Goal: Task Accomplishment & Management: Use online tool/utility

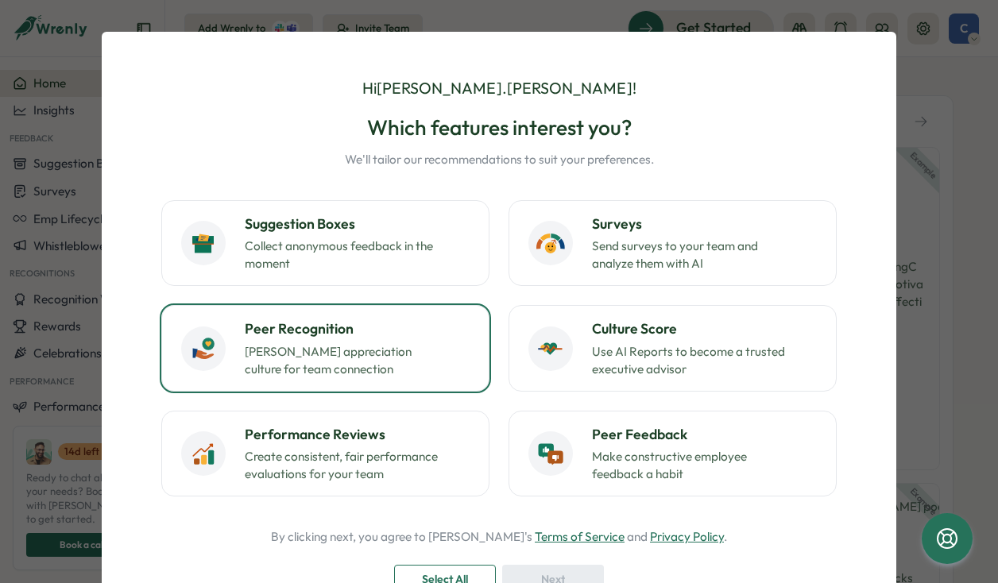
click at [381, 375] on p "Foster appreciation culture for team connection" at bounding box center [344, 360] width 199 height 35
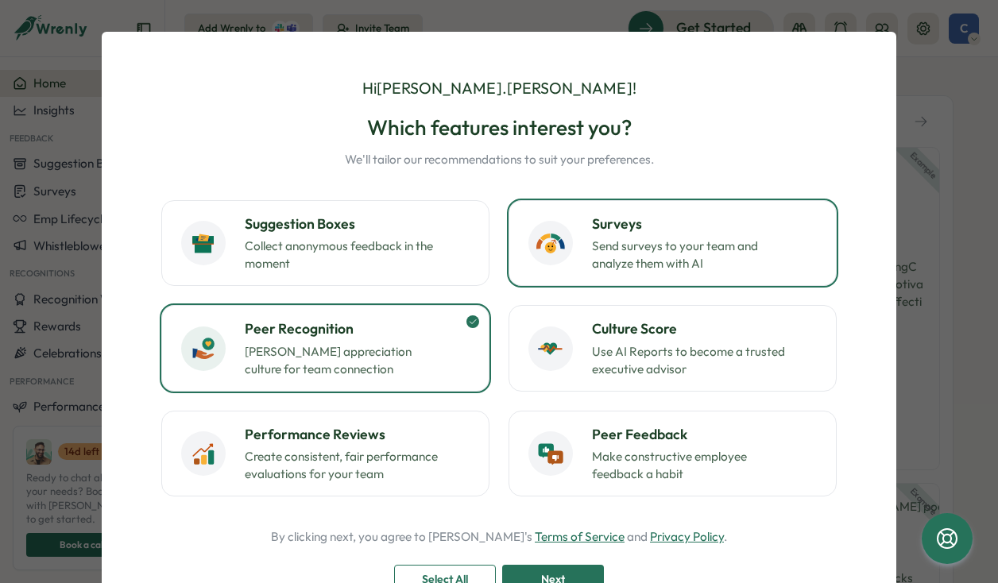
click at [659, 240] on p "Send surveys to your team and analyze them with AI" at bounding box center [691, 255] width 199 height 35
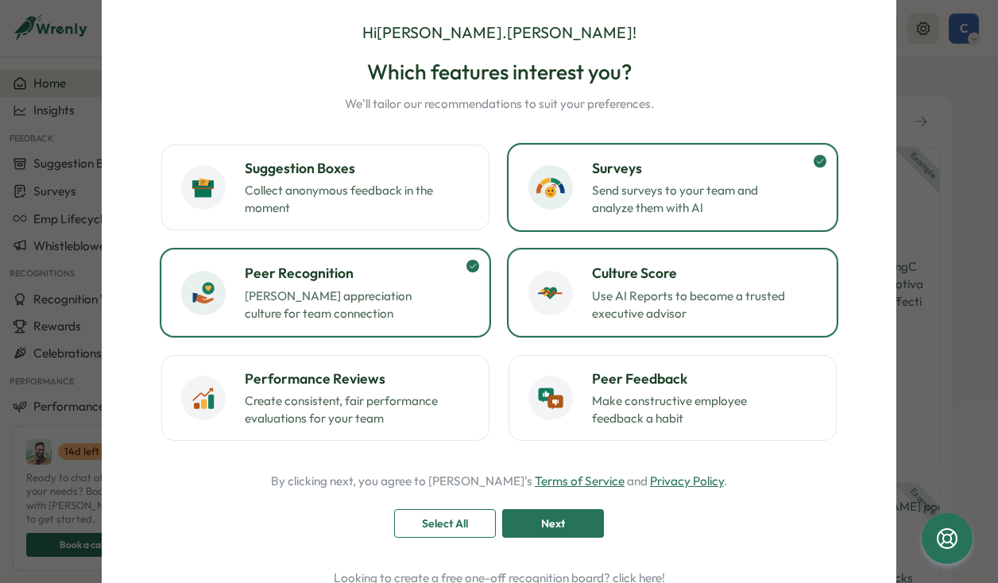
scroll to position [60, 0]
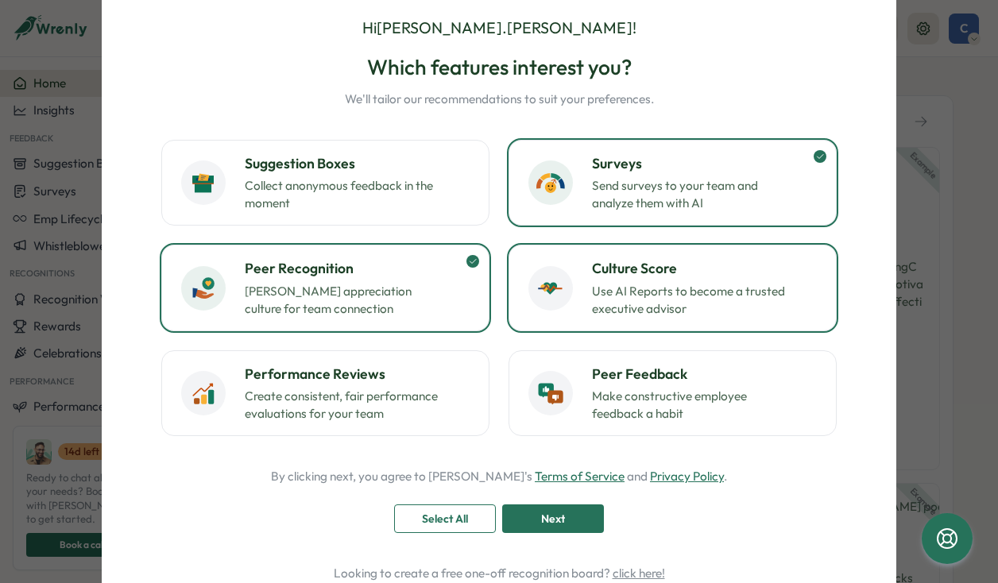
click at [593, 310] on p "Use AI Reports to become a trusted executive advisor" at bounding box center [691, 300] width 199 height 35
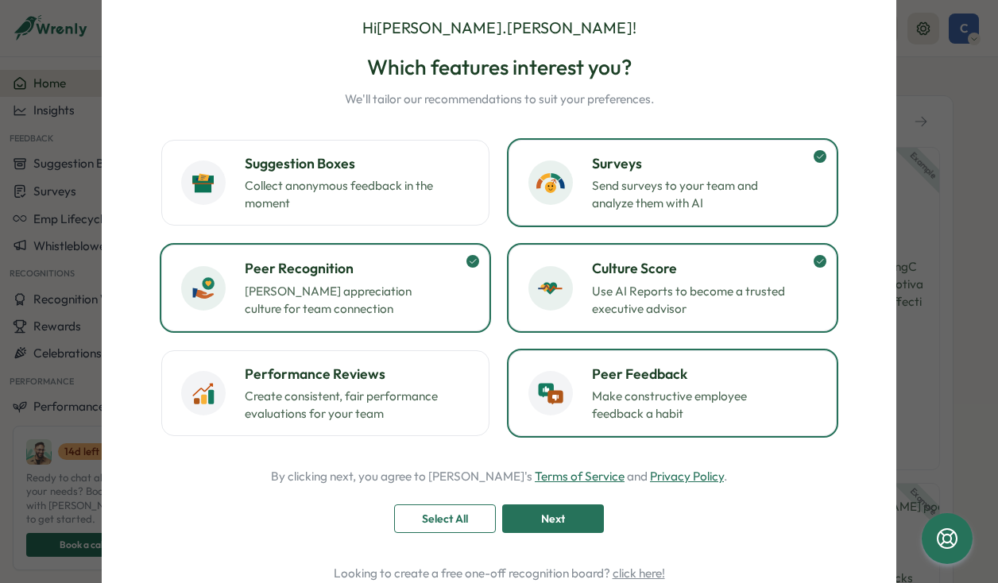
click at [585, 423] on button "Peer Feedback Make constructive employee feedback a habit" at bounding box center [672, 393] width 328 height 86
click at [574, 411] on div "Peer Feedback Make constructive employee feedback a habit" at bounding box center [672, 393] width 288 height 59
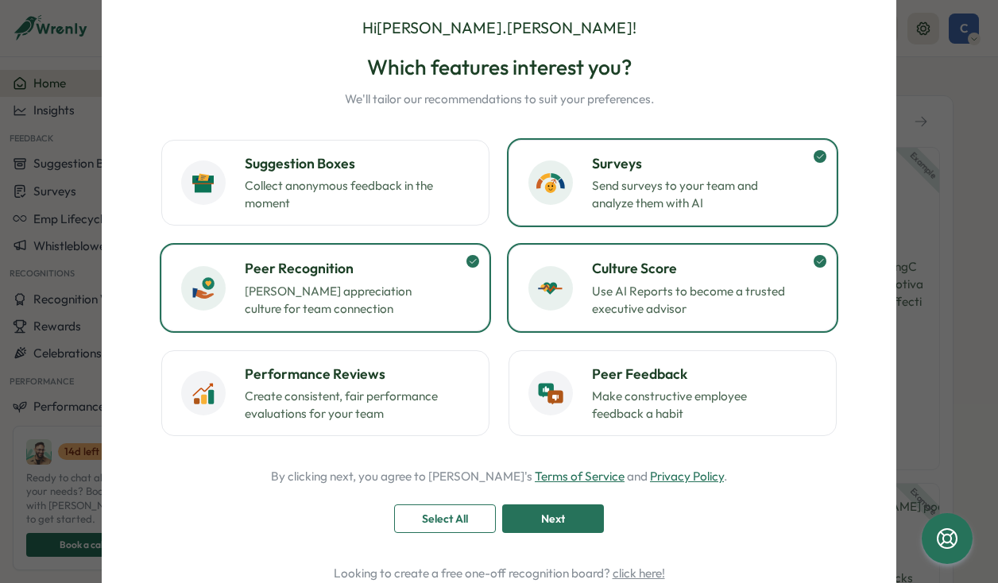
click at [541, 523] on span "Next" at bounding box center [553, 518] width 24 height 27
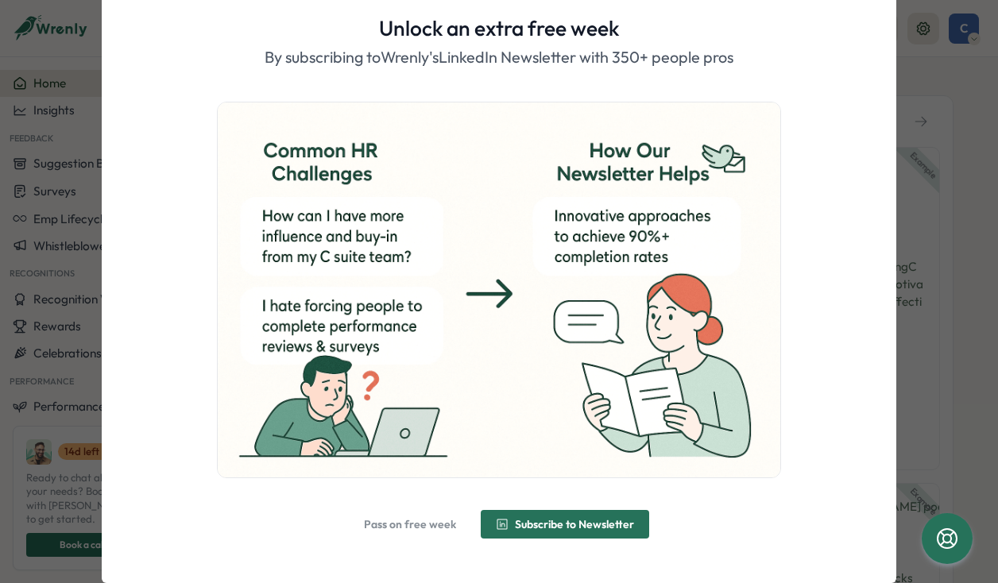
scroll to position [64, 0]
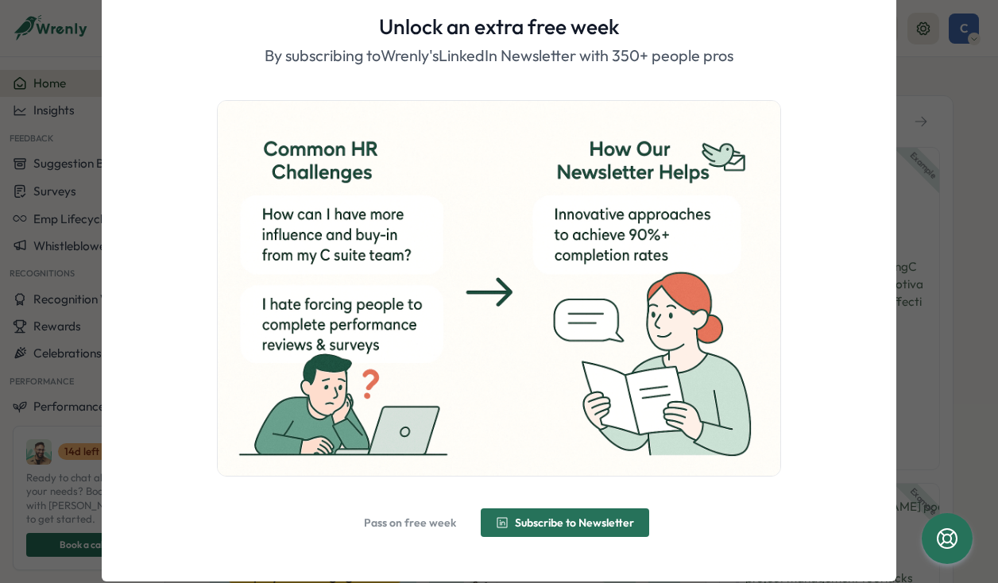
click at [540, 531] on span "Subscribe to Newsletter" at bounding box center [565, 522] width 138 height 27
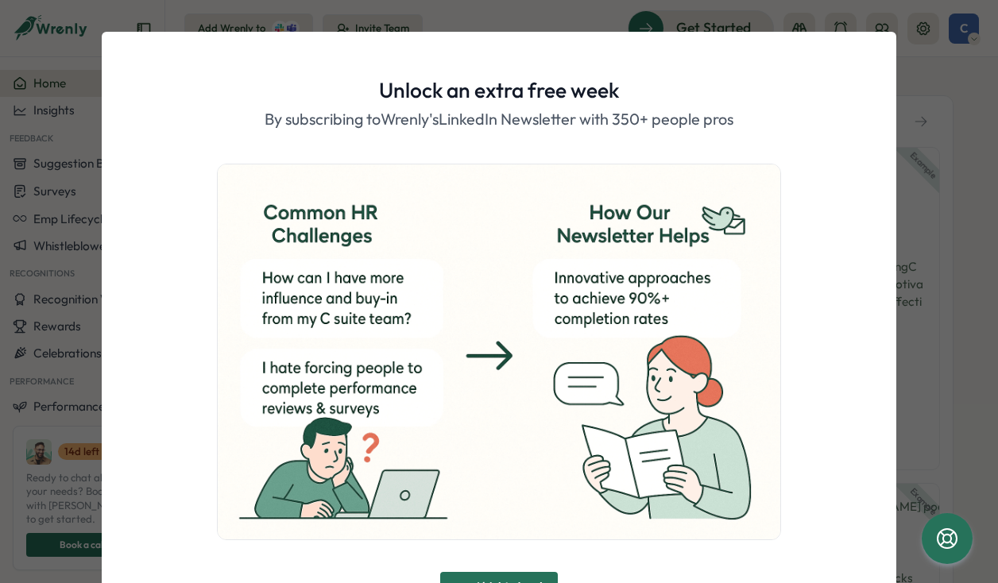
scroll to position [94, 0]
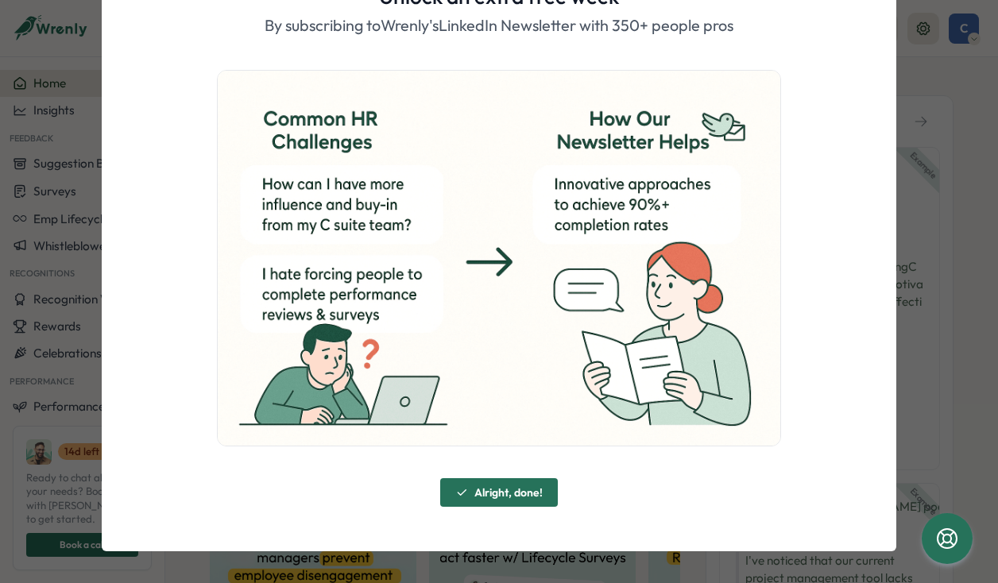
click at [492, 492] on span "Alright, done!" at bounding box center [508, 492] width 68 height 11
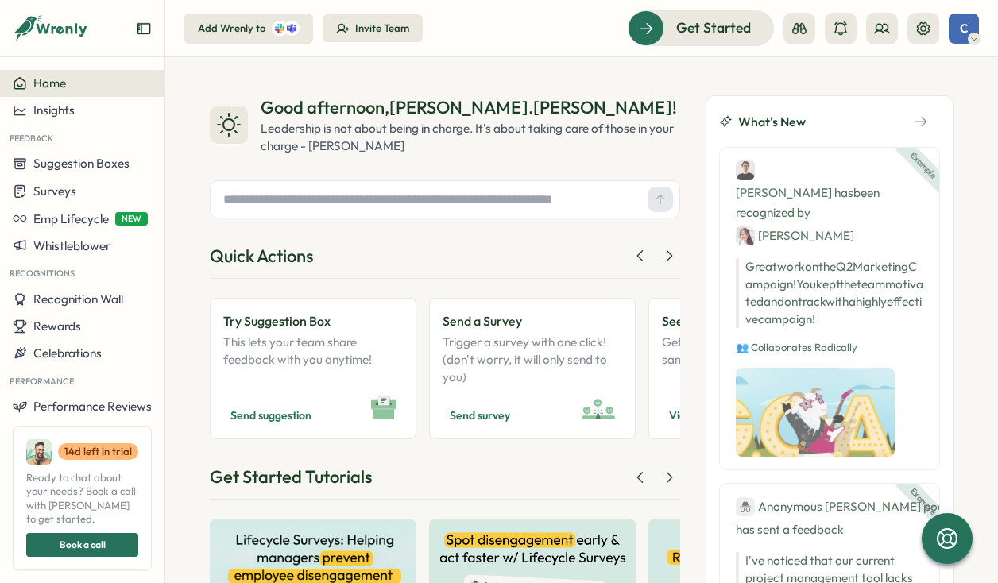
click at [255, 29] on div "Add Wrenly to" at bounding box center [232, 28] width 68 height 14
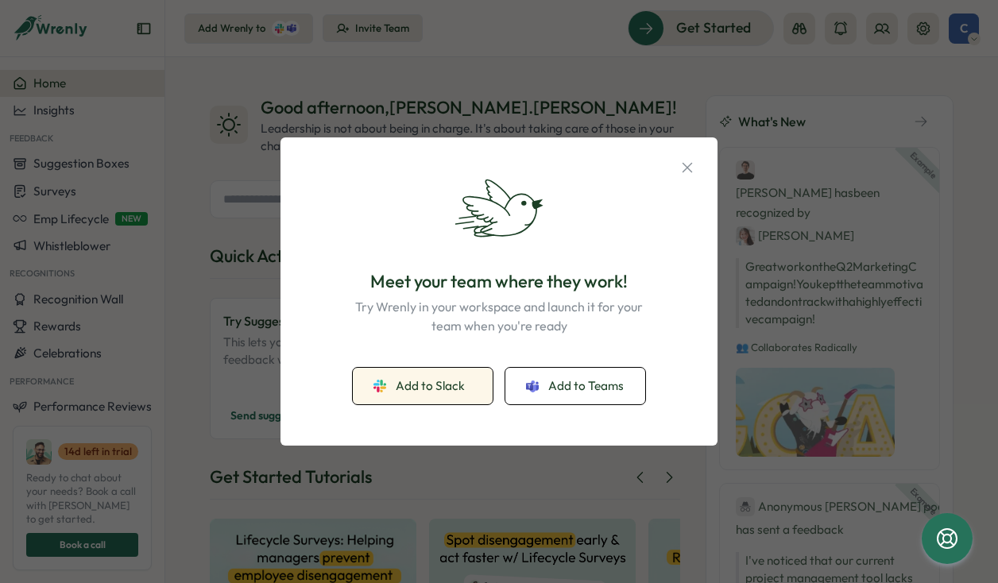
click at [413, 385] on span "Add to Slack" at bounding box center [430, 385] width 69 height 17
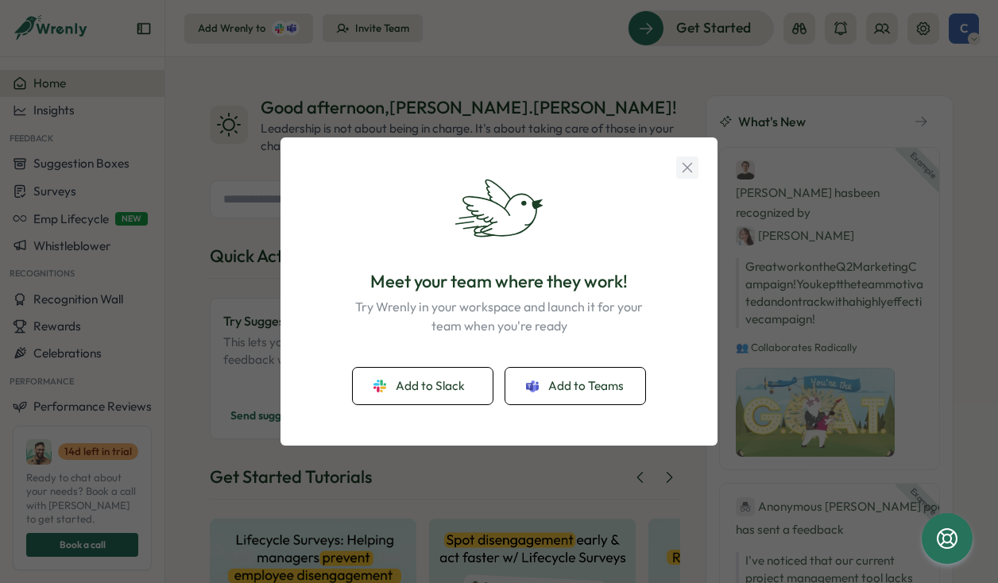
click at [690, 168] on icon "button" at bounding box center [686, 167] width 17 height 17
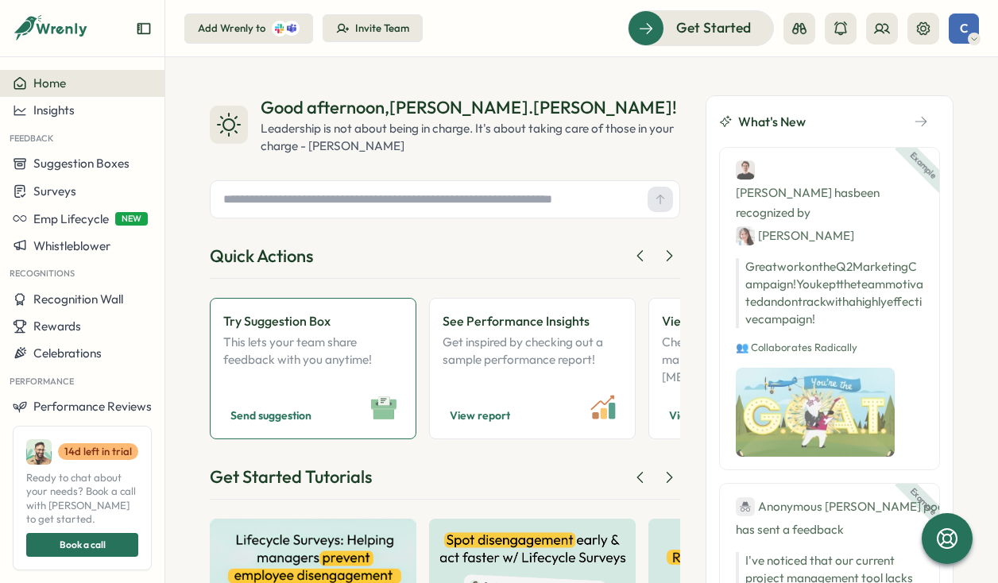
scroll to position [20, 0]
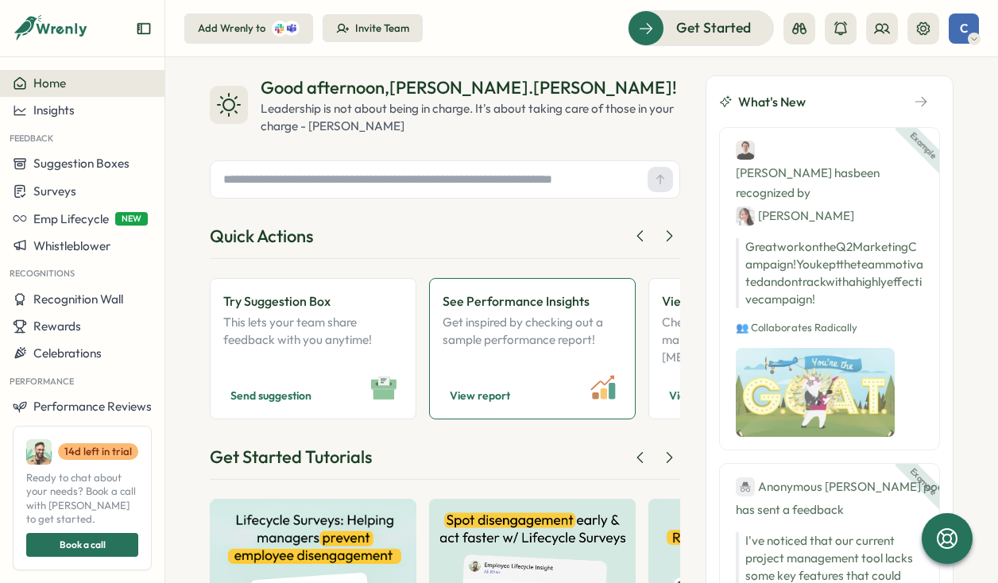
click at [525, 357] on p "Get inspired by checking out a sample performance report!" at bounding box center [532, 340] width 180 height 52
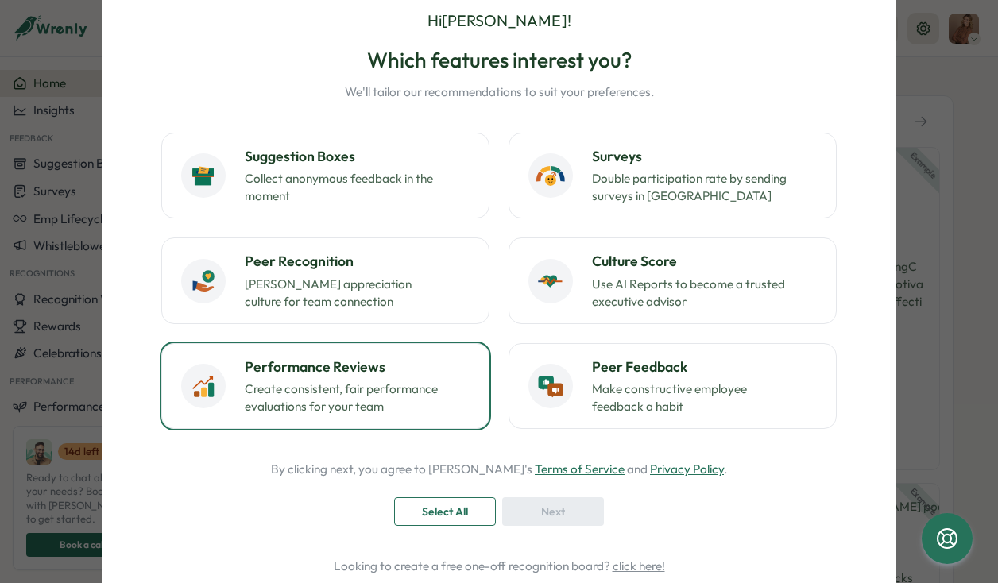
scroll to position [51, 0]
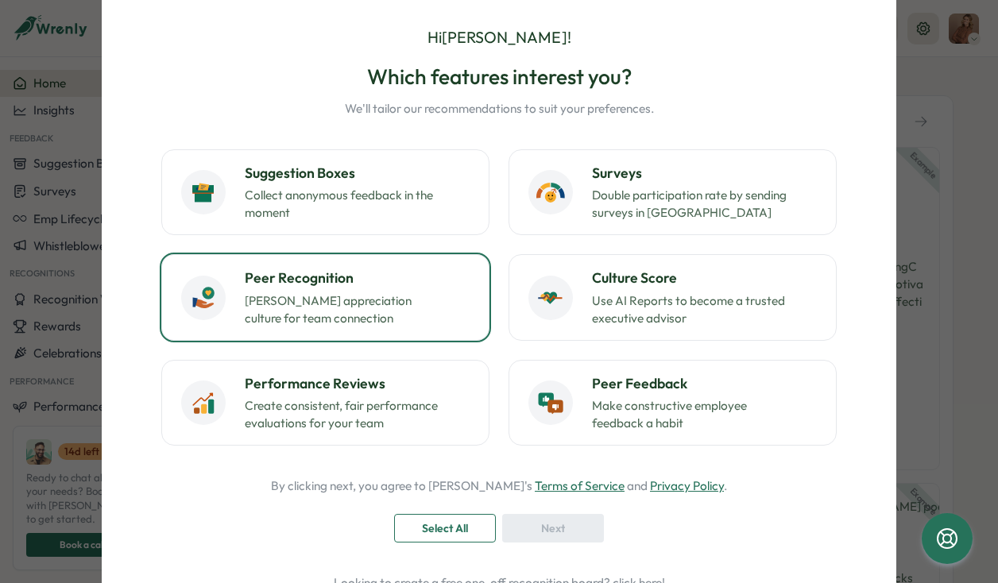
click at [409, 310] on p "Foster appreciation culture for team connection" at bounding box center [344, 309] width 199 height 35
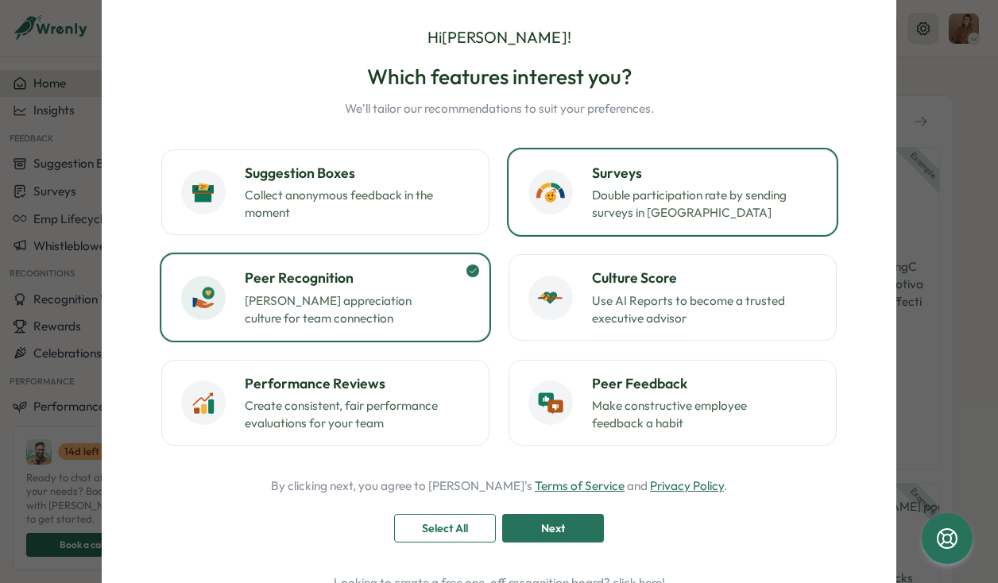
click at [628, 199] on p "Double participation rate by sending surveys in Slack" at bounding box center [691, 204] width 199 height 35
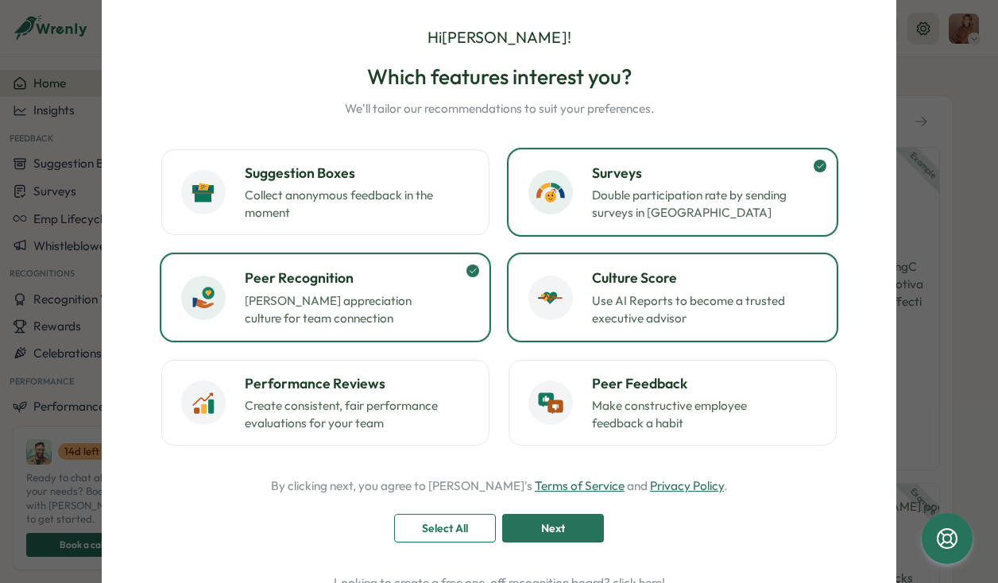
click at [601, 311] on p "Use AI Reports to become a trusted executive advisor" at bounding box center [691, 309] width 199 height 35
click at [541, 531] on span "Next" at bounding box center [553, 528] width 24 height 27
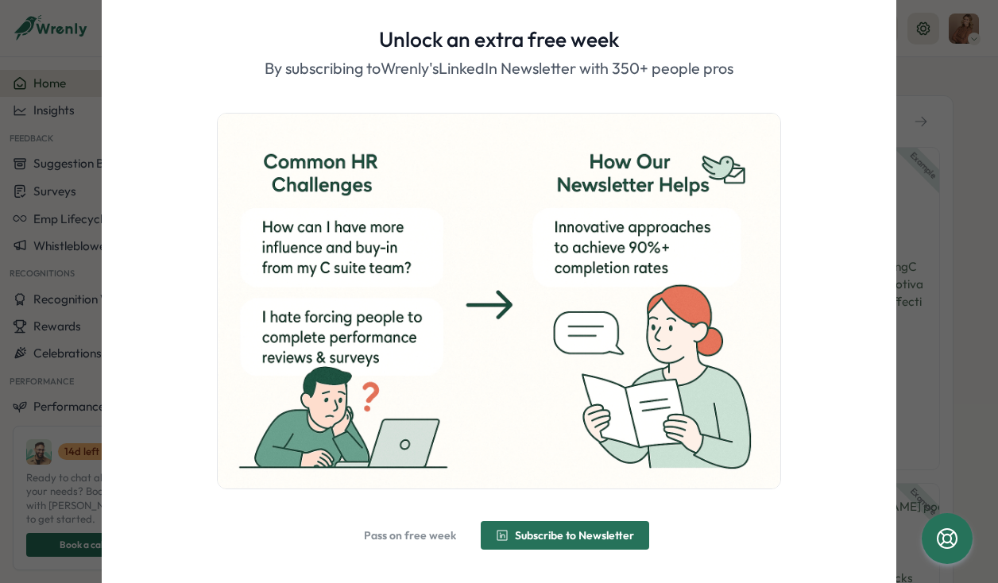
click at [530, 535] on span "Subscribe to Newsletter" at bounding box center [574, 535] width 119 height 11
click at [485, 530] on span "Alright, done!" at bounding box center [508, 535] width 68 height 11
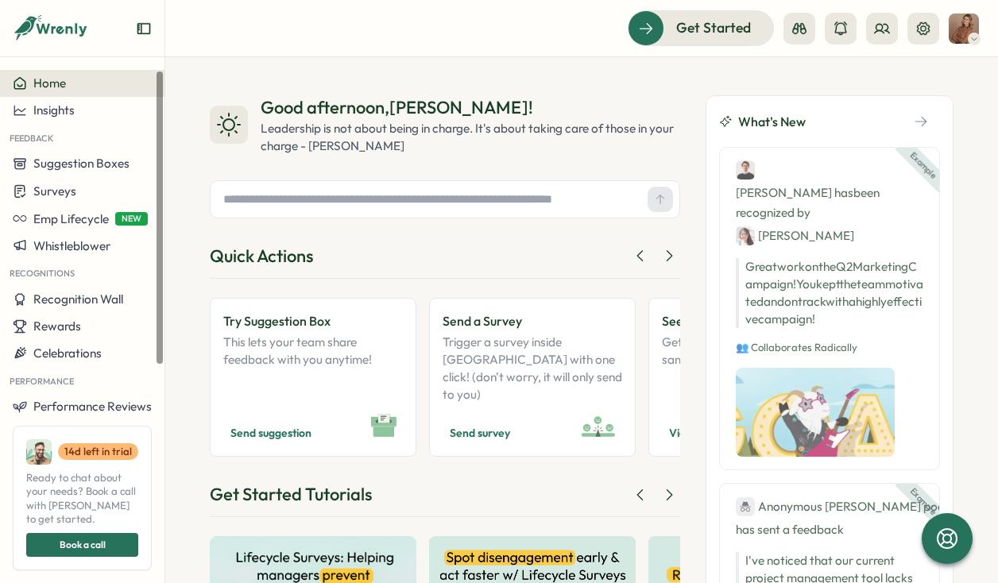
scroll to position [75, 0]
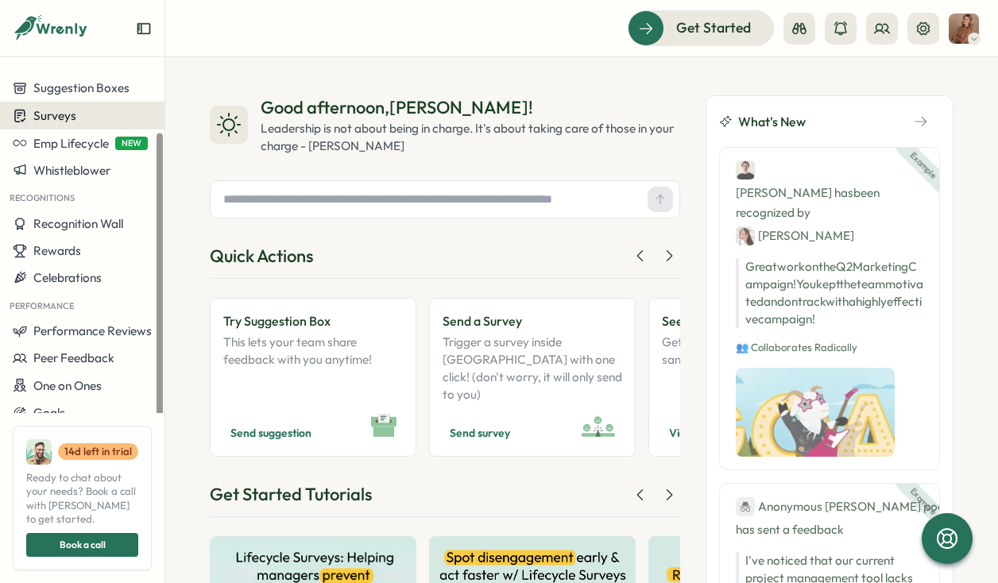
click at [81, 117] on div "Surveys" at bounding box center [82, 115] width 139 height 15
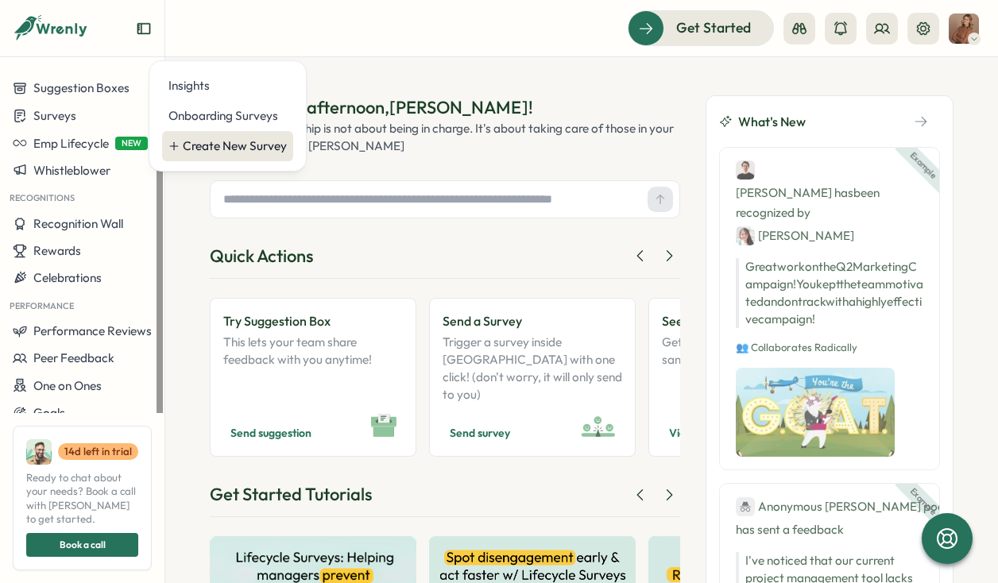
click at [207, 150] on div "Create New Survey" at bounding box center [235, 145] width 104 height 17
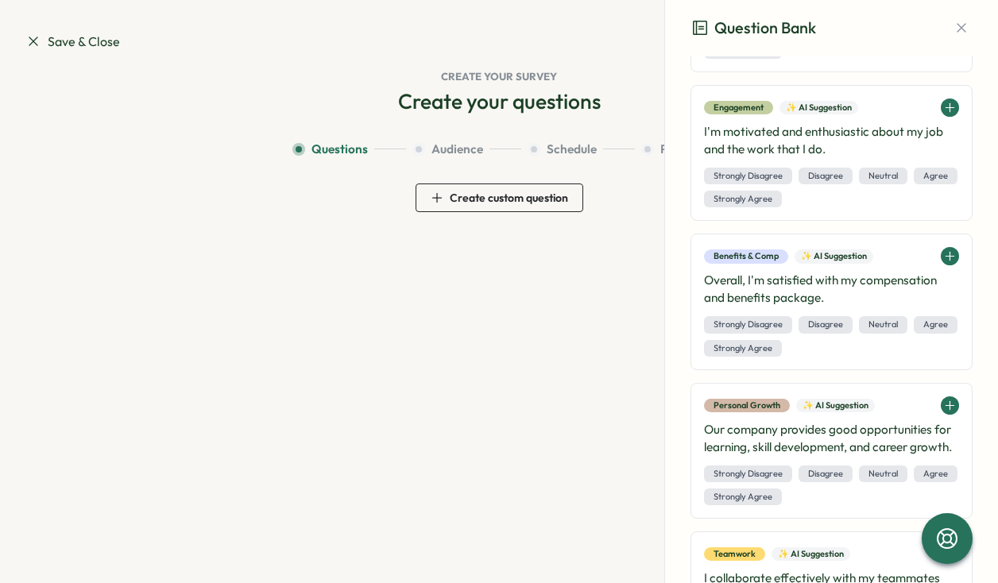
scroll to position [2014, 0]
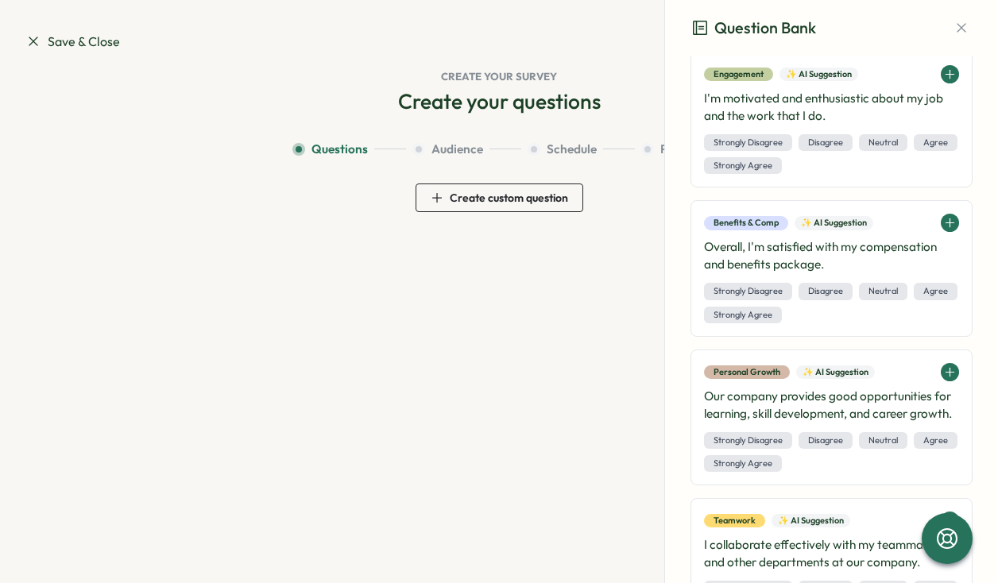
click at [530, 185] on span "Create custom question" at bounding box center [499, 197] width 137 height 27
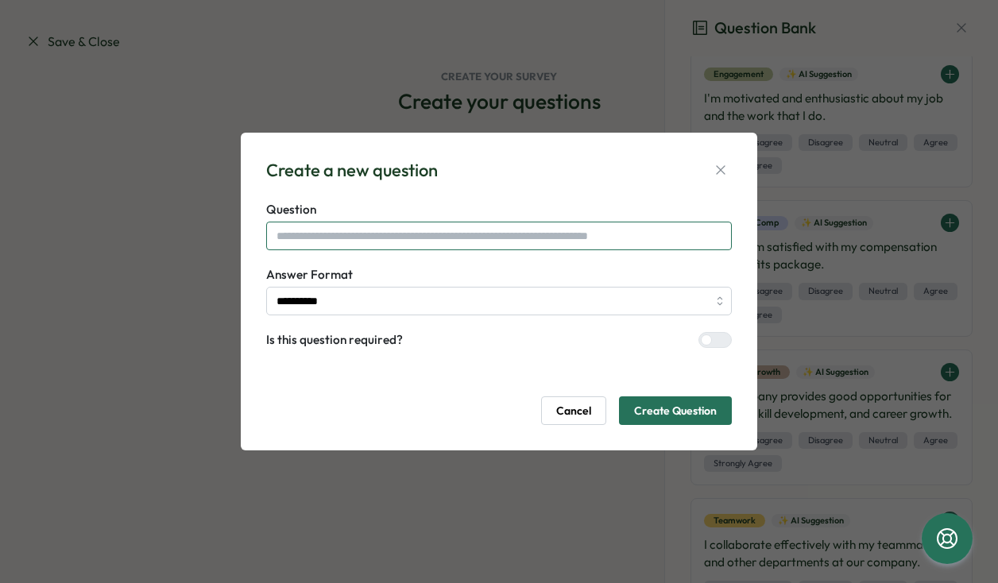
click at [512, 222] on input "text" at bounding box center [499, 236] width 466 height 29
type input "**********"
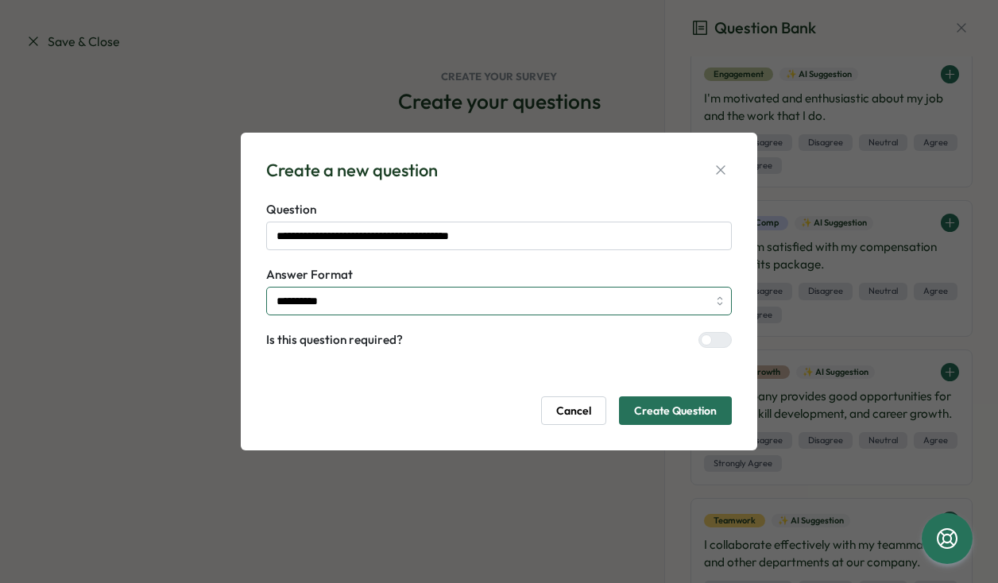
click at [478, 299] on input "**********" at bounding box center [499, 301] width 466 height 29
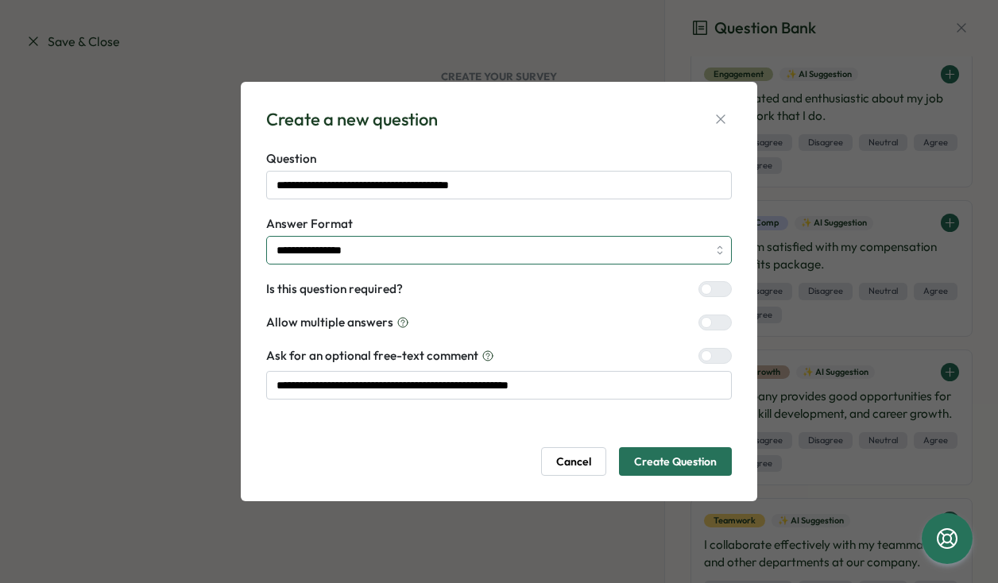
type input "**********"
click at [647, 251] on input "**********" at bounding box center [499, 250] width 466 height 29
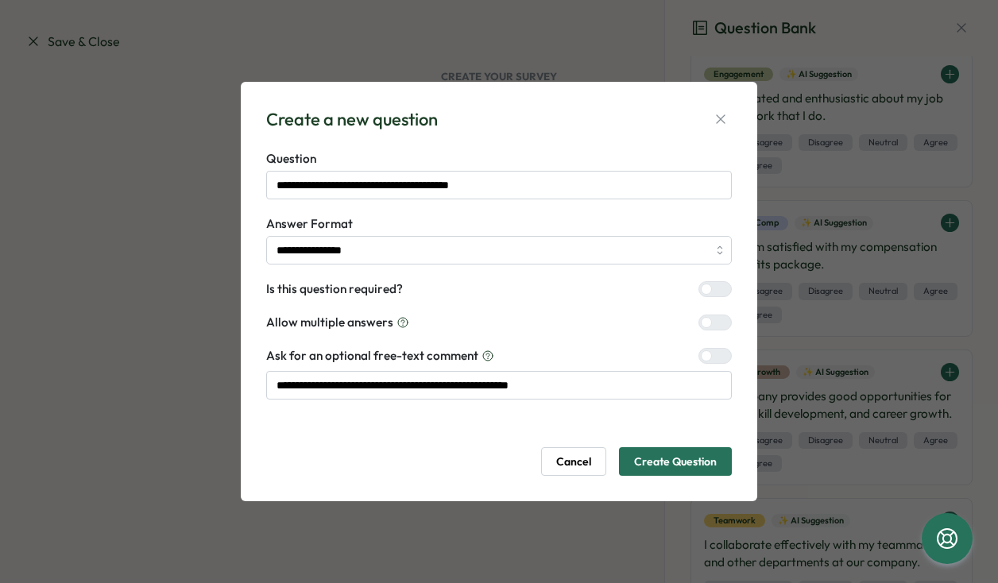
click at [712, 360] on div at bounding box center [721, 356] width 19 height 14
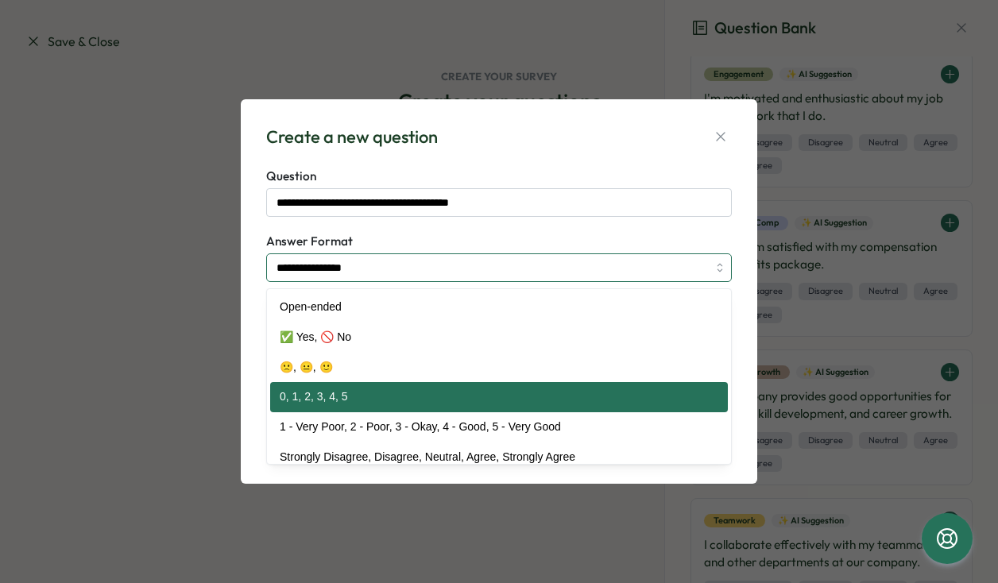
click at [500, 264] on input "**********" at bounding box center [499, 267] width 466 height 29
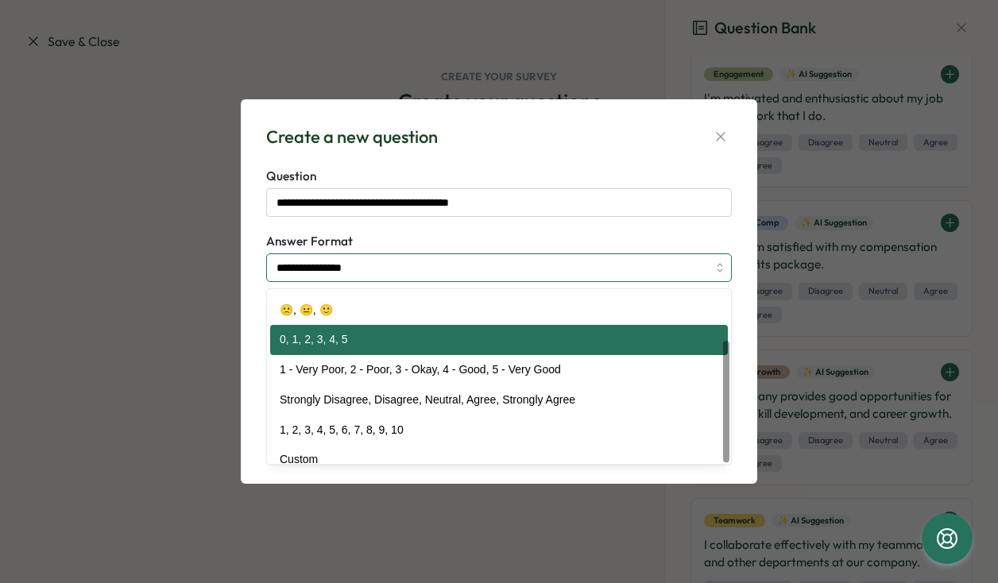
scroll to position [71, 0]
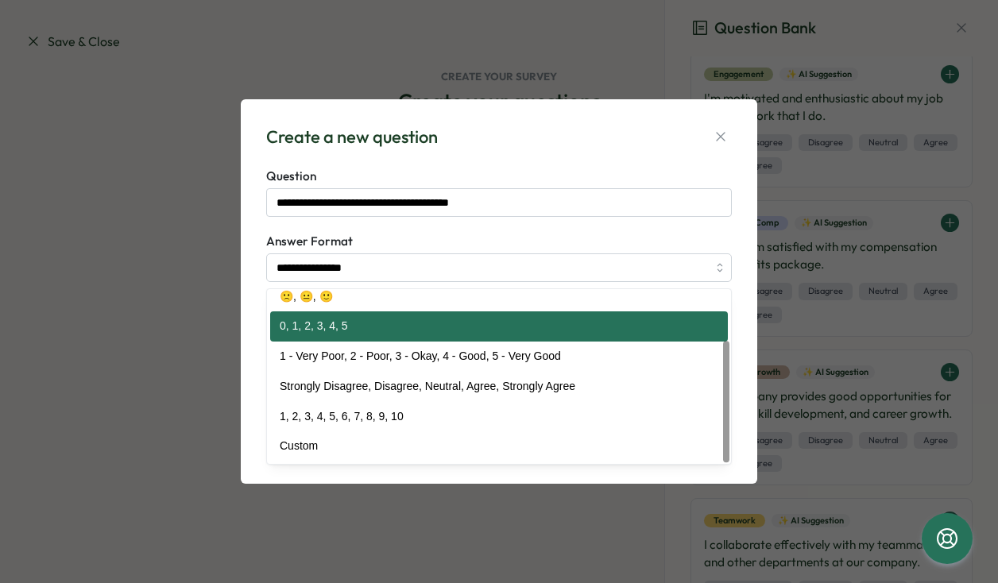
click at [494, 248] on label "Answer Format" at bounding box center [499, 241] width 466 height 17
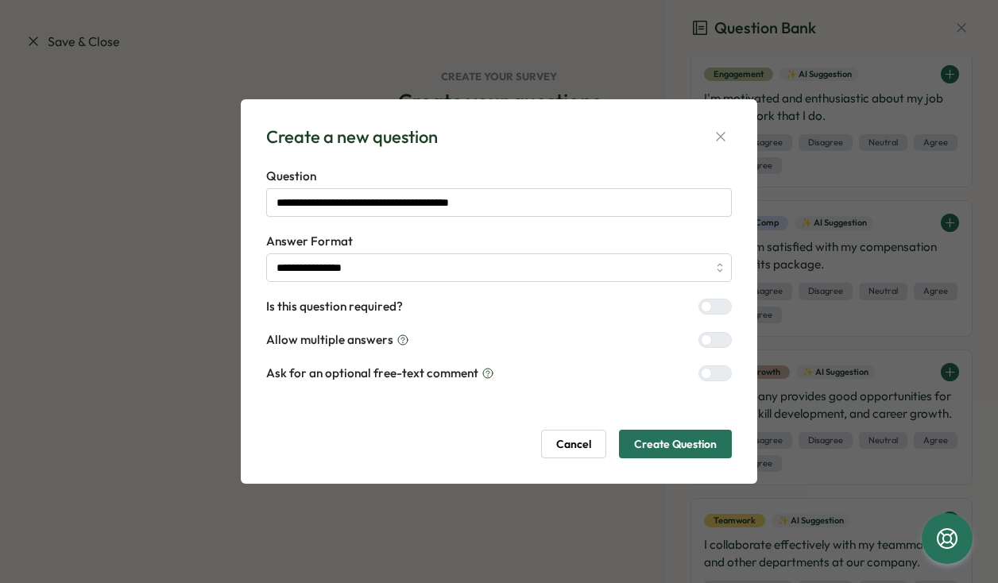
click at [689, 446] on span "Create Question" at bounding box center [675, 444] width 83 height 27
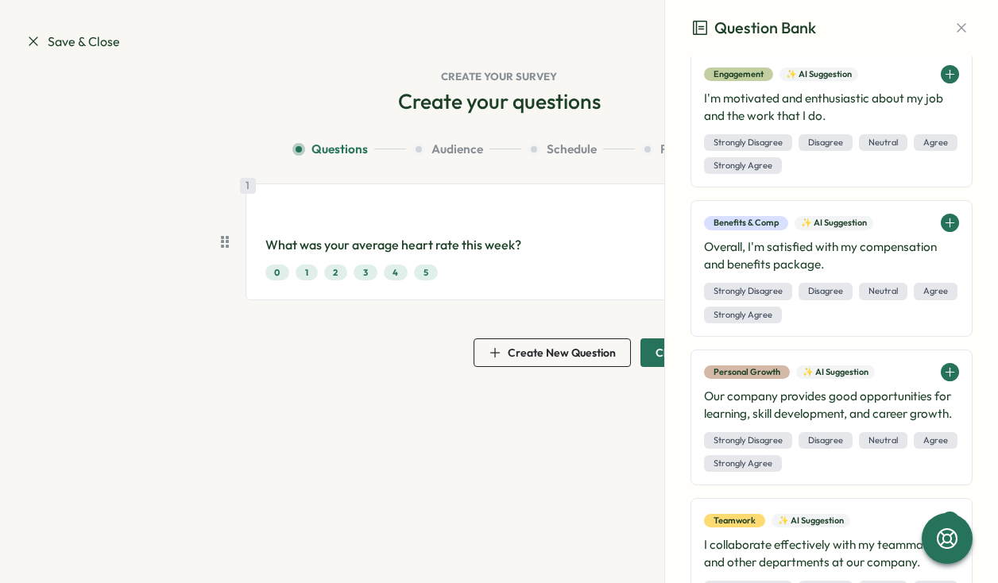
click at [943, 15] on div "Question Bank" at bounding box center [831, 28] width 333 height 56
click at [958, 29] on icon "button" at bounding box center [961, 28] width 16 height 16
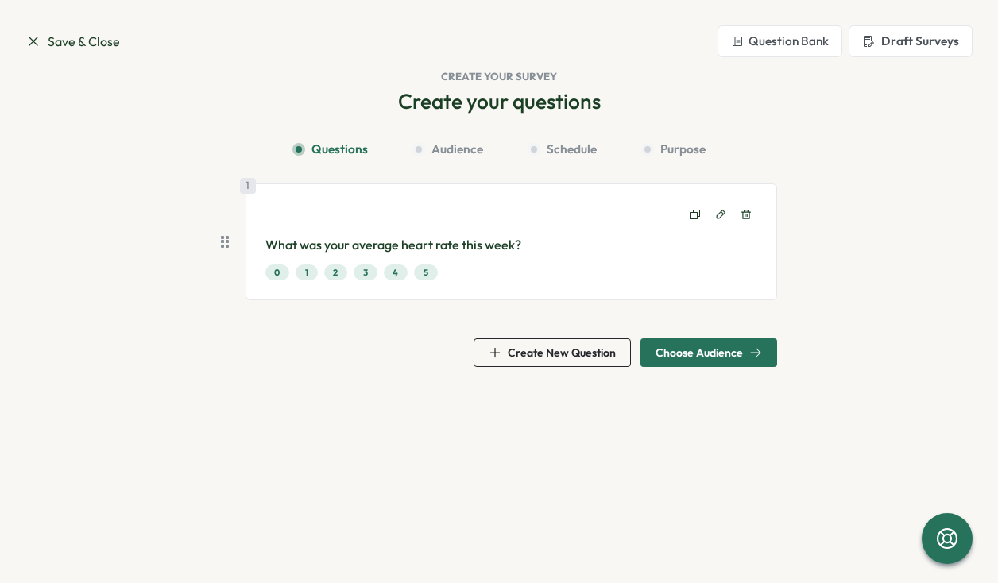
click at [682, 353] on span "Choose Audience" at bounding box center [698, 352] width 87 height 11
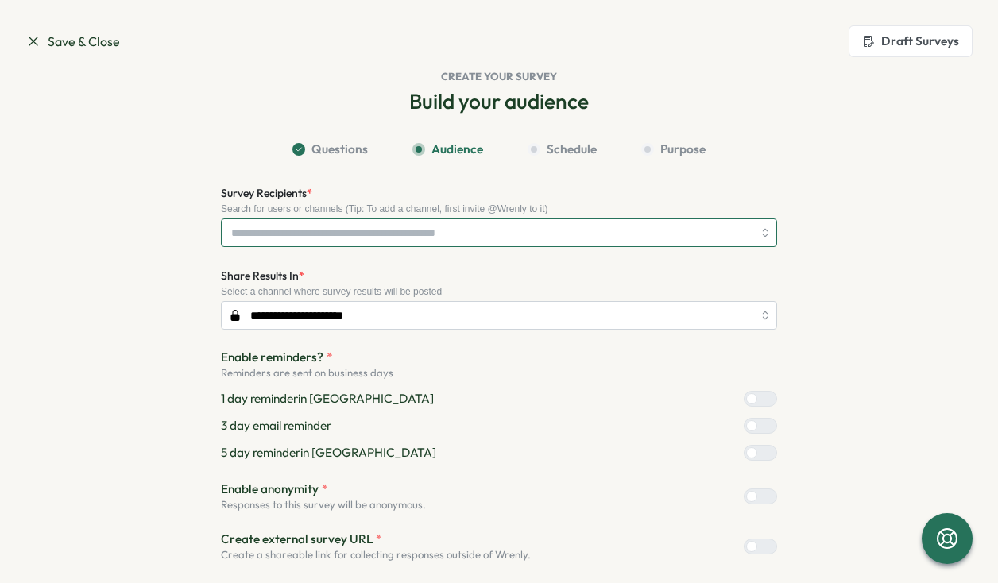
click at [474, 232] on input "Survey Recipients *" at bounding box center [491, 232] width 521 height 27
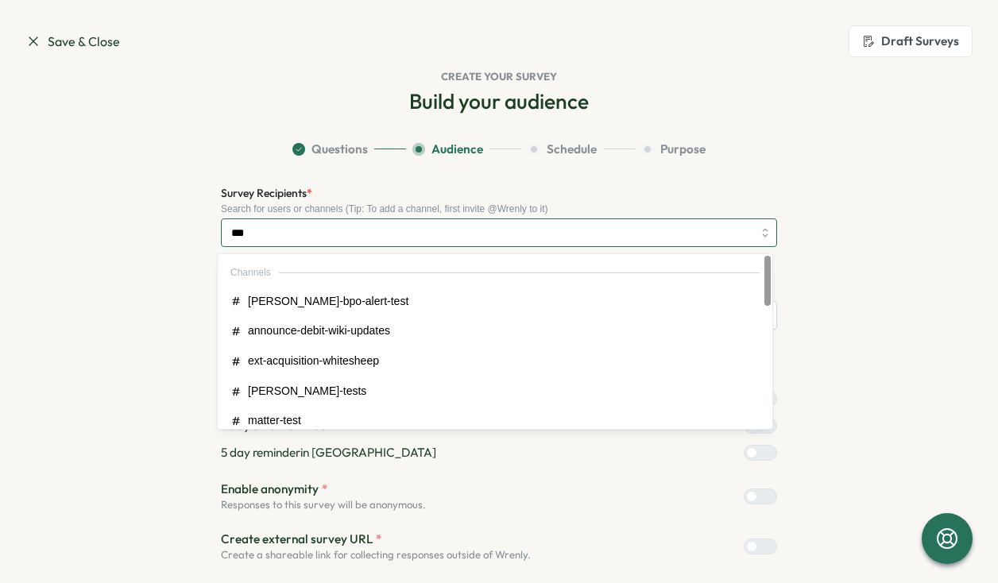
type input "****"
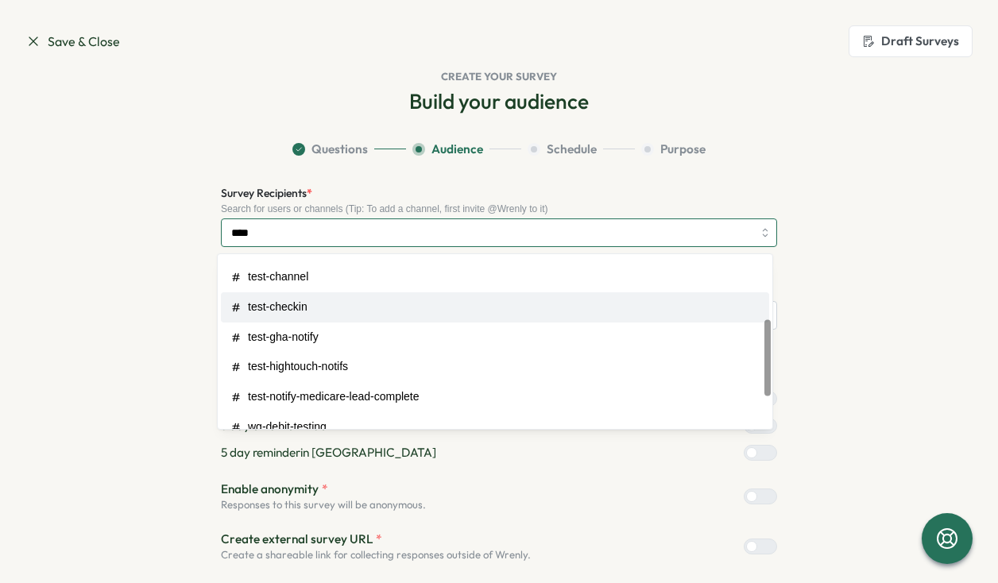
scroll to position [147, 0]
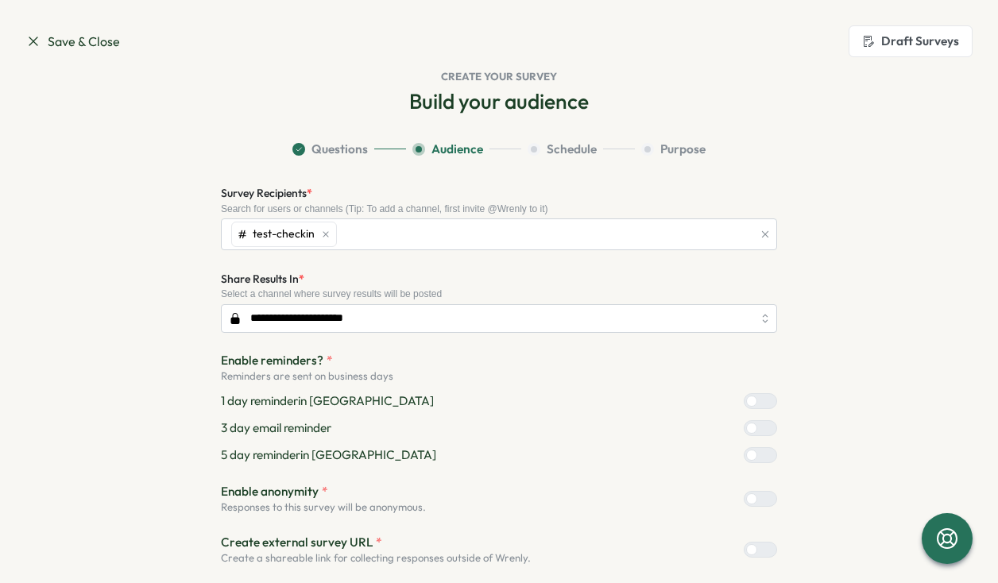
click at [405, 197] on div "Survey Recipients * Search for users or channels (Tip: To add a channel, first …" at bounding box center [499, 217] width 556 height 67
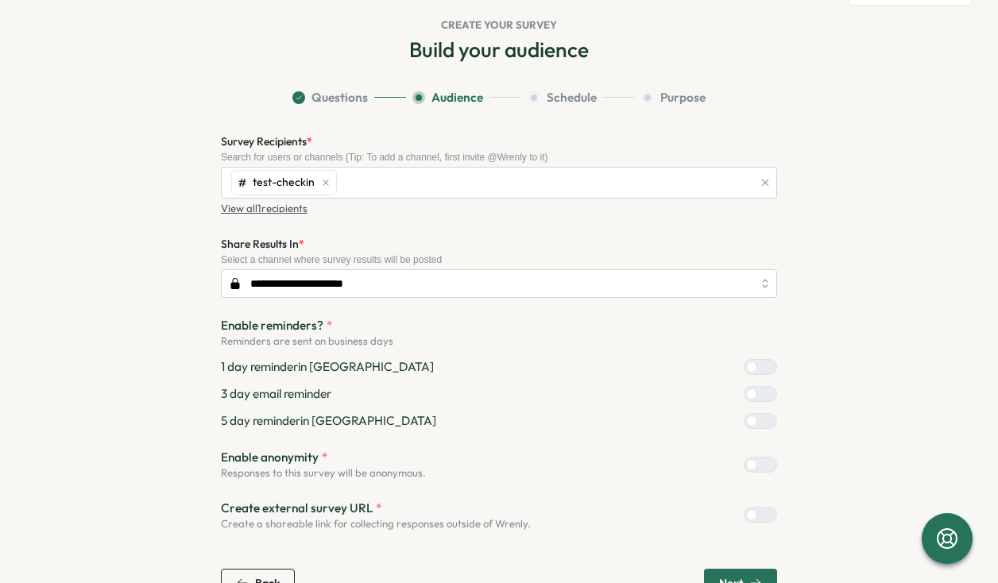
scroll to position [91, 0]
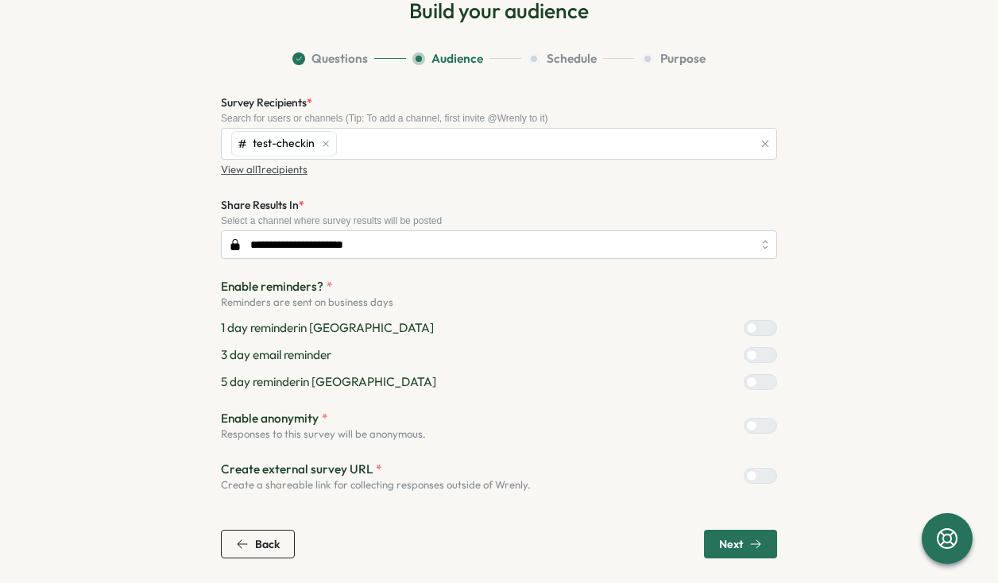
click at [748, 481] on label at bounding box center [760, 476] width 33 height 16
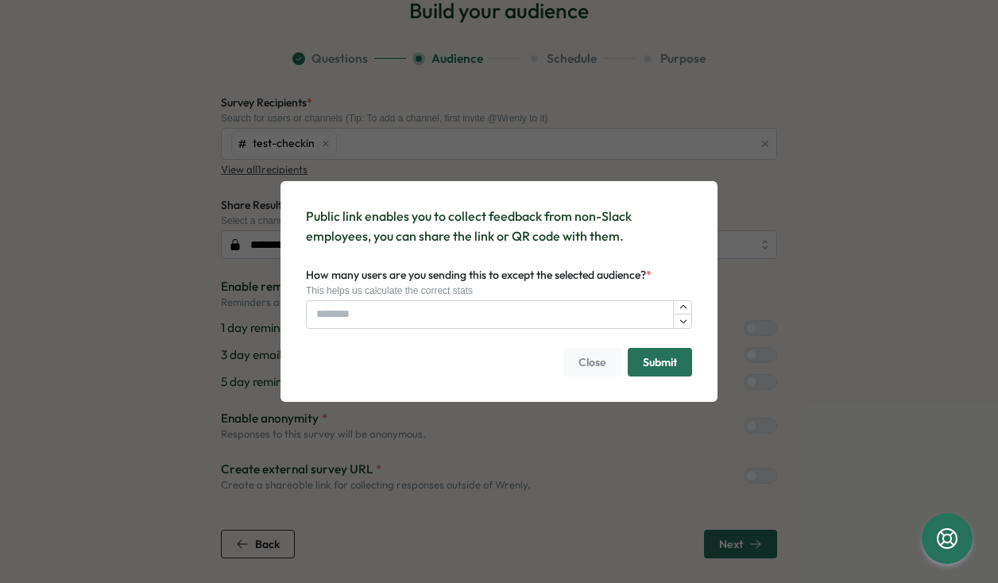
click at [604, 379] on form "Public link enables you to collect feedback from non-Slack employees, you can s…" at bounding box center [498, 291] width 399 height 183
click at [596, 366] on span "Close" at bounding box center [592, 362] width 28 height 27
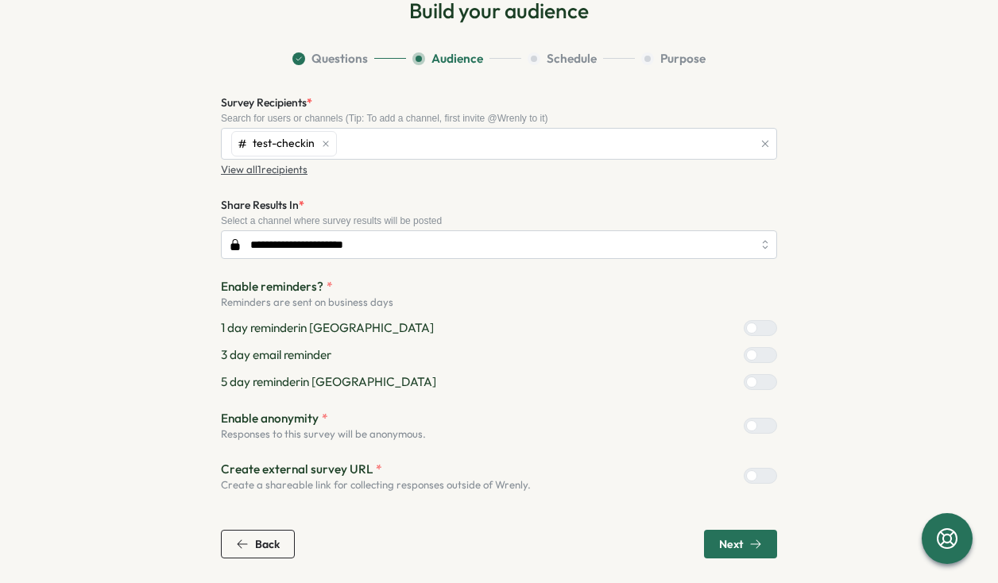
click at [727, 548] on span "Next" at bounding box center [731, 544] width 24 height 11
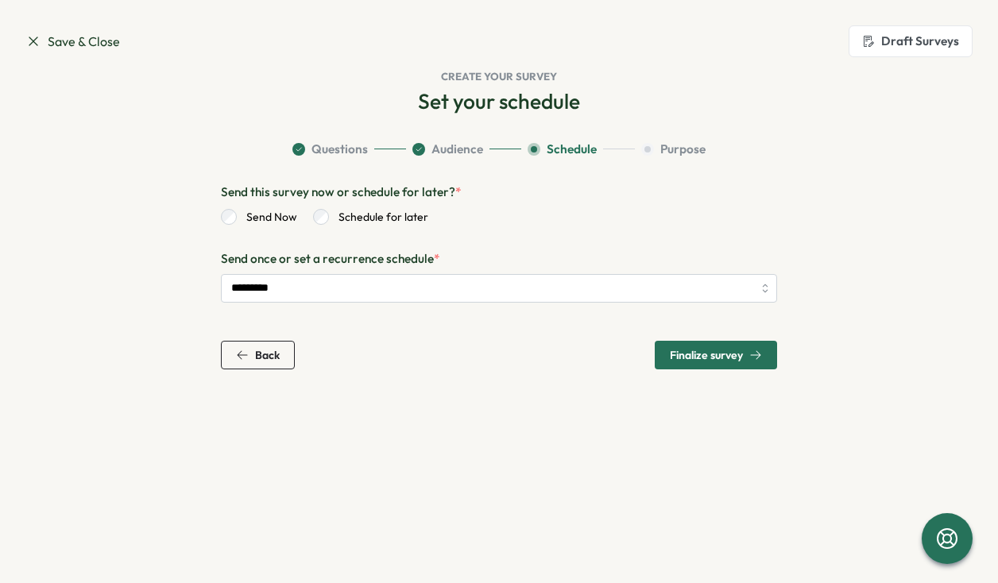
scroll to position [0, 0]
click at [682, 352] on span "Finalize survey" at bounding box center [706, 355] width 73 height 11
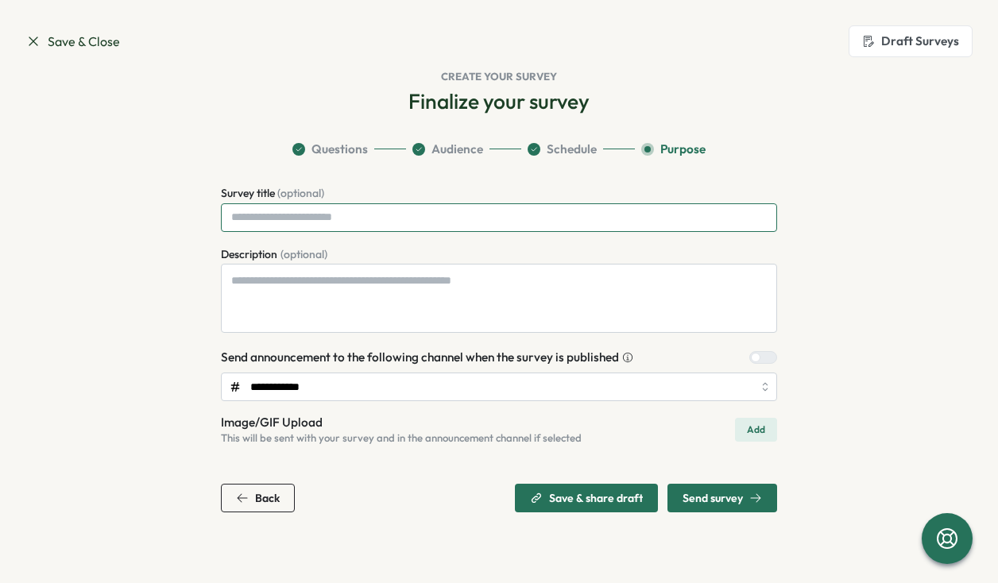
click at [508, 219] on input "Survey title (optional)" at bounding box center [499, 217] width 556 height 29
type input "**********"
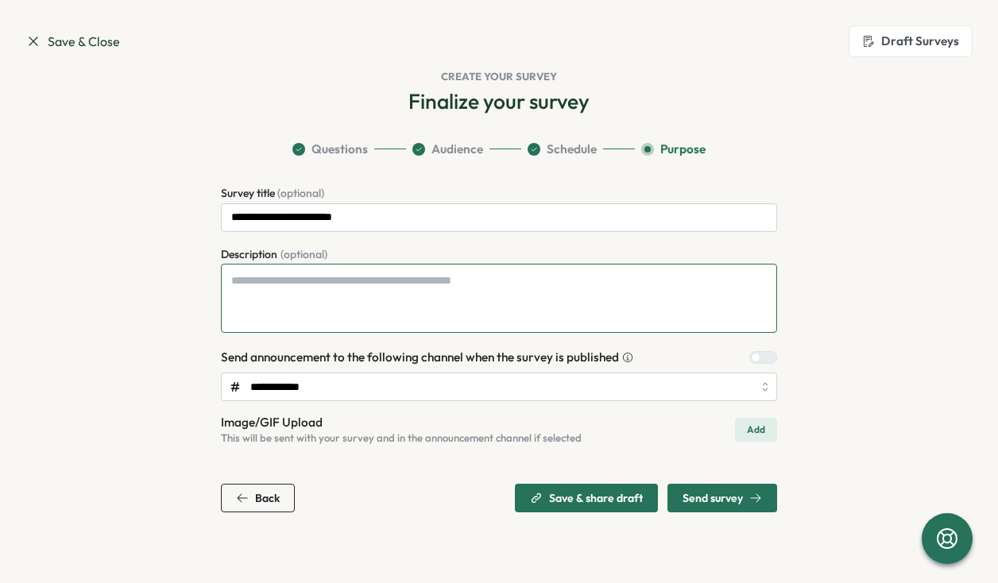
click at [518, 286] on textarea "Description (optional)" at bounding box center [499, 298] width 556 height 69
type textarea "**********"
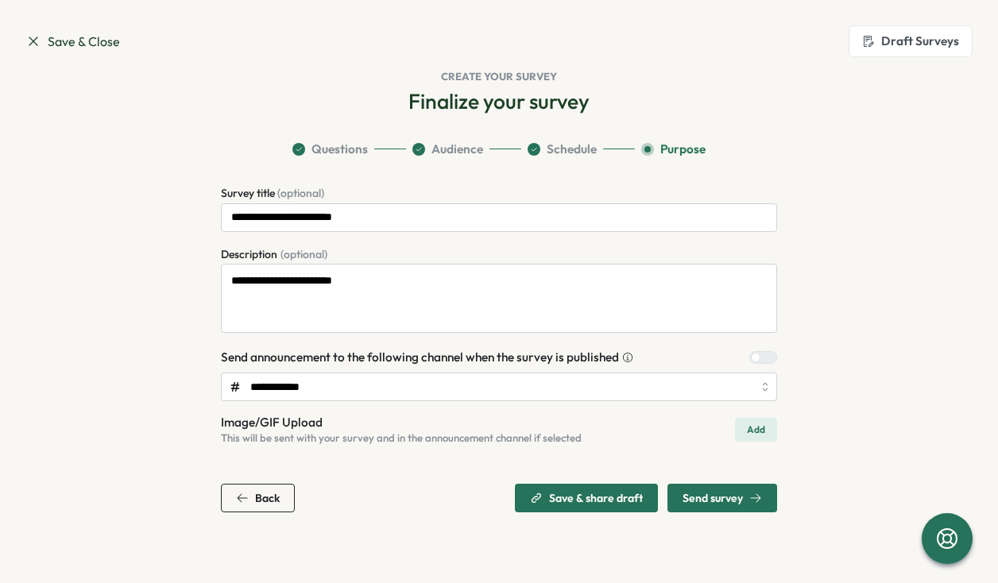
click at [728, 491] on span "Send survey" at bounding box center [721, 498] width 79 height 27
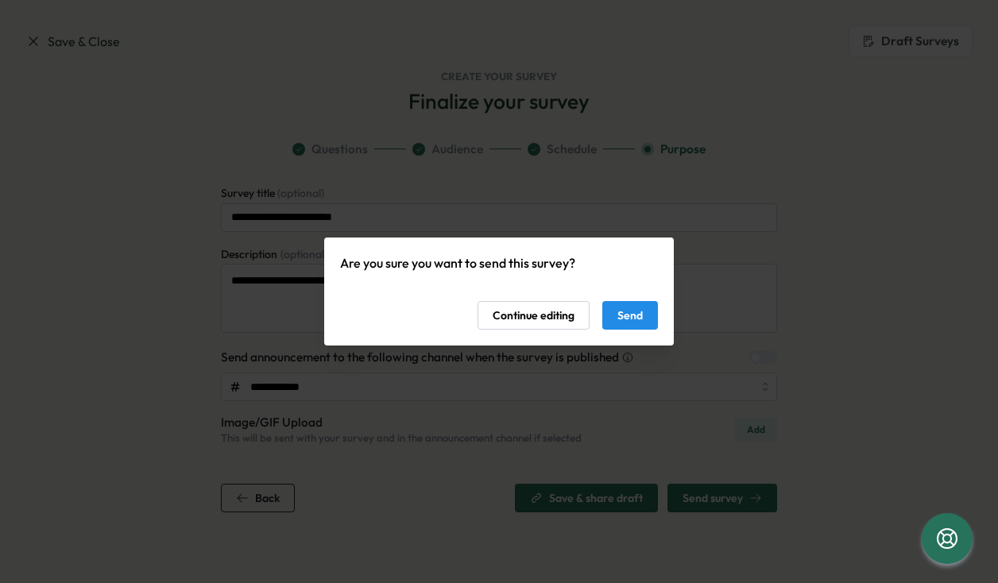
click at [639, 315] on span "Send" at bounding box center [629, 315] width 25 height 27
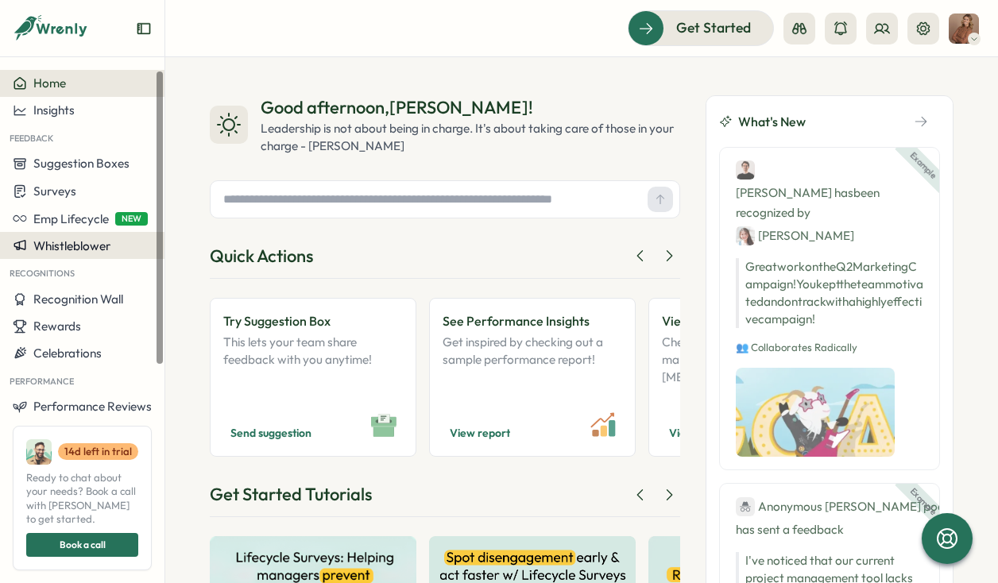
click at [53, 247] on span "Whistleblower" at bounding box center [71, 245] width 77 height 15
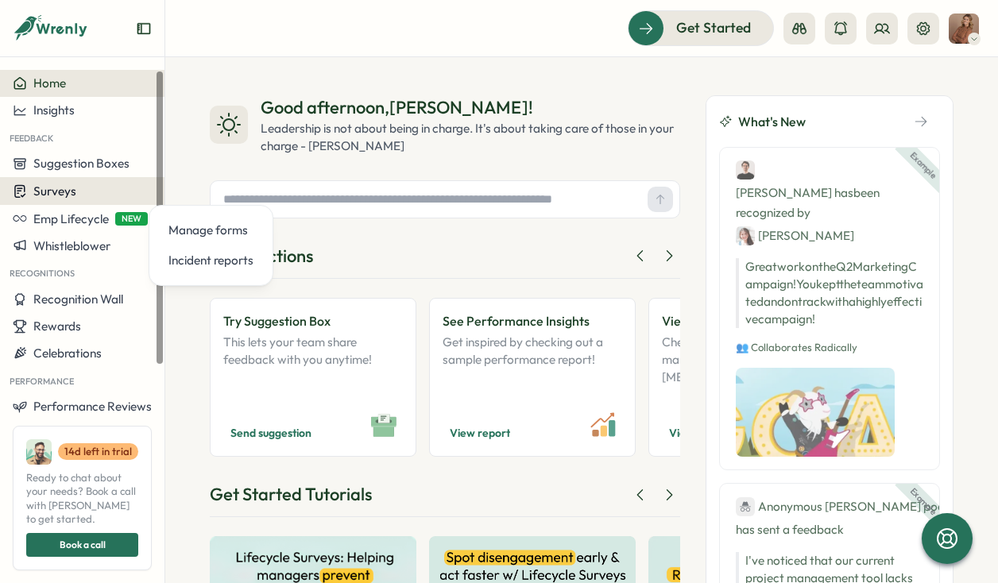
click at [56, 184] on span "Surveys" at bounding box center [54, 191] width 43 height 15
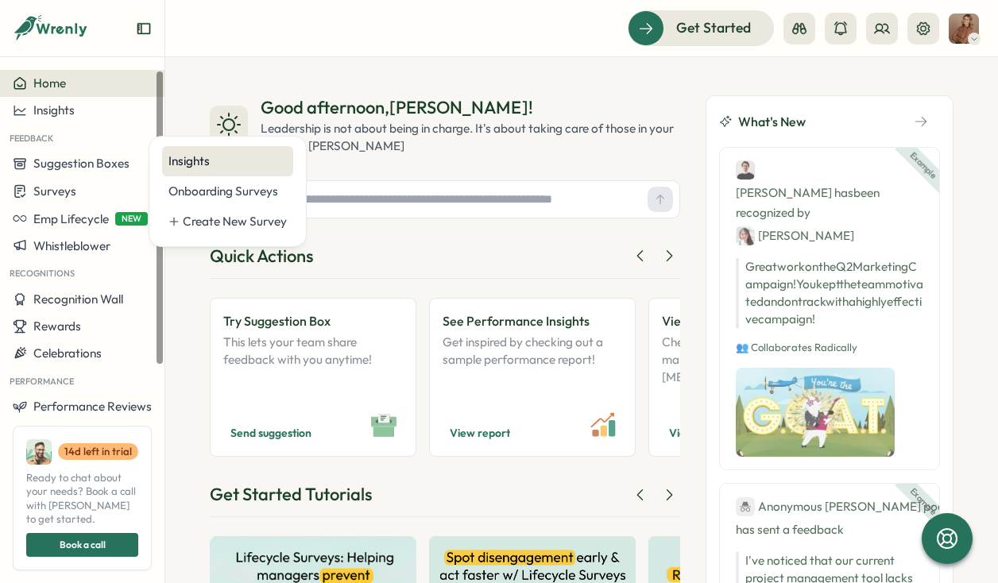
click at [223, 164] on div "Insights" at bounding box center [227, 161] width 118 height 17
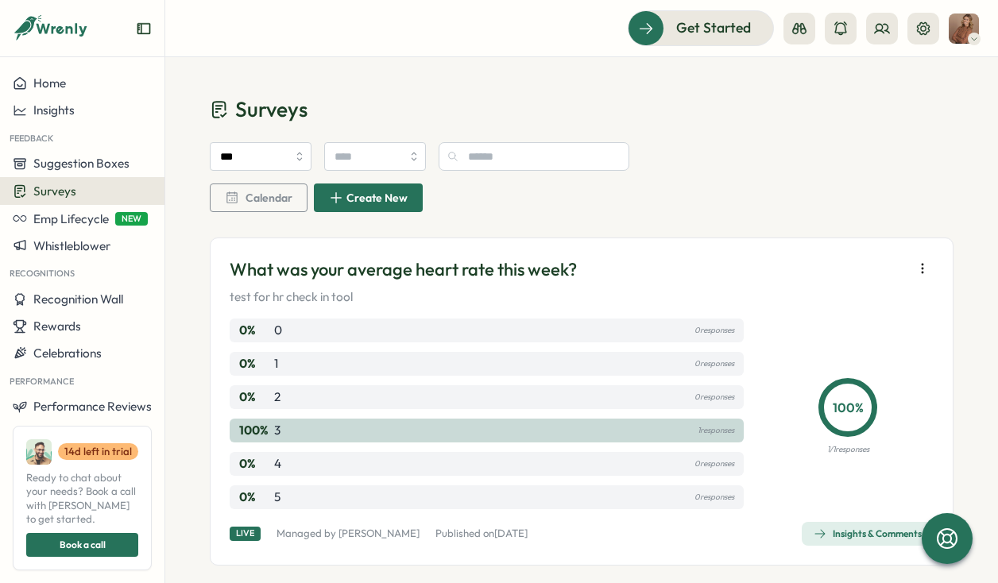
scroll to position [21, 0]
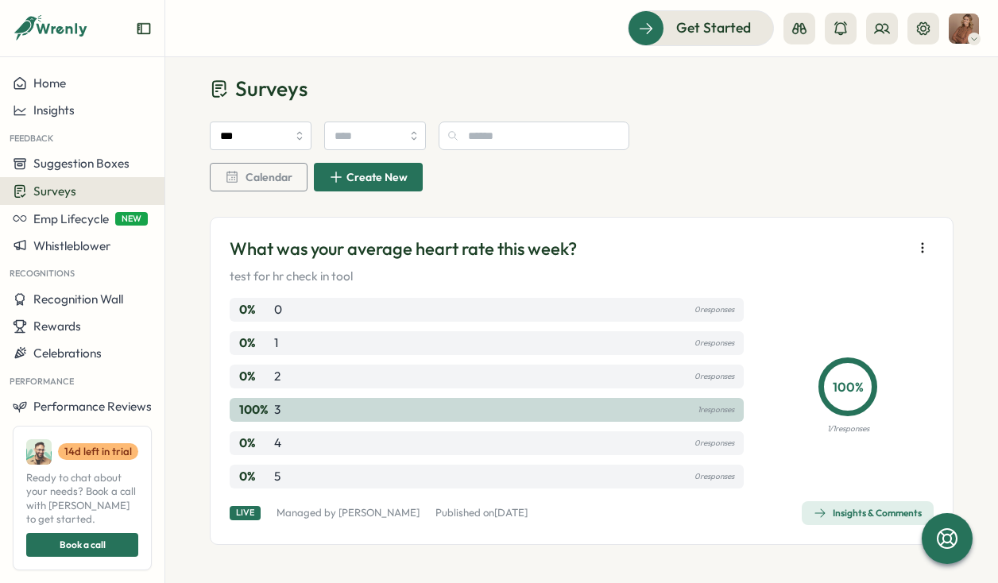
click at [816, 510] on icon "button" at bounding box center [819, 513] width 13 height 13
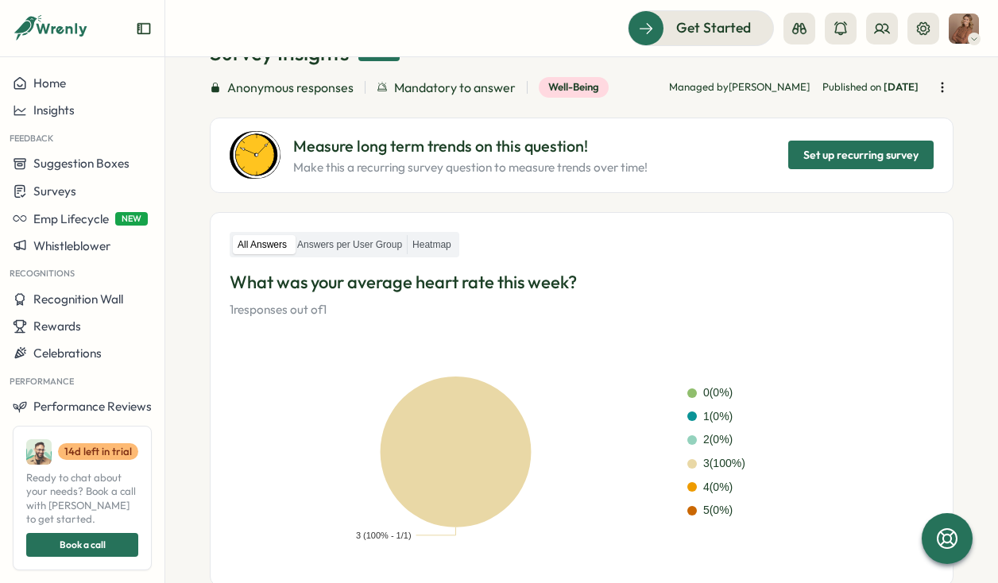
scroll to position [99, 0]
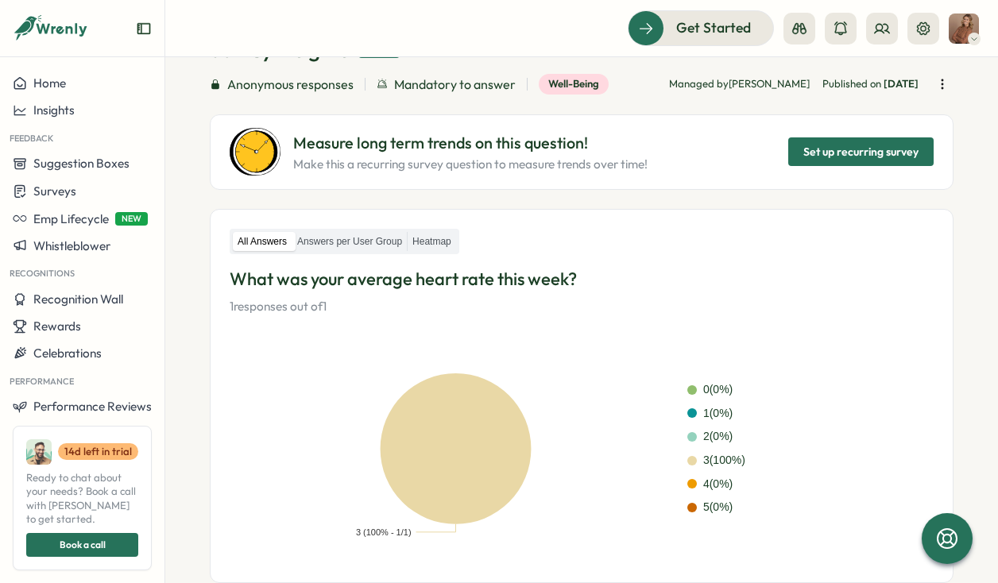
click at [833, 157] on span "Set up recurring survey" at bounding box center [860, 151] width 115 height 27
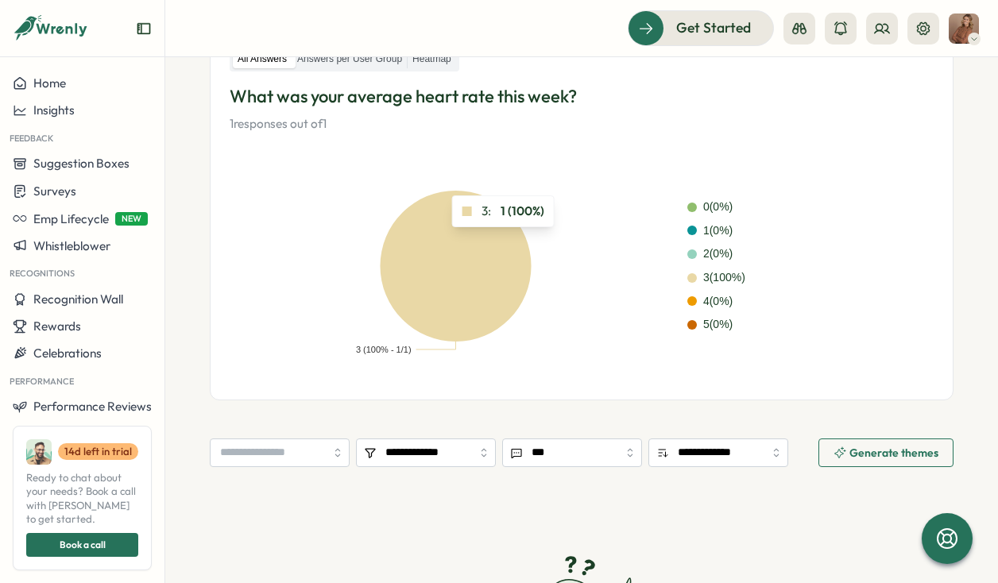
scroll to position [276, 0]
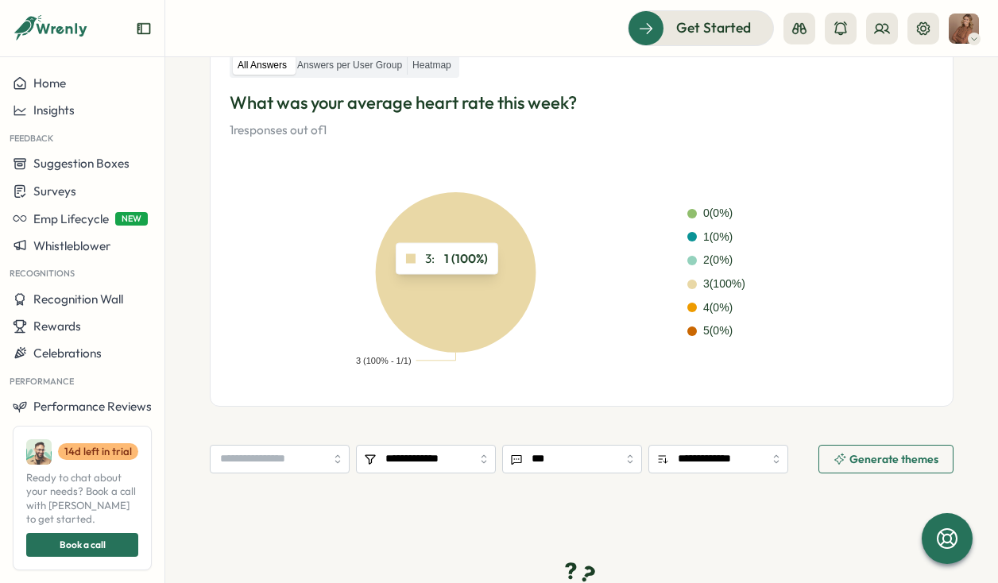
click at [447, 286] on icon at bounding box center [456, 272] width 160 height 160
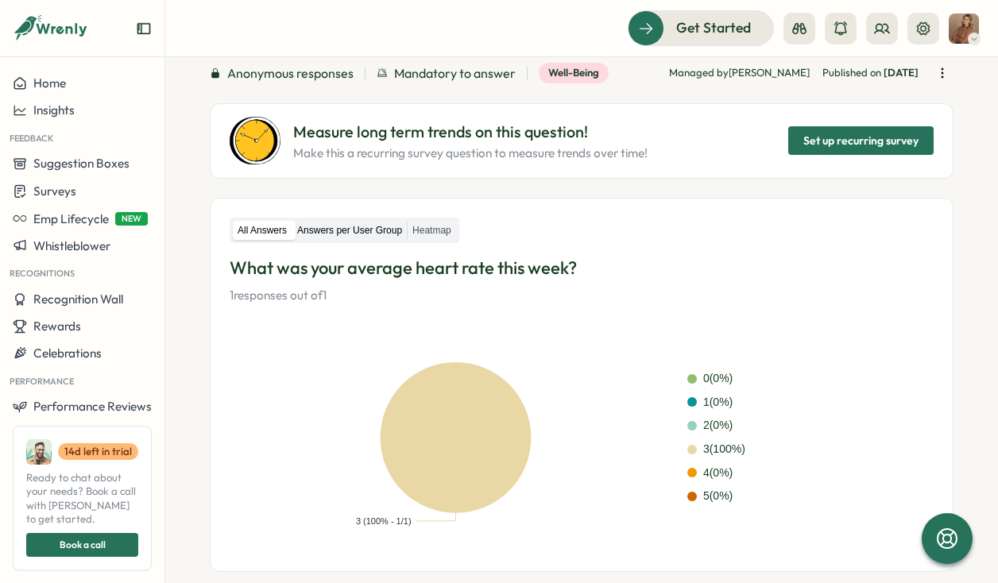
click at [373, 232] on label "Answers per User Group" at bounding box center [349, 231] width 114 height 20
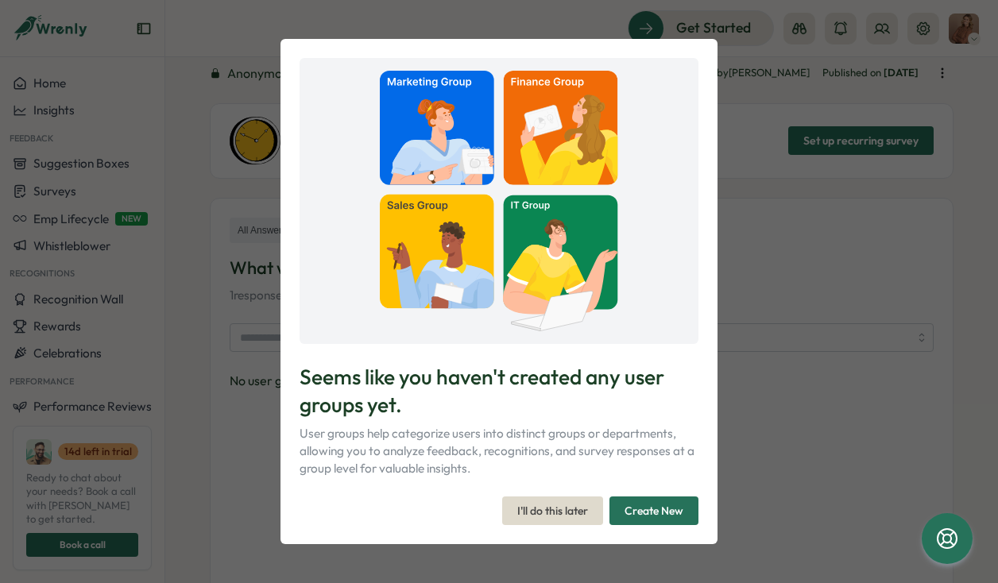
click at [562, 521] on span "I'll do this later" at bounding box center [552, 510] width 71 height 27
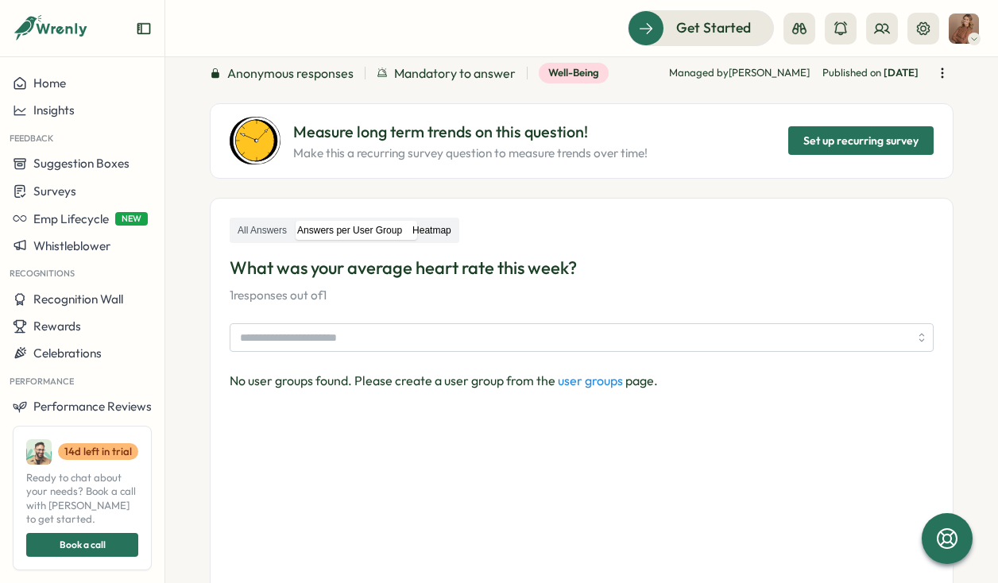
click at [446, 238] on label "Heatmap" at bounding box center [432, 231] width 48 height 20
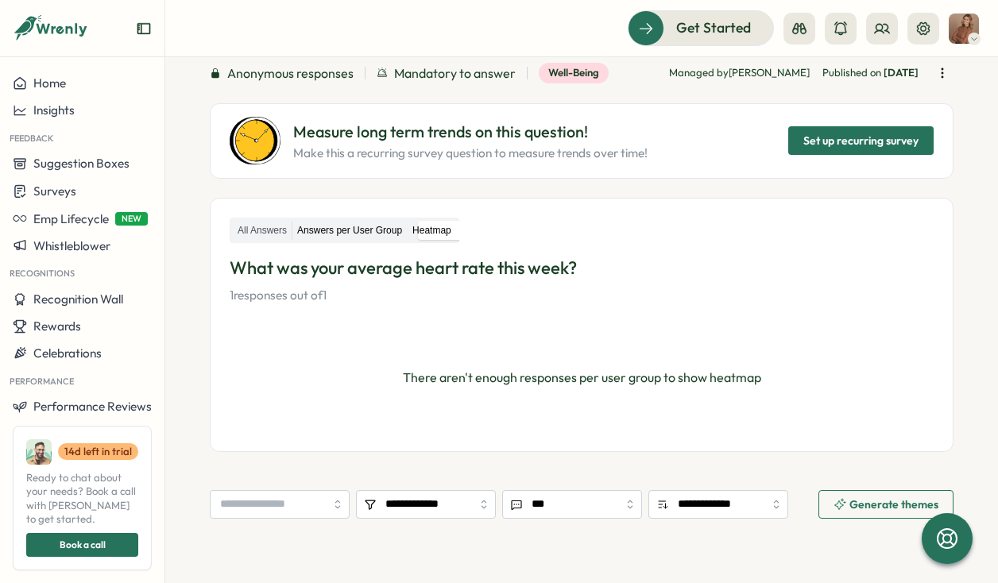
click at [372, 229] on label "Answers per User Group" at bounding box center [349, 231] width 114 height 20
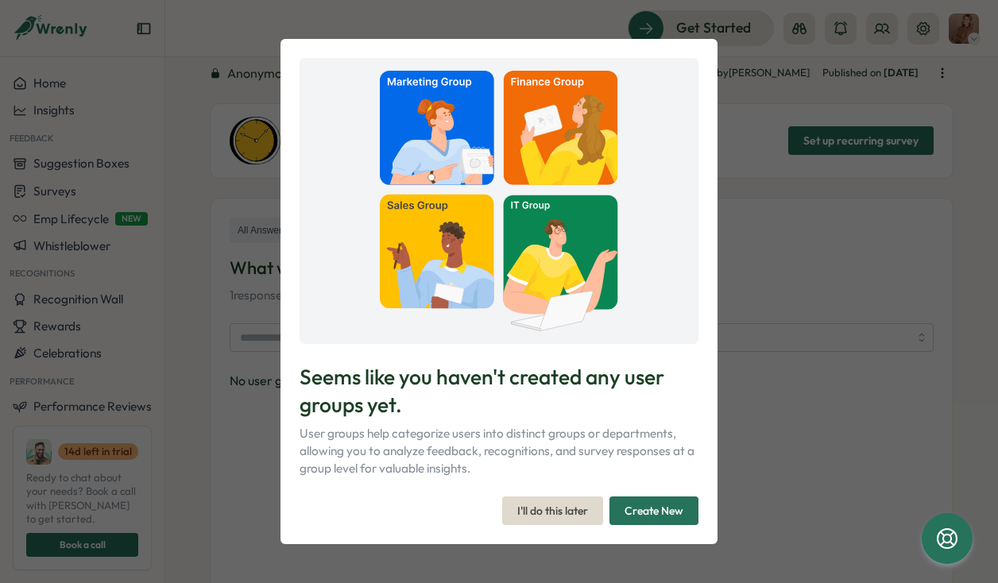
click at [573, 516] on span "I'll do this later" at bounding box center [552, 510] width 71 height 27
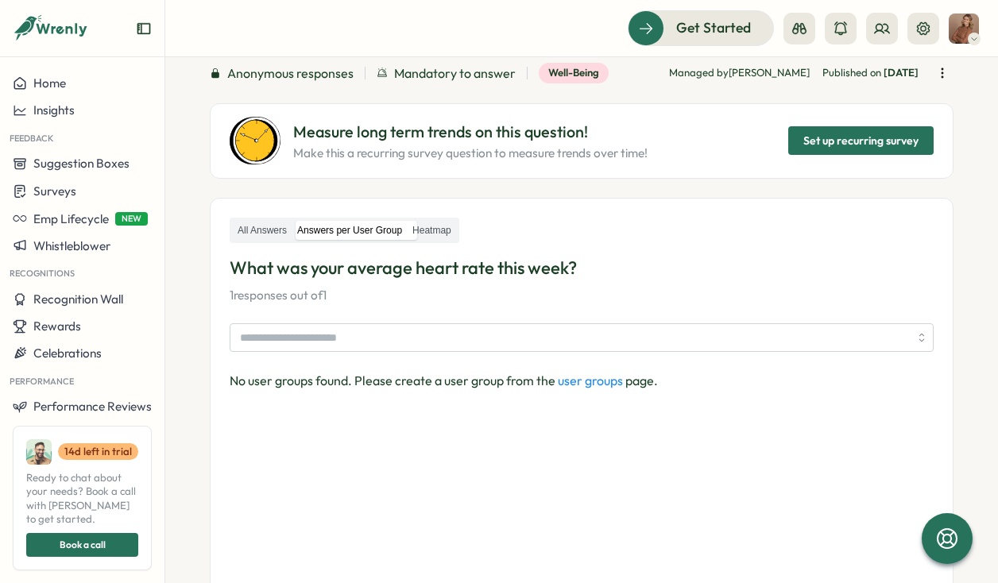
scroll to position [0, 0]
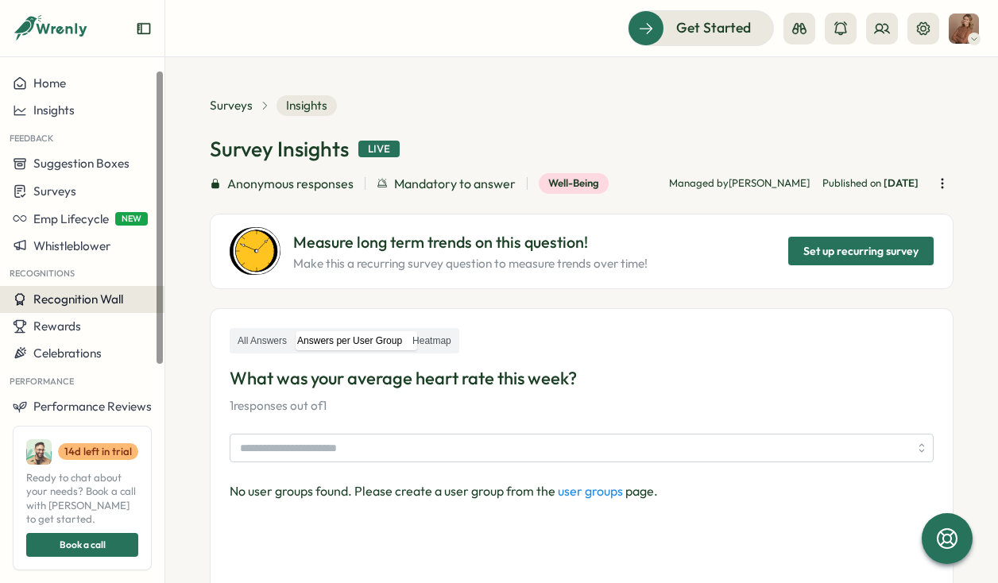
click at [75, 307] on button "Recognition Wall" at bounding box center [82, 299] width 164 height 27
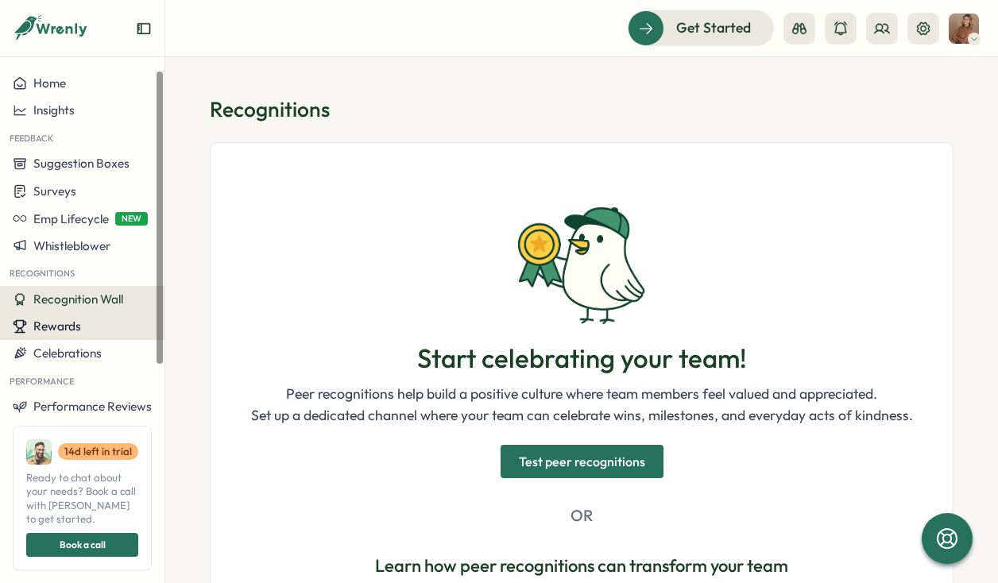
click at [68, 331] on span "Rewards" at bounding box center [57, 326] width 48 height 15
click at [479, 360] on h1 "Start celebrating your team!" at bounding box center [582, 359] width 330 height 32
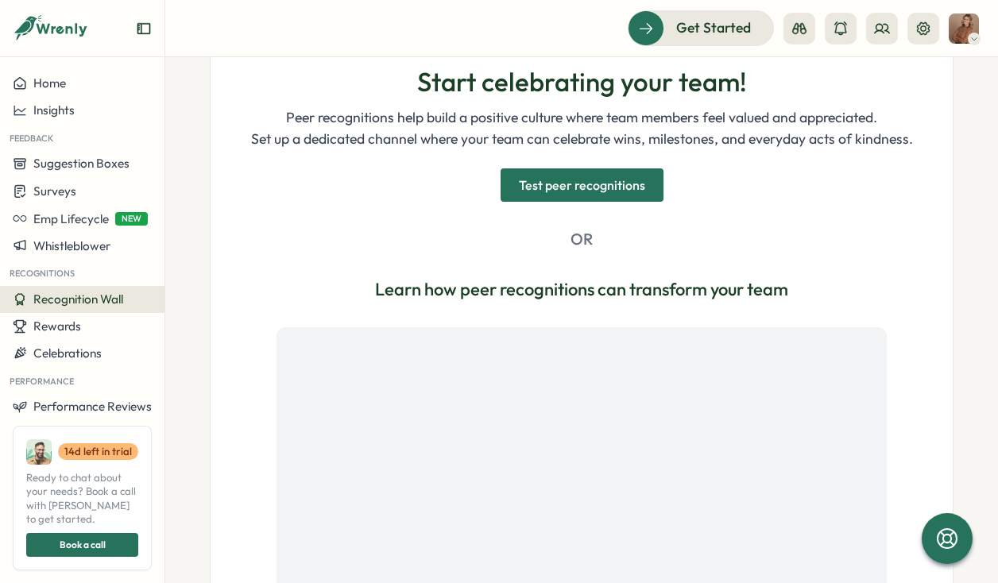
scroll to position [487, 0]
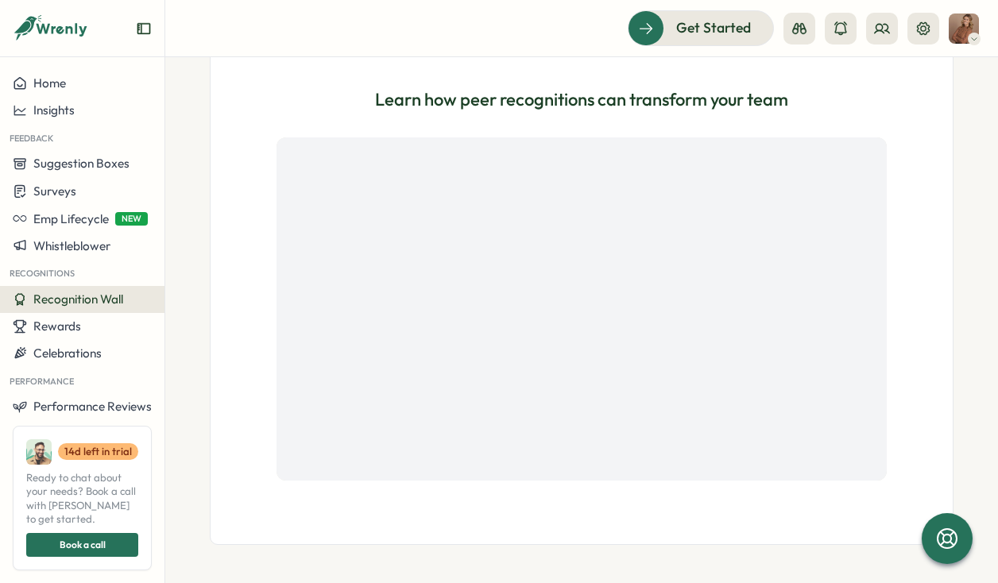
click at [70, 547] on span "Book a call" at bounding box center [83, 545] width 46 height 22
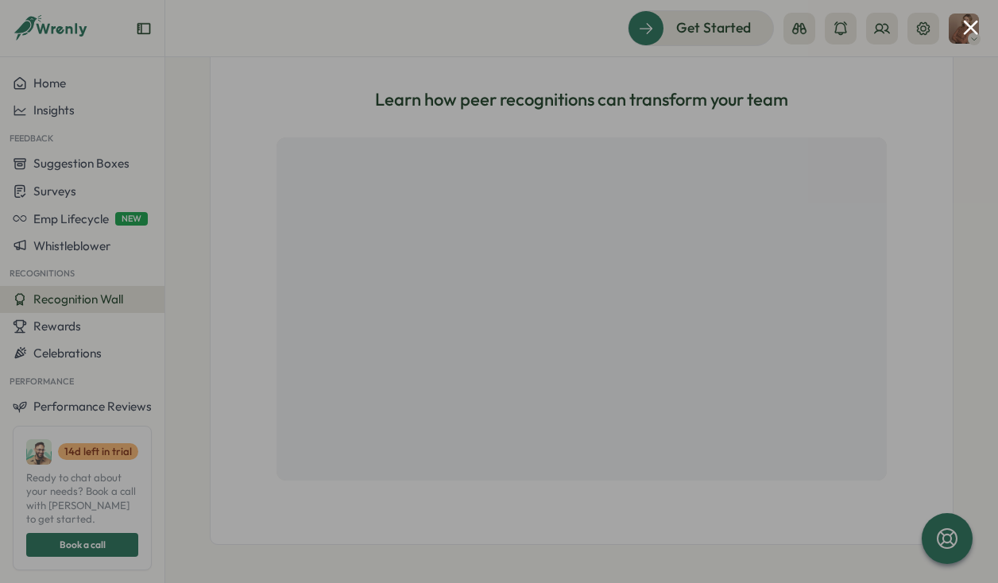
click at [979, 26] on div at bounding box center [499, 291] width 998 height 583
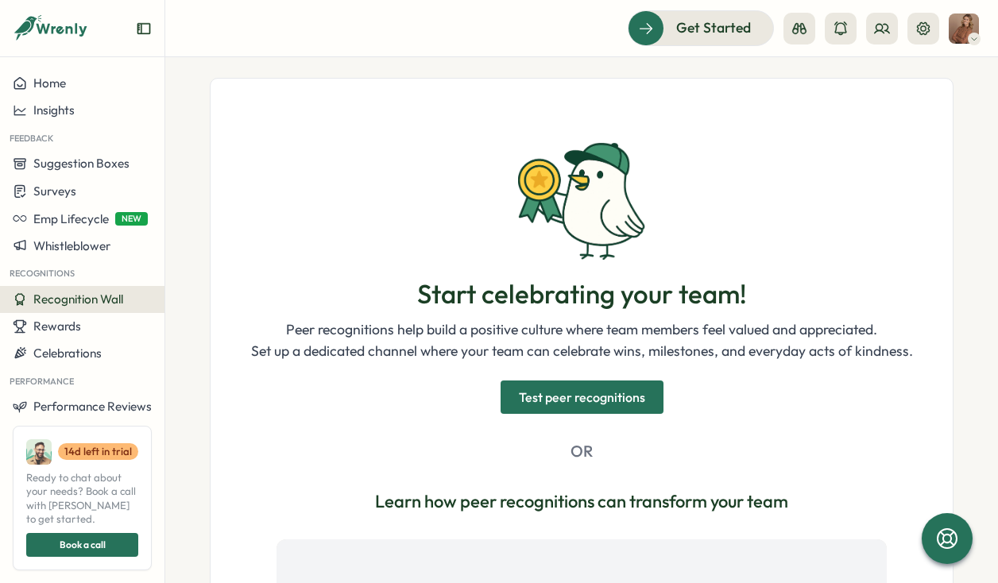
scroll to position [0, 0]
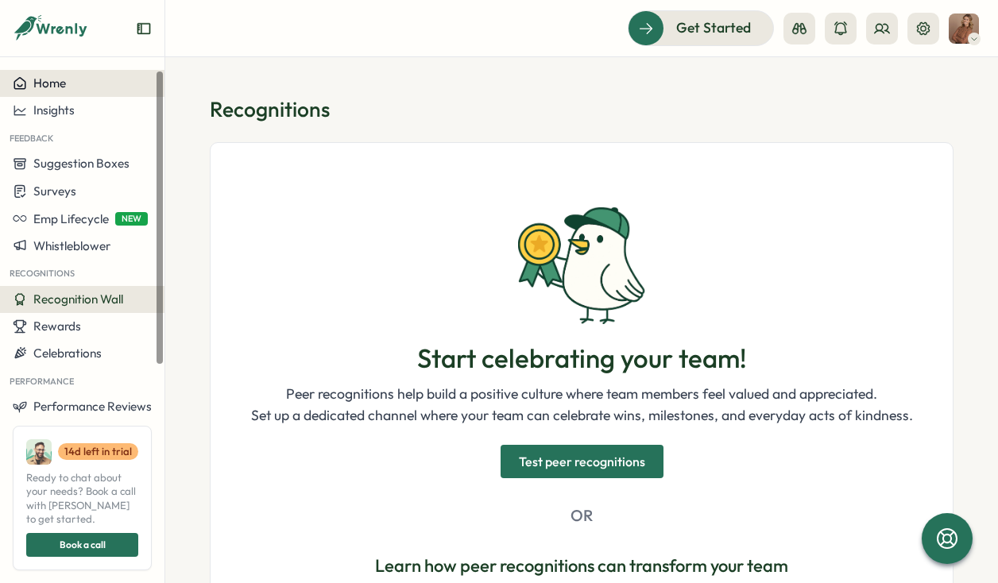
click at [55, 91] on span "Home" at bounding box center [49, 82] width 33 height 15
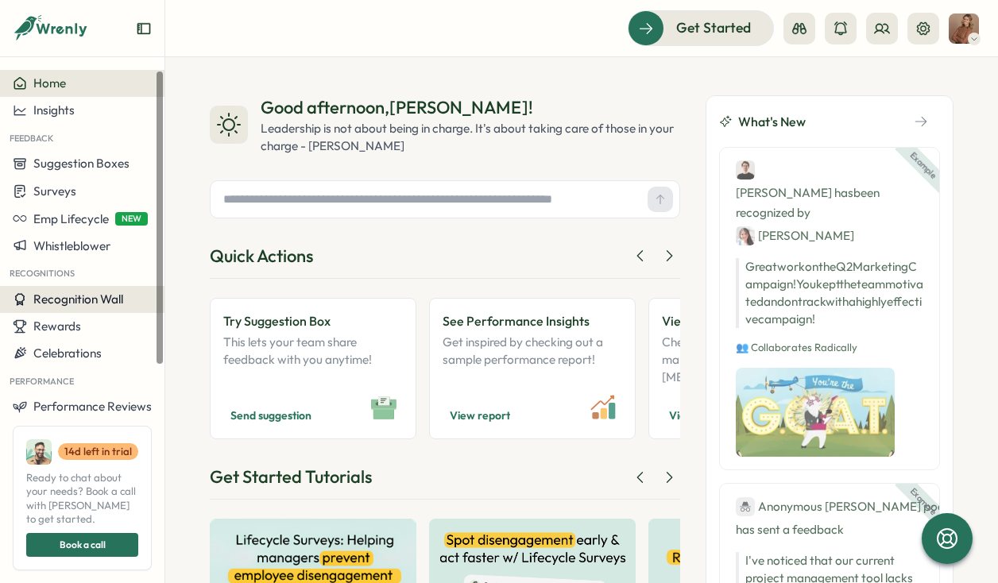
click at [92, 297] on span "Recognition Wall" at bounding box center [78, 299] width 90 height 15
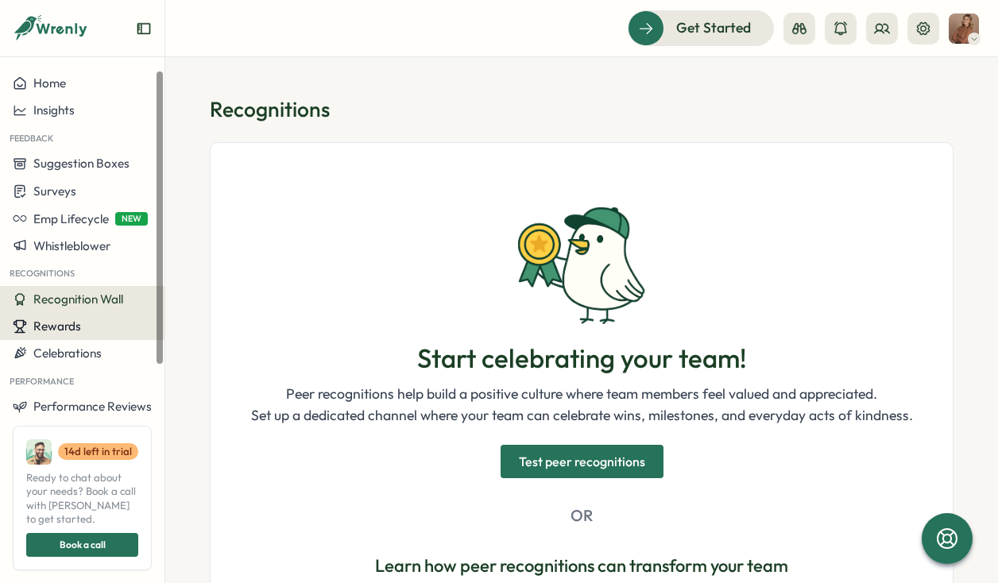
click at [73, 334] on button "Rewards" at bounding box center [82, 326] width 164 height 27
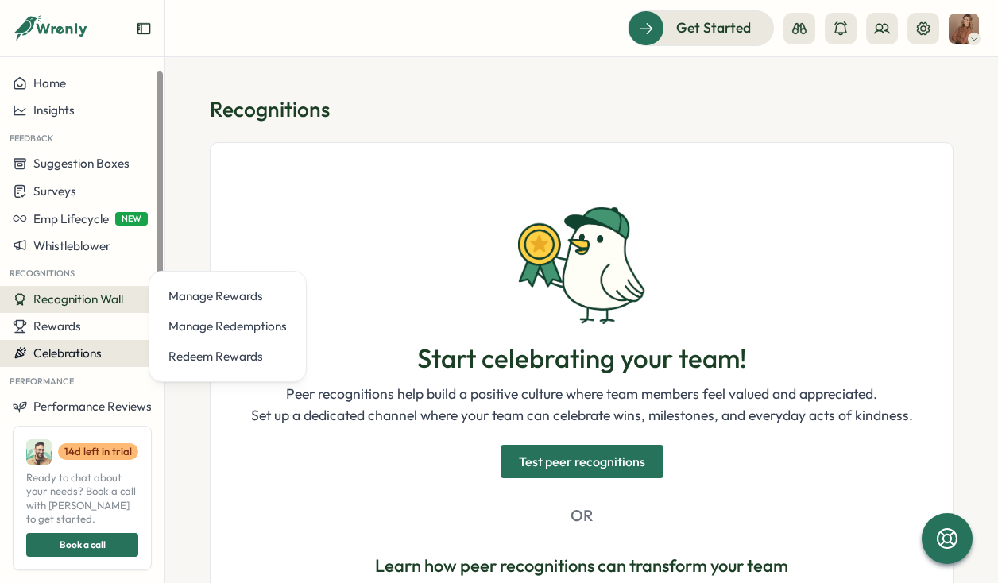
click at [60, 341] on button "Celebrations" at bounding box center [82, 353] width 164 height 27
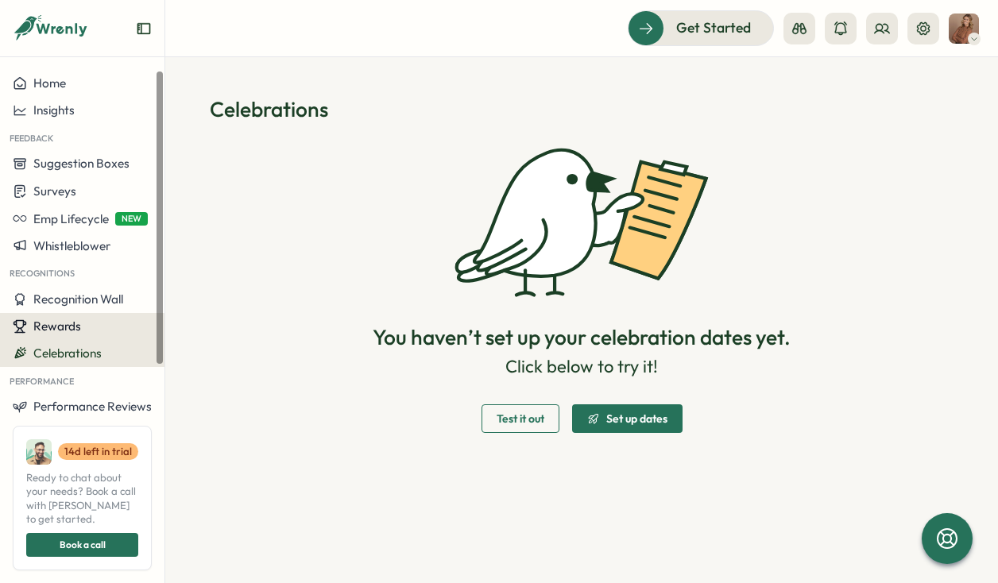
click at [65, 331] on span "Rewards" at bounding box center [57, 326] width 48 height 15
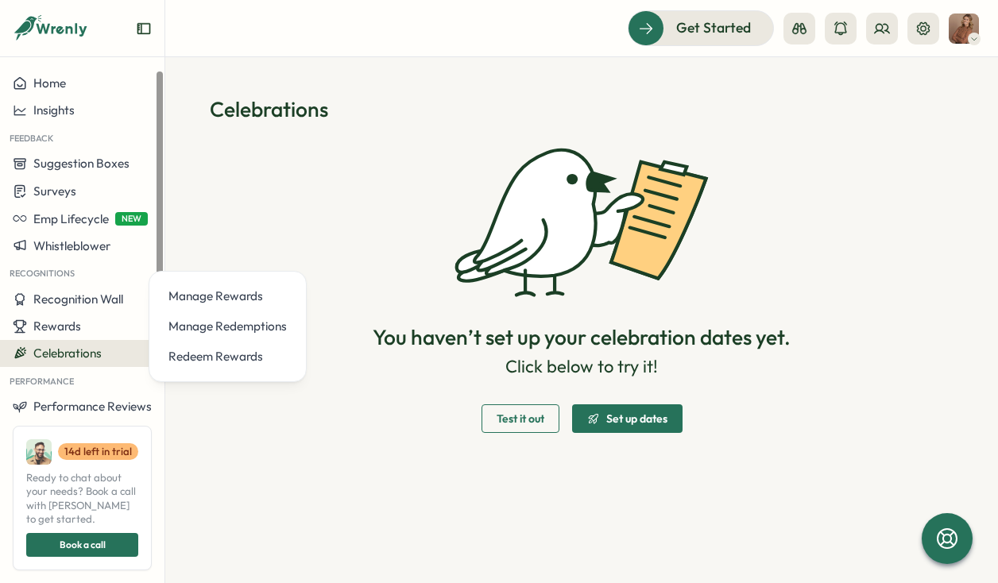
click at [62, 340] on button "Celebrations" at bounding box center [82, 353] width 164 height 27
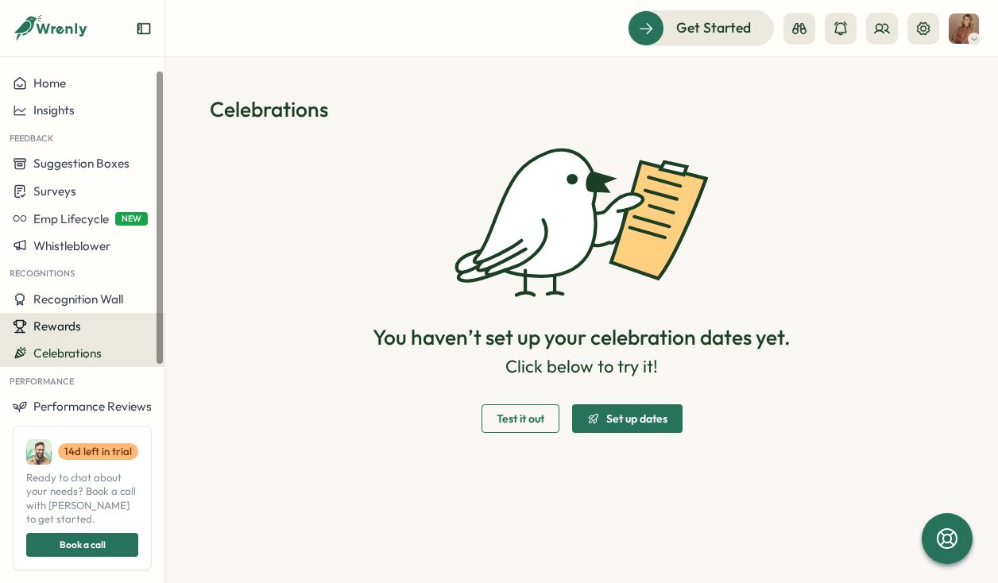
click at [62, 330] on span "Rewards" at bounding box center [57, 326] width 48 height 15
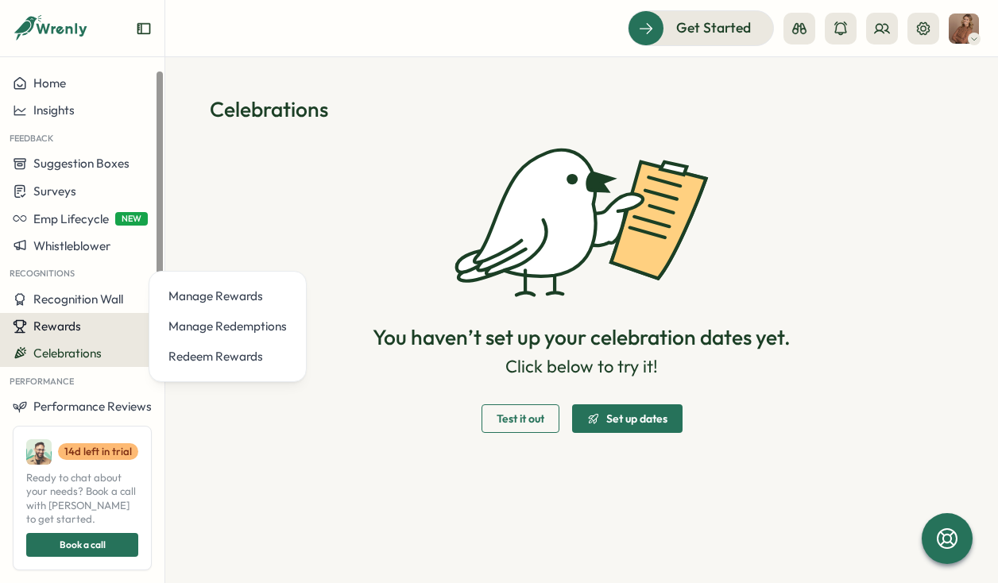
click at [64, 323] on span "Rewards" at bounding box center [57, 326] width 48 height 15
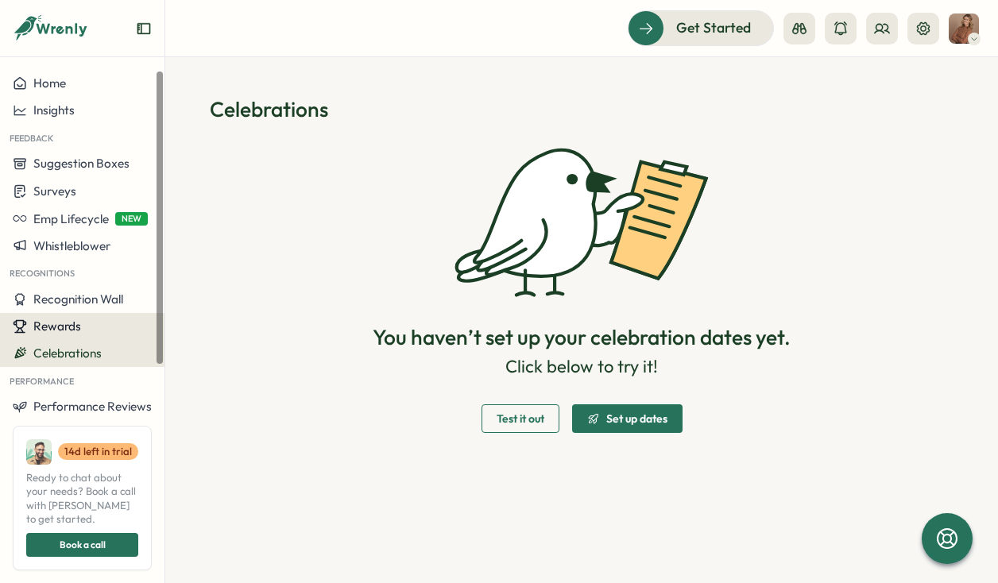
click at [64, 326] on span "Rewards" at bounding box center [57, 326] width 48 height 15
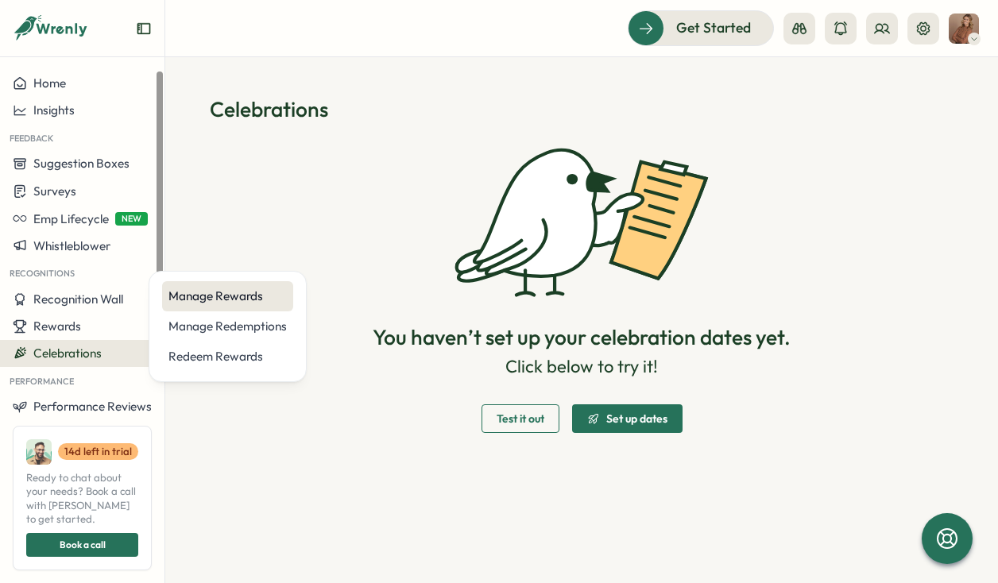
click at [221, 294] on div "Manage Rewards" at bounding box center [227, 296] width 118 height 17
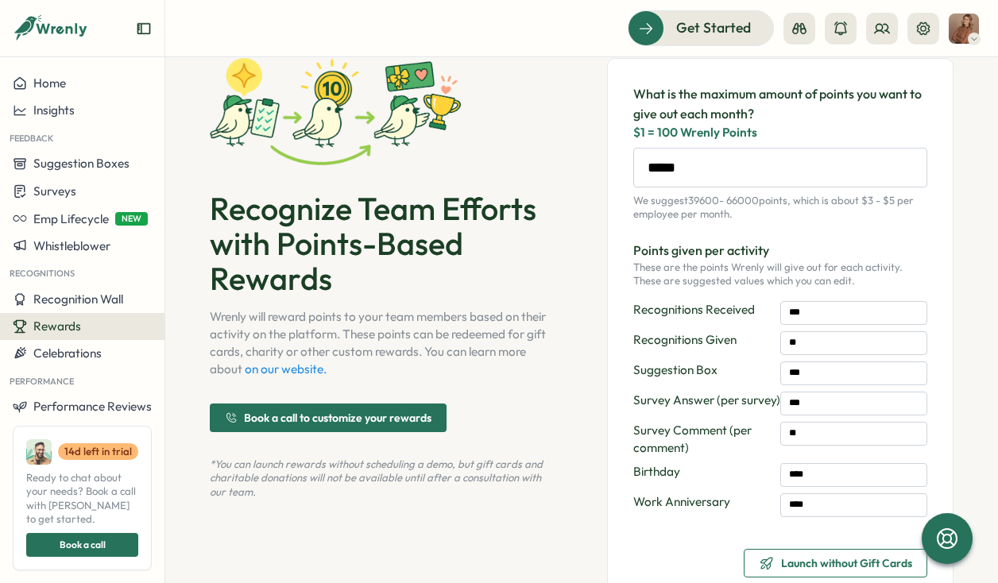
scroll to position [171, 0]
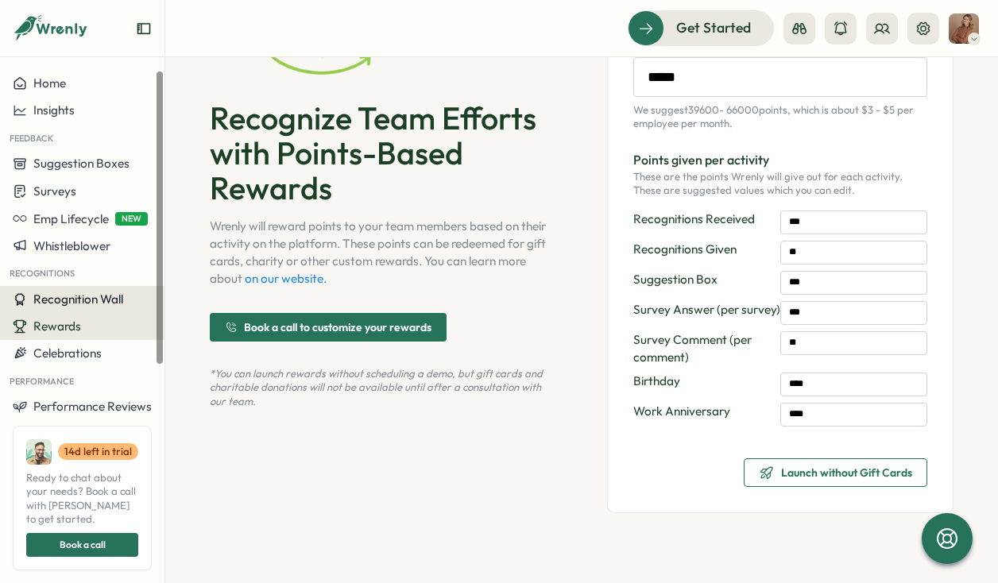
click at [122, 294] on span "Recognition Wall" at bounding box center [78, 299] width 90 height 15
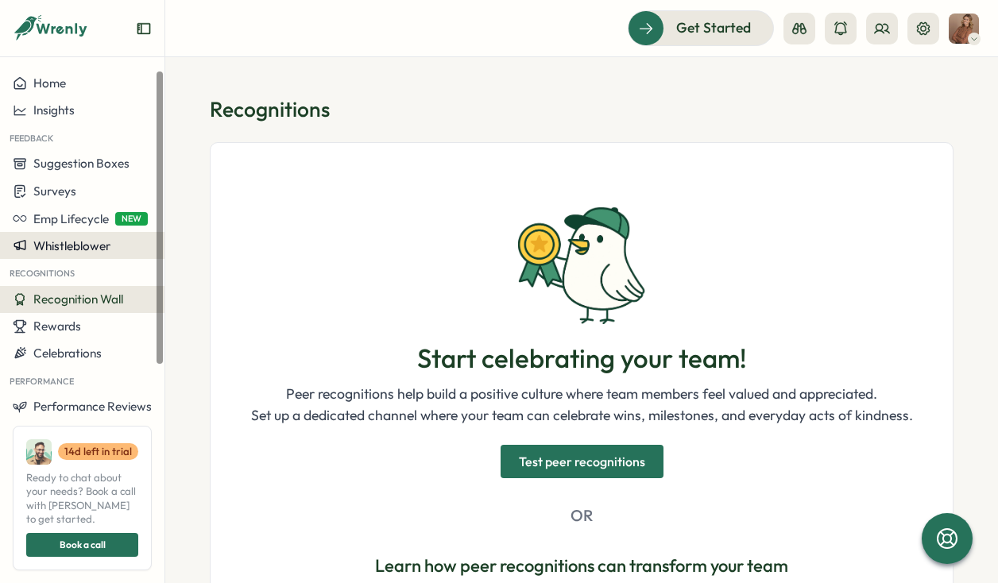
click at [84, 247] on span "Whistleblower" at bounding box center [71, 245] width 77 height 15
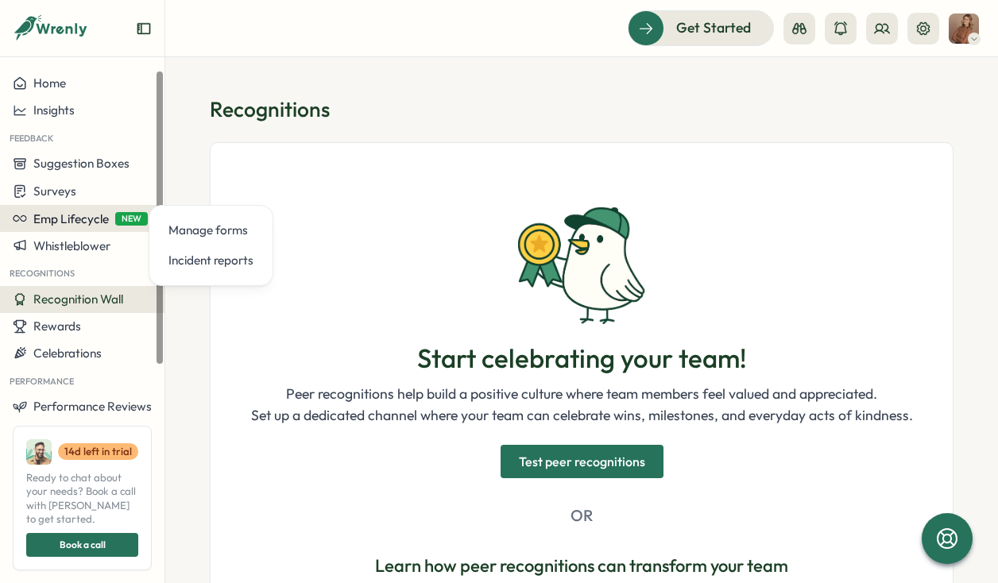
click at [88, 206] on button "Emp Lifecycle NEW" at bounding box center [82, 218] width 164 height 27
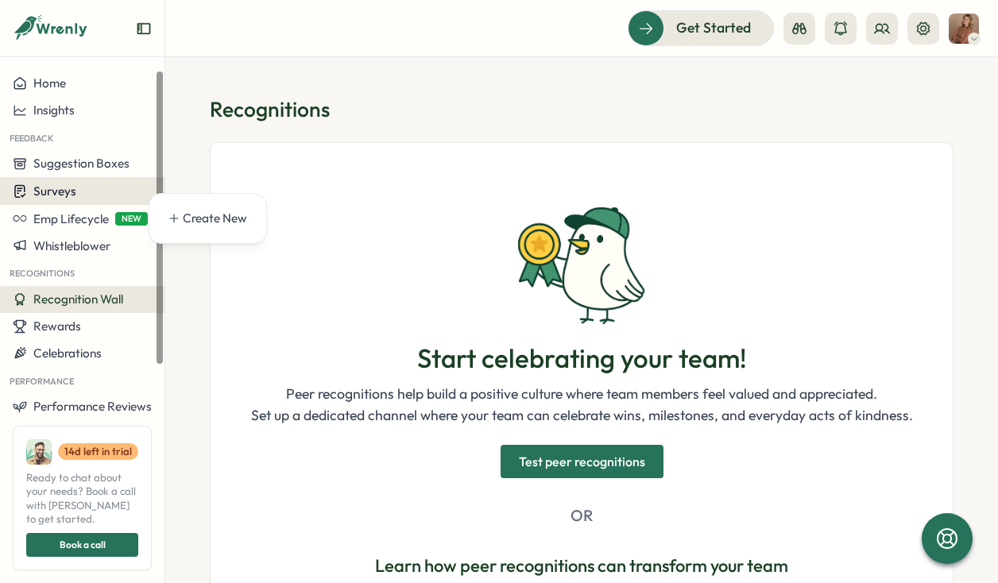
click at [87, 192] on div "Surveys" at bounding box center [82, 191] width 139 height 15
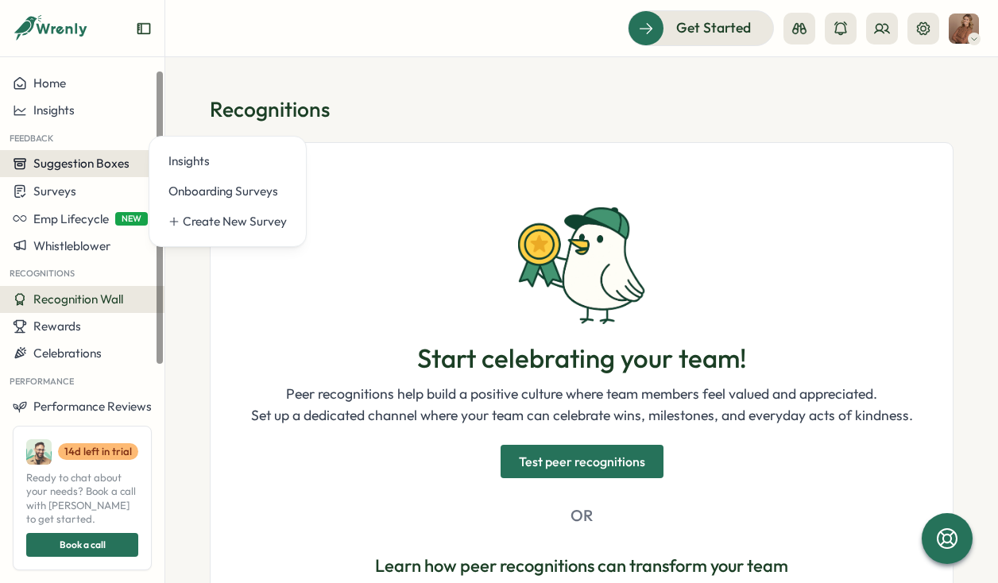
click at [99, 166] on span "Suggestion Boxes" at bounding box center [81, 163] width 96 height 15
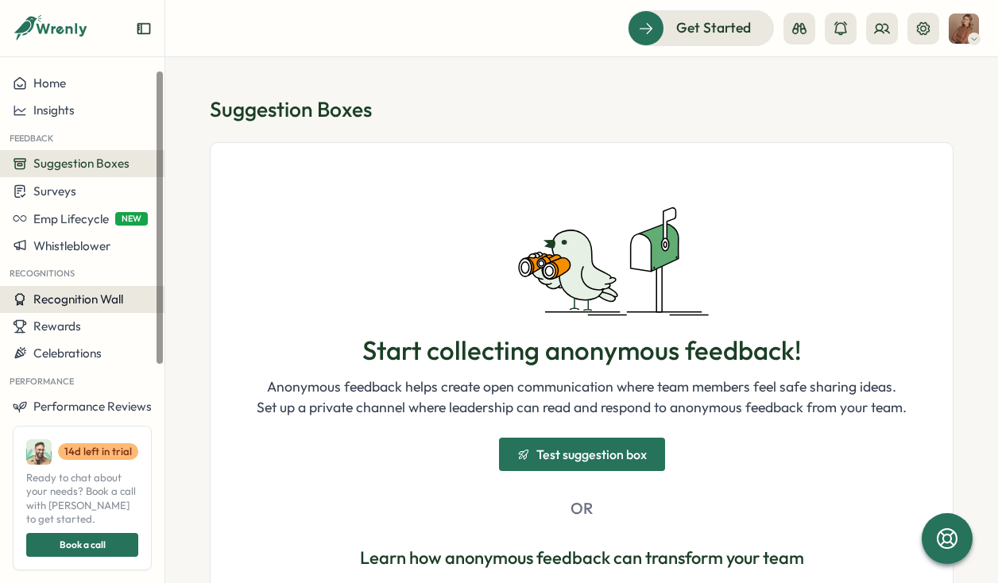
click at [86, 303] on span "Recognition Wall" at bounding box center [78, 299] width 90 height 15
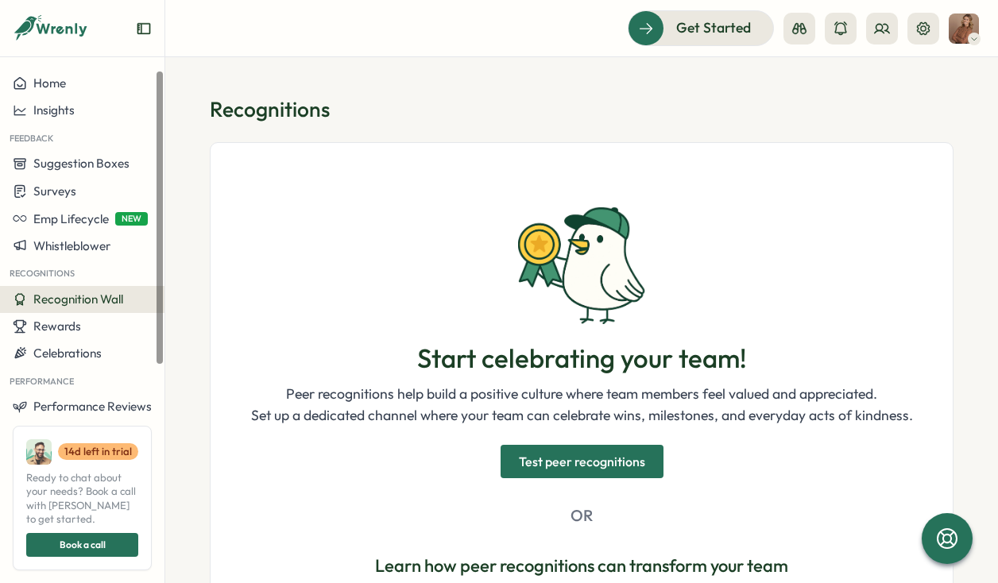
scroll to position [263, 0]
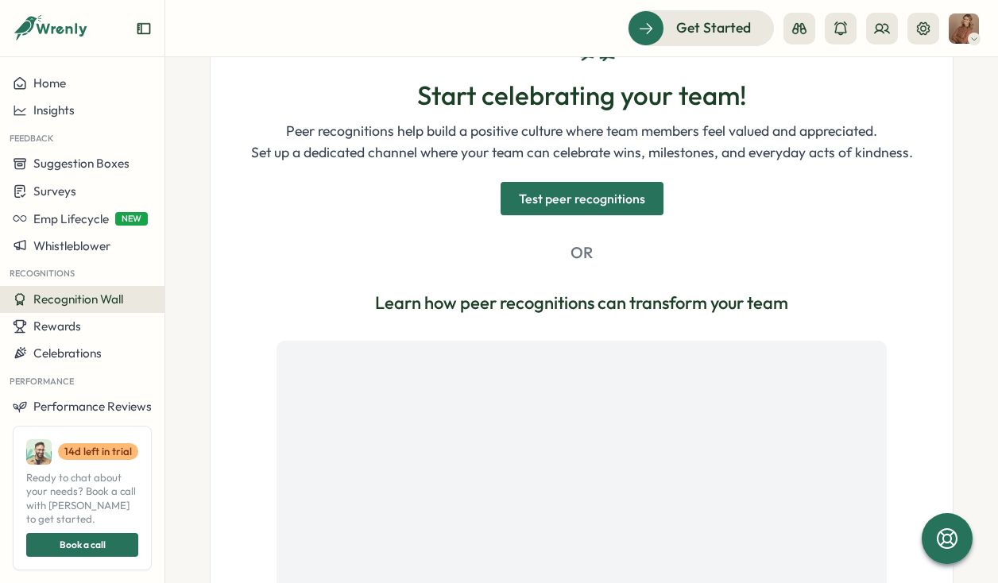
click at [600, 205] on span "Test peer recognitions" at bounding box center [582, 199] width 126 height 32
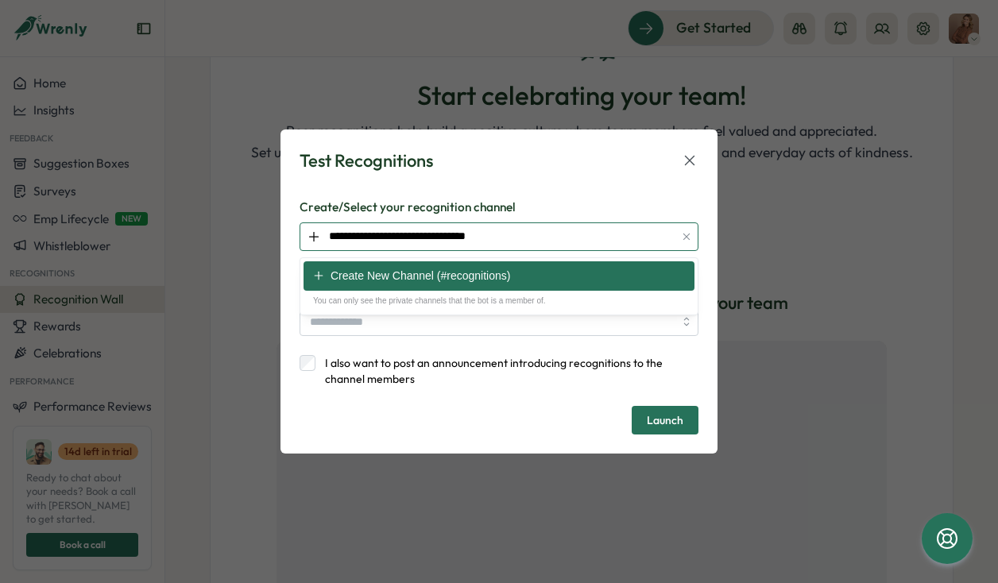
click at [529, 233] on input "**********" at bounding box center [498, 236] width 399 height 29
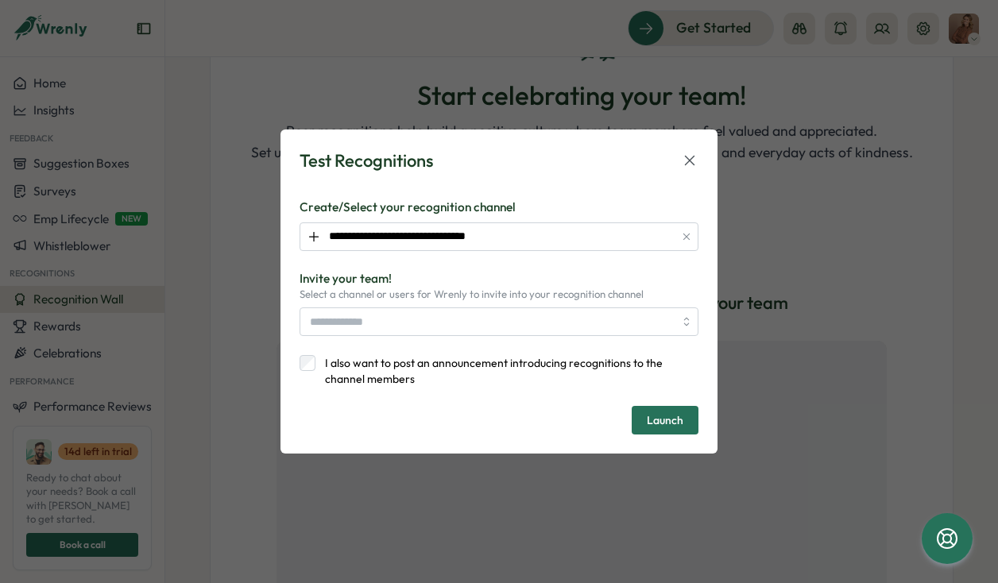
click at [500, 197] on div "**********" at bounding box center [498, 292] width 399 height 286
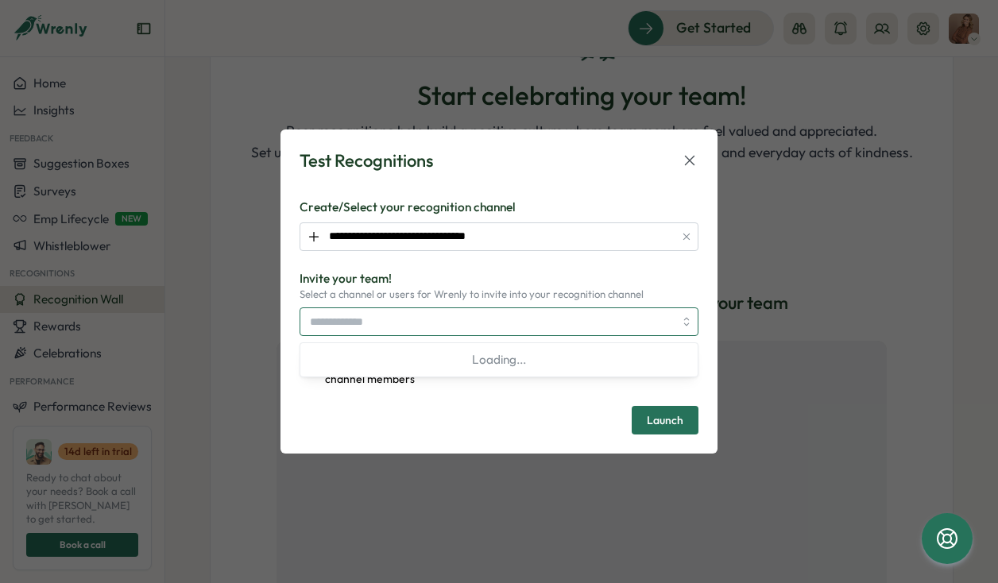
click at [434, 323] on input "search" at bounding box center [492, 321] width 364 height 27
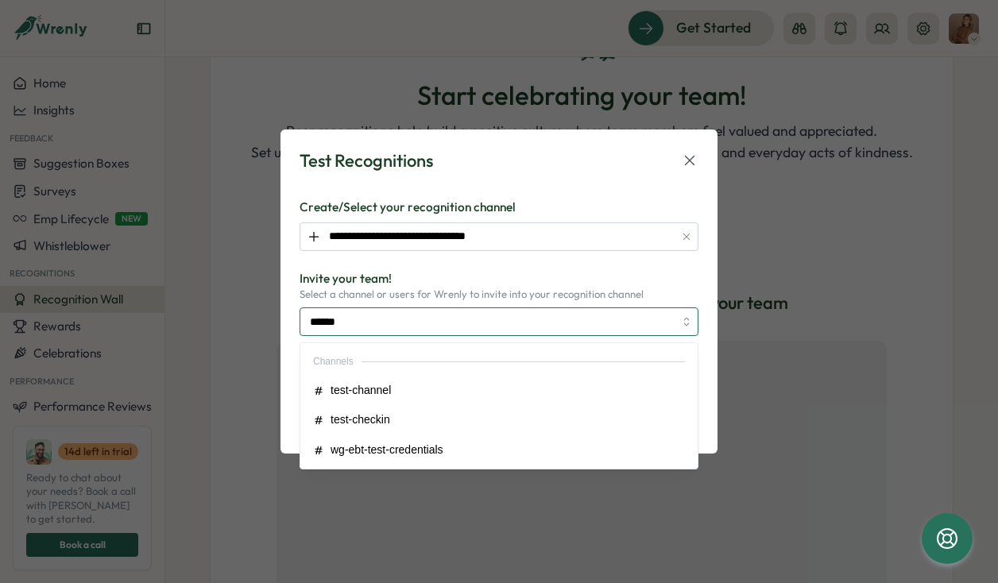
type input "*******"
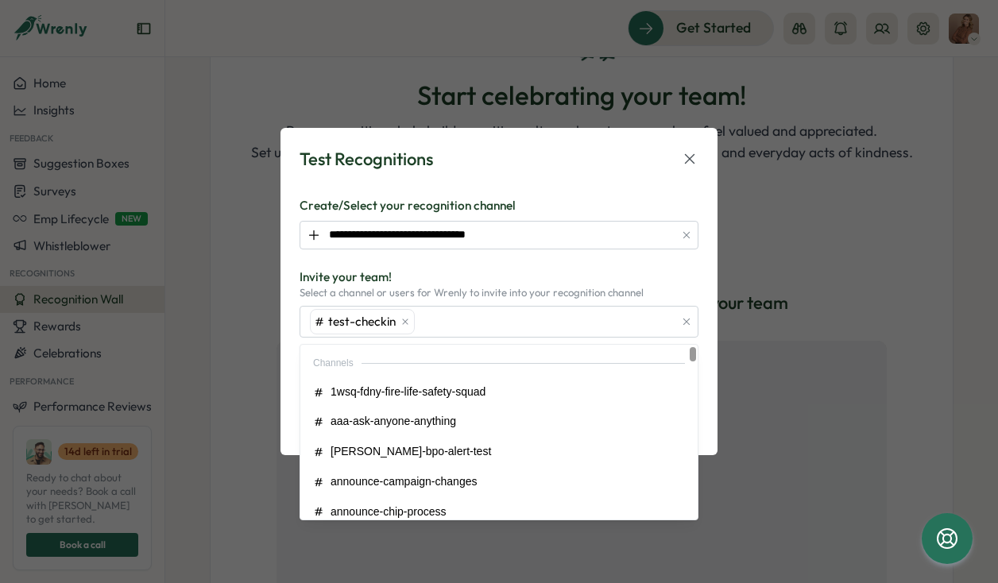
click at [595, 269] on p "Invite your team!" at bounding box center [498, 277] width 399 height 17
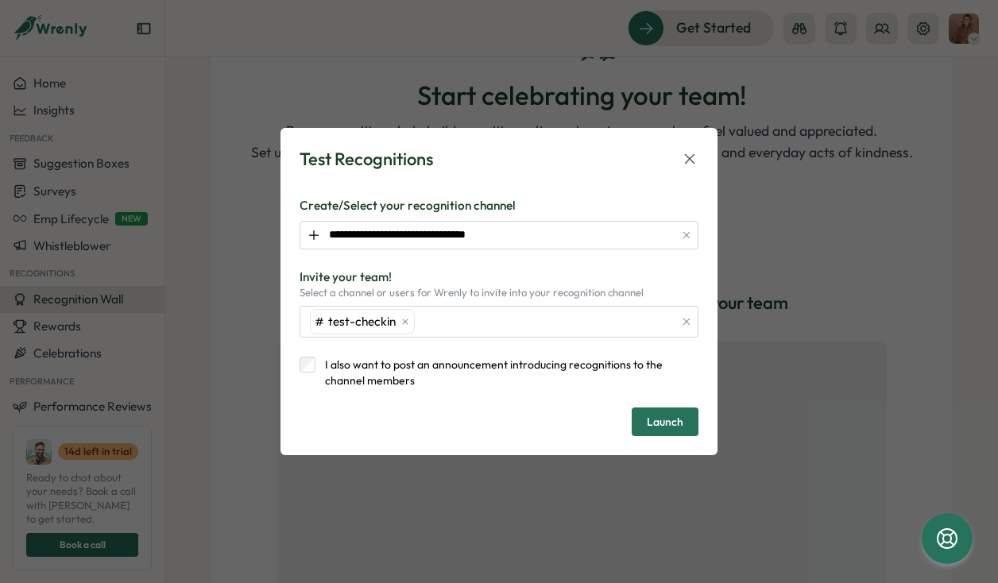
click at [655, 419] on span "Launch" at bounding box center [665, 421] width 37 height 11
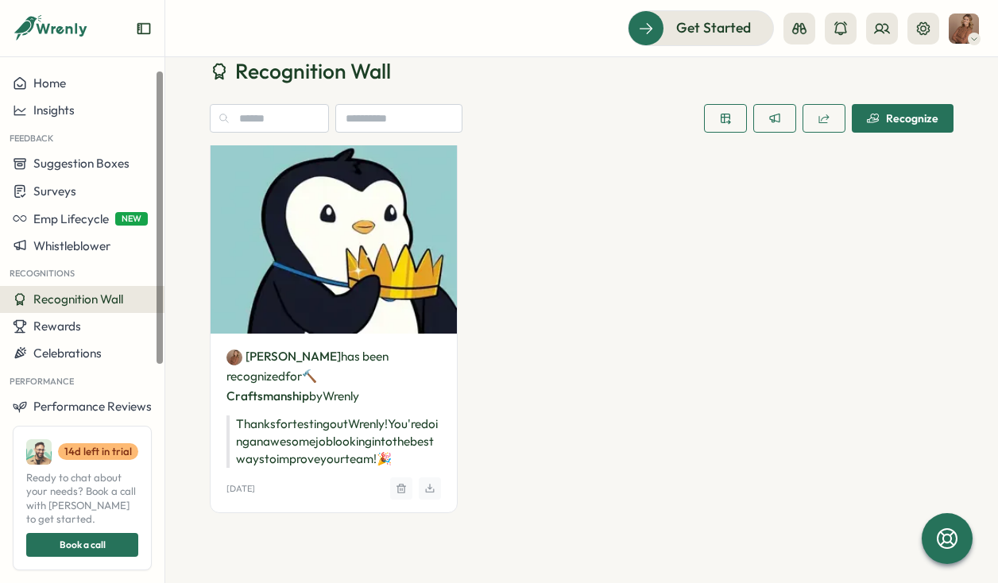
scroll to position [106, 0]
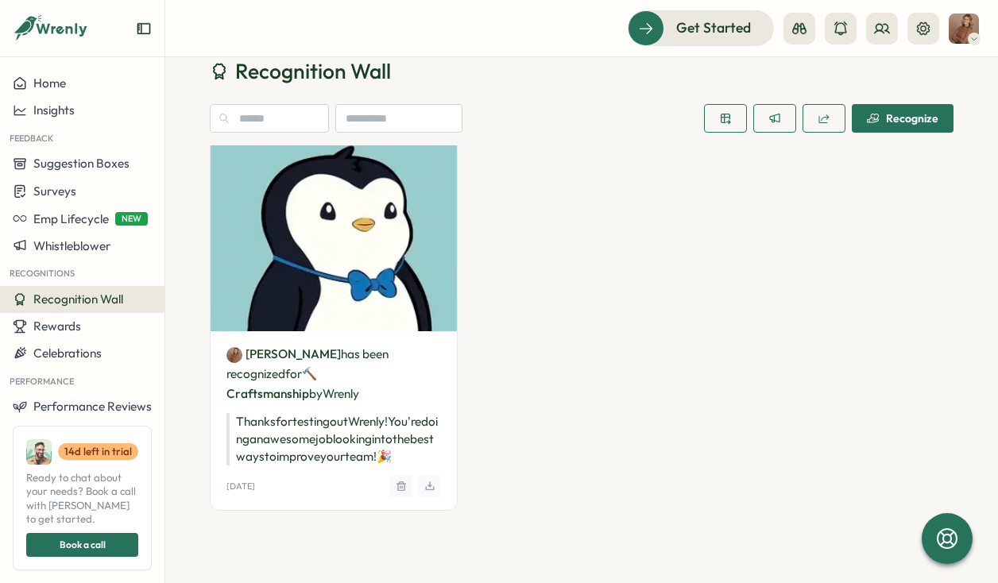
click at [872, 129] on span "Recognize" at bounding box center [902, 118] width 71 height 27
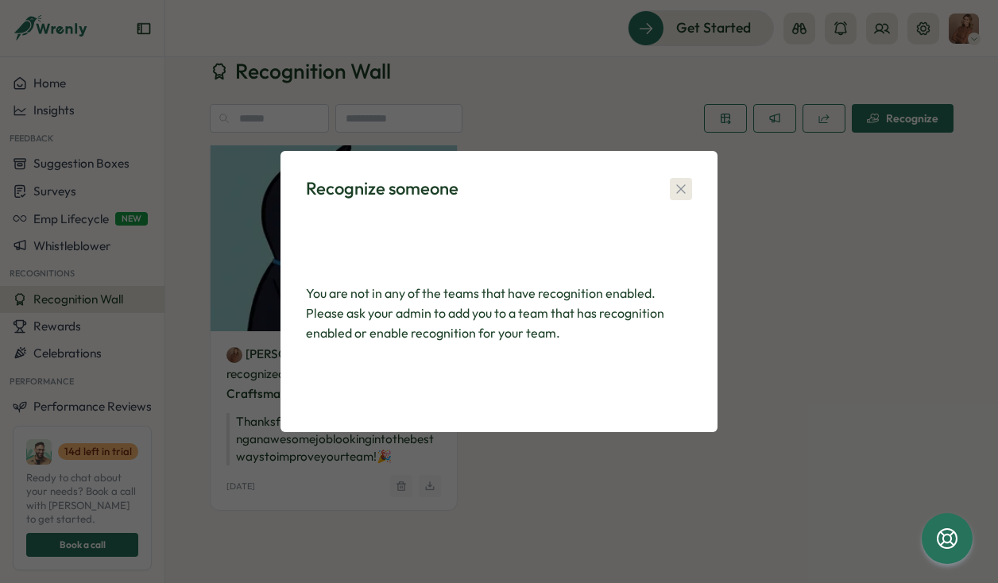
click at [678, 193] on icon "button" at bounding box center [681, 189] width 16 height 16
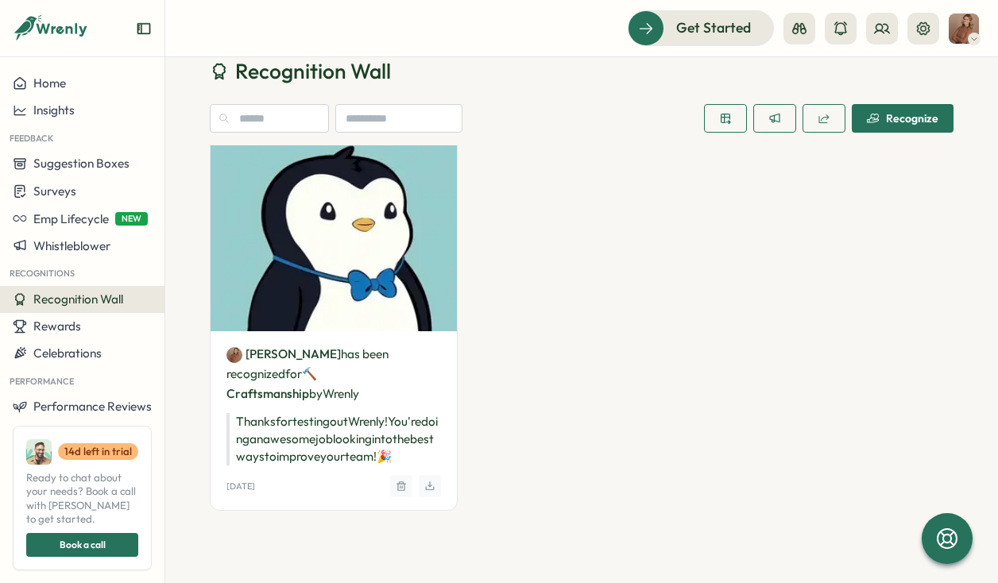
scroll to position [0, 0]
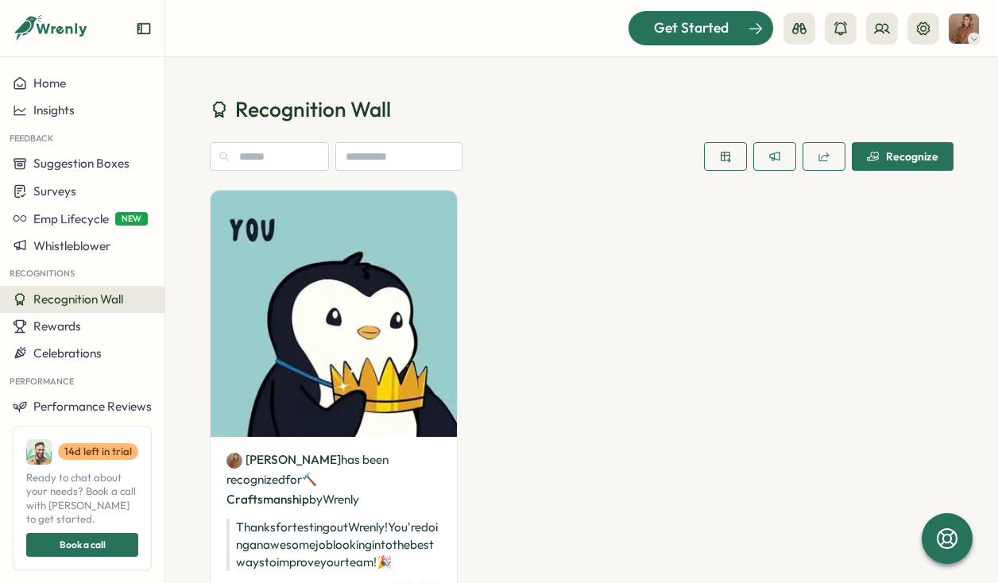
click at [712, 24] on span "Get Started" at bounding box center [691, 27] width 75 height 21
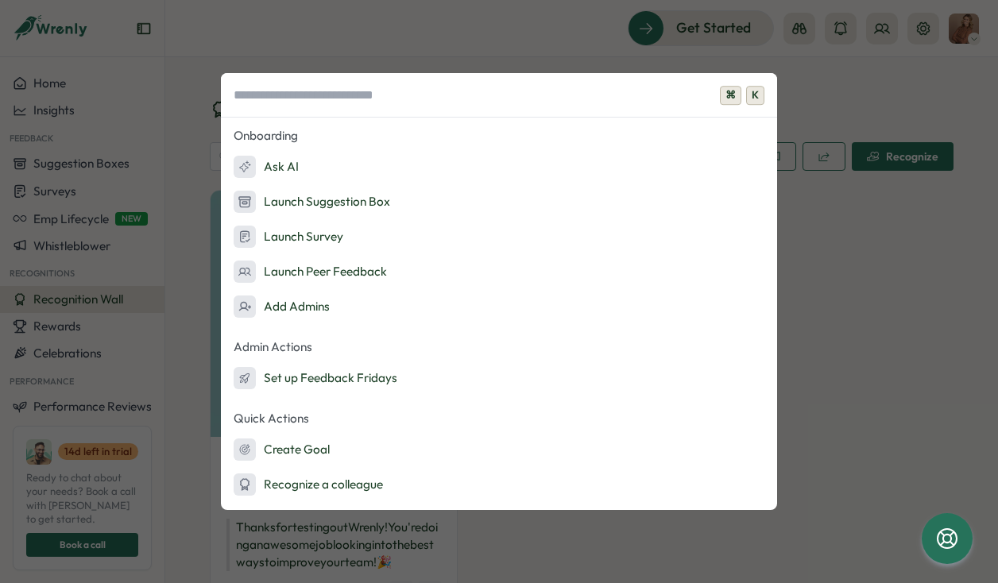
click at [809, 160] on div "⌘ K Onboarding Ask AI Launch Suggestion Box Launch Survey Launch Peer Feedback …" at bounding box center [499, 291] width 998 height 583
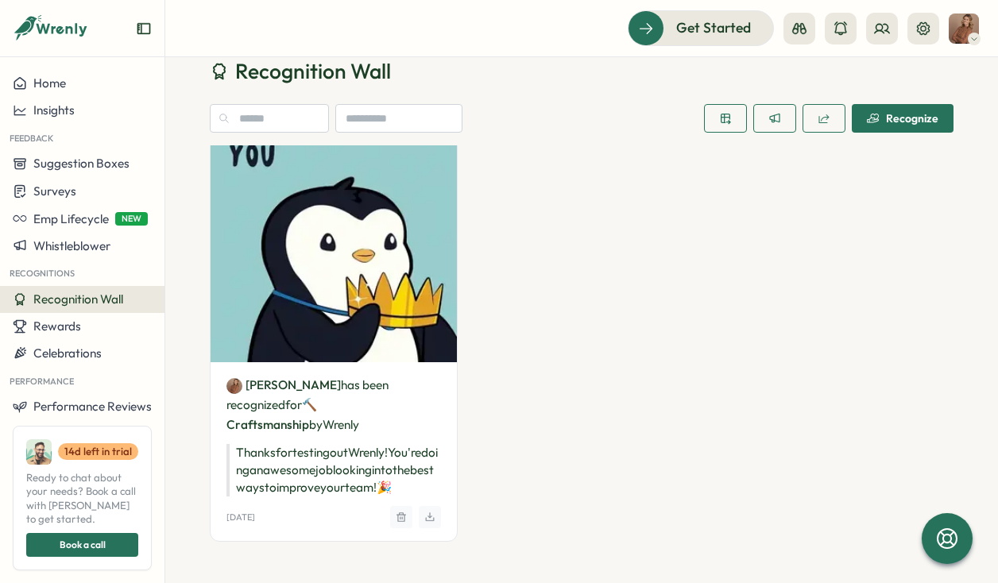
scroll to position [125, 0]
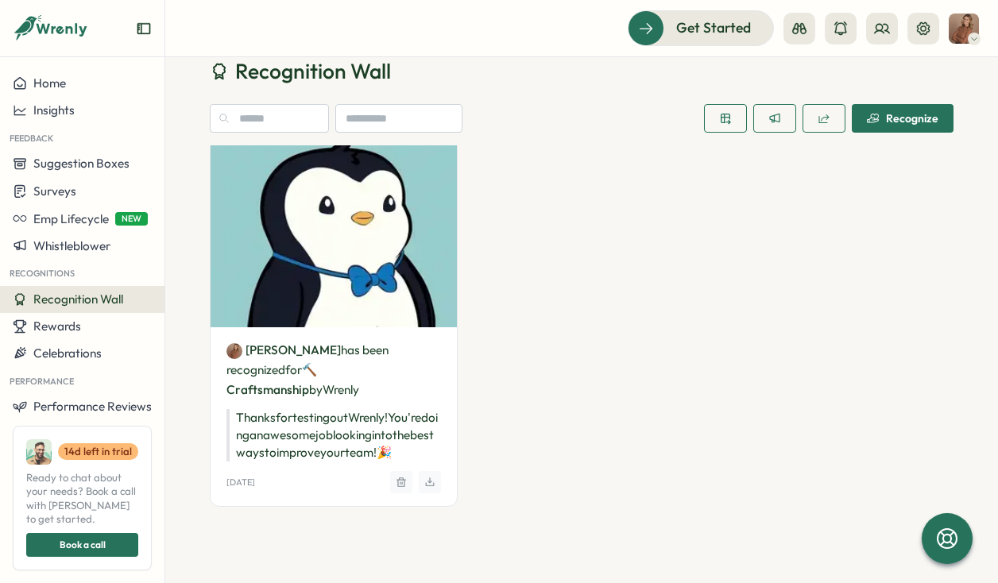
click at [926, 119] on div "Recognize" at bounding box center [902, 118] width 71 height 13
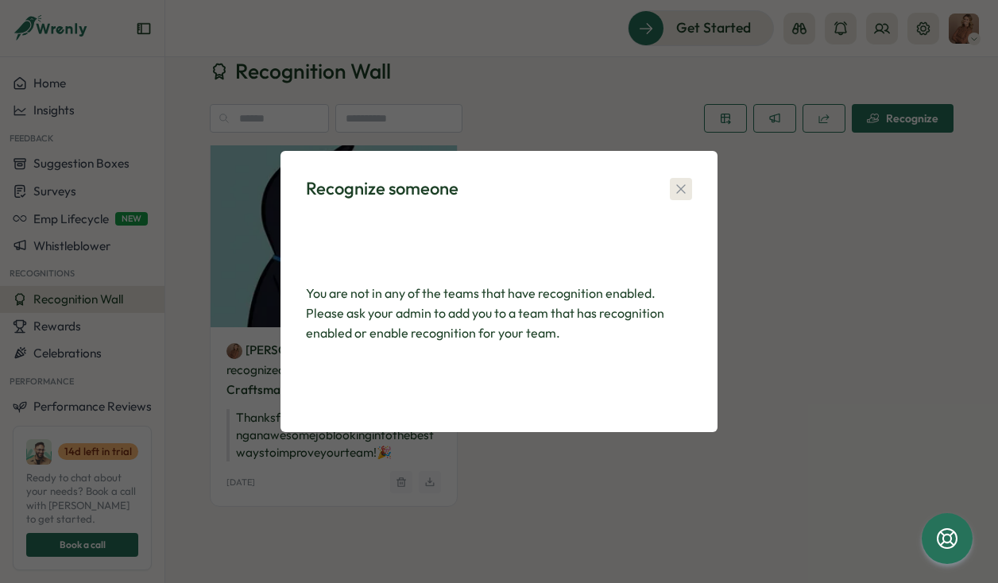
click at [675, 190] on icon "button" at bounding box center [681, 189] width 16 height 16
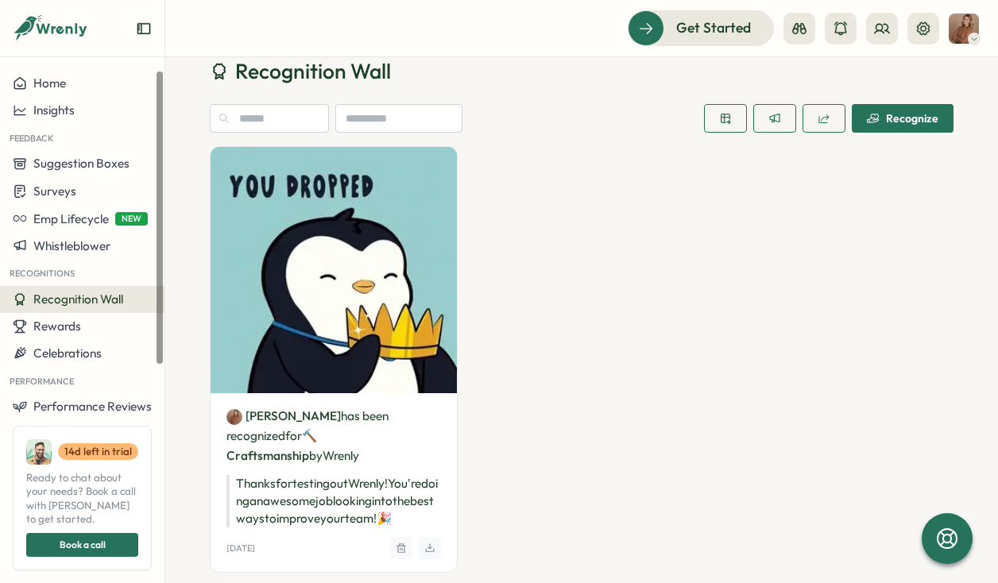
scroll to position [39, 0]
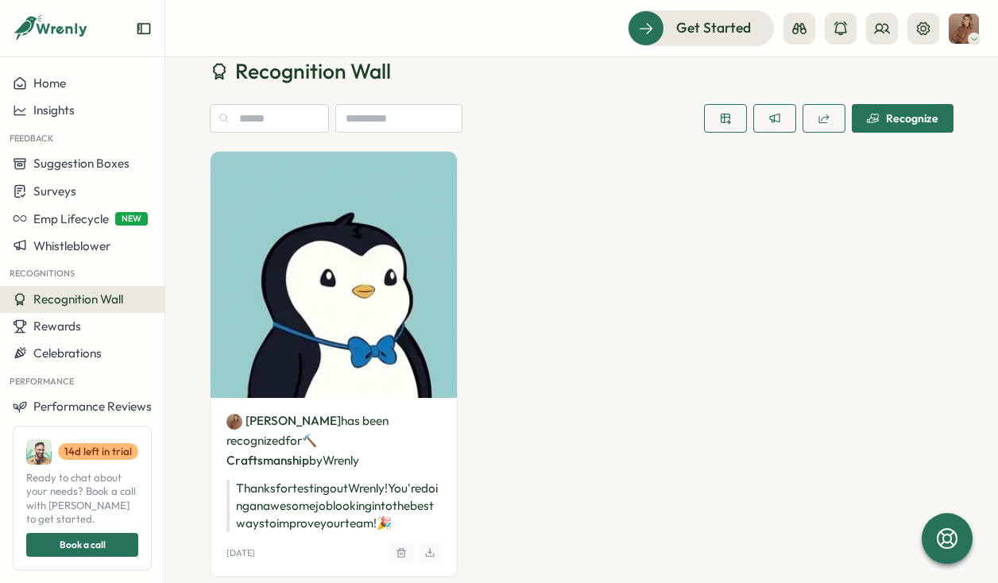
click at [768, 115] on icon "button" at bounding box center [774, 118] width 13 height 13
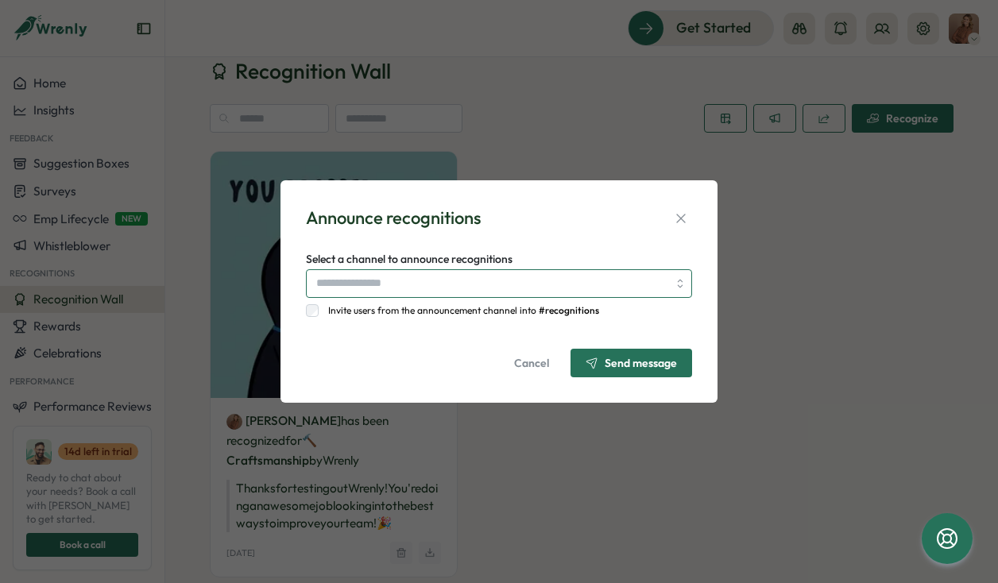
click at [618, 286] on input "Select a channel to announce recognitions" at bounding box center [499, 283] width 386 height 29
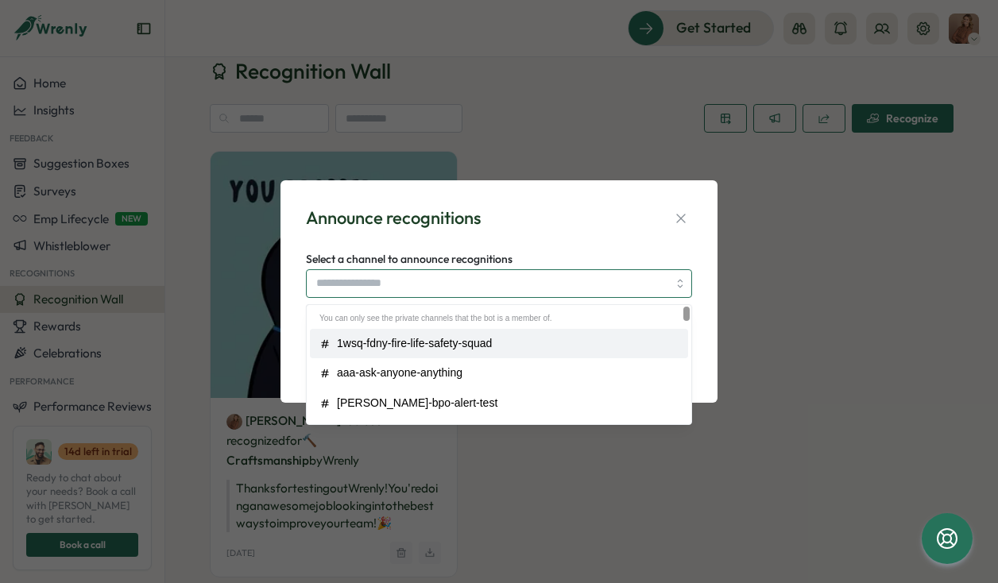
click at [534, 284] on input "Select a channel to announce recognitions" at bounding box center [499, 283] width 386 height 29
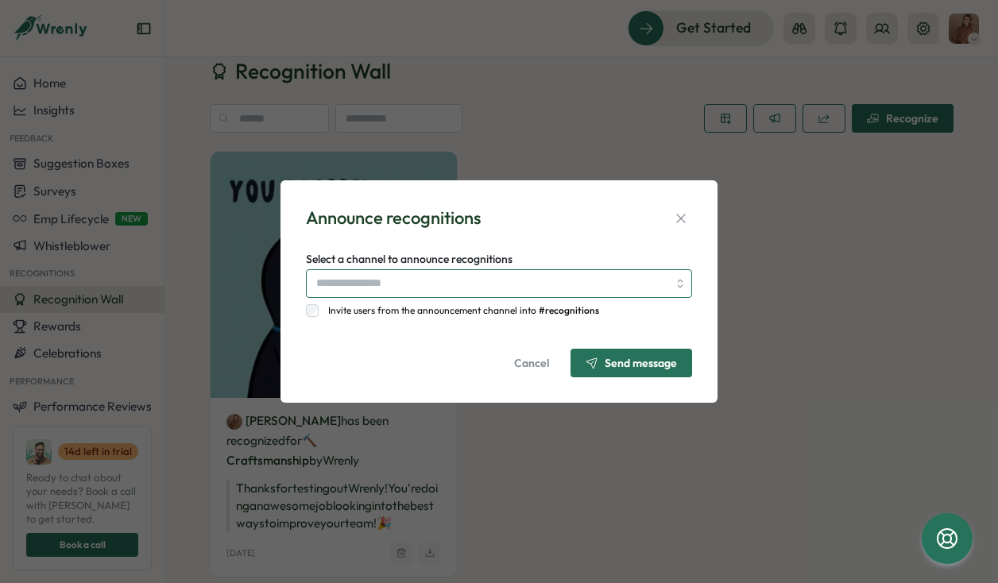
click at [504, 292] on input "Select a channel to announce recognitions" at bounding box center [499, 283] width 386 height 29
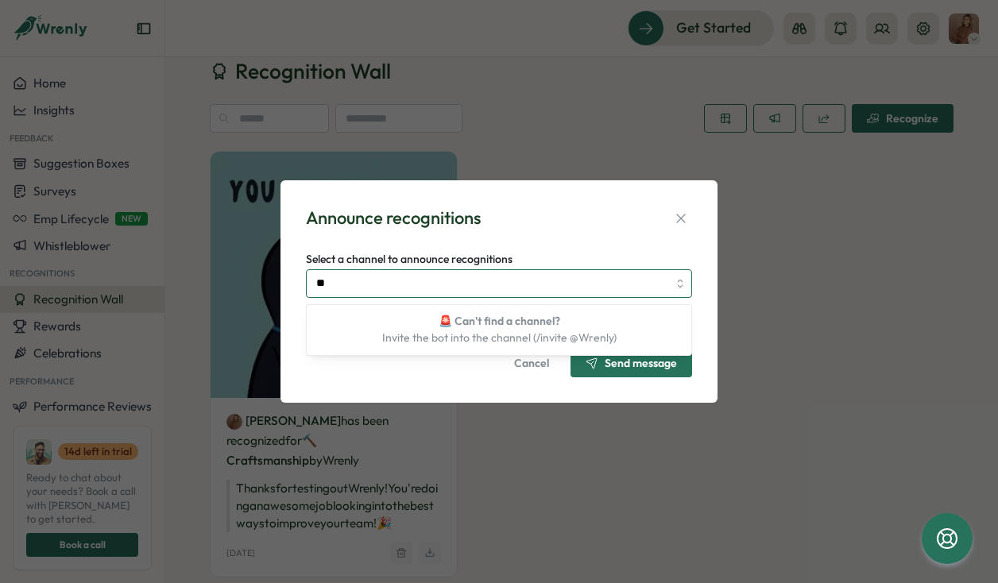
type input "*"
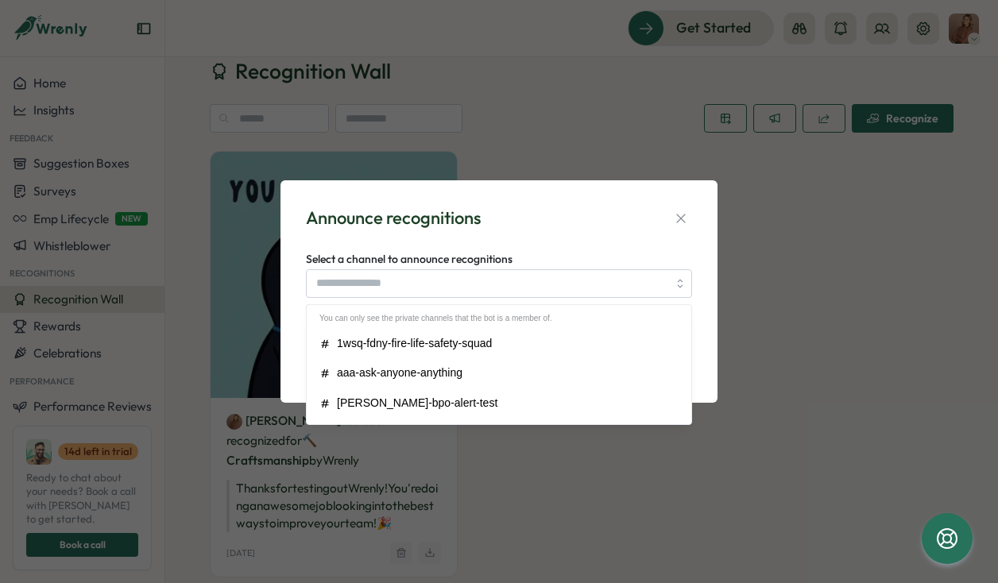
click at [604, 240] on div "Announce recognitions Select a channel to announce recognitions Invite users fr…" at bounding box center [498, 291] width 399 height 184
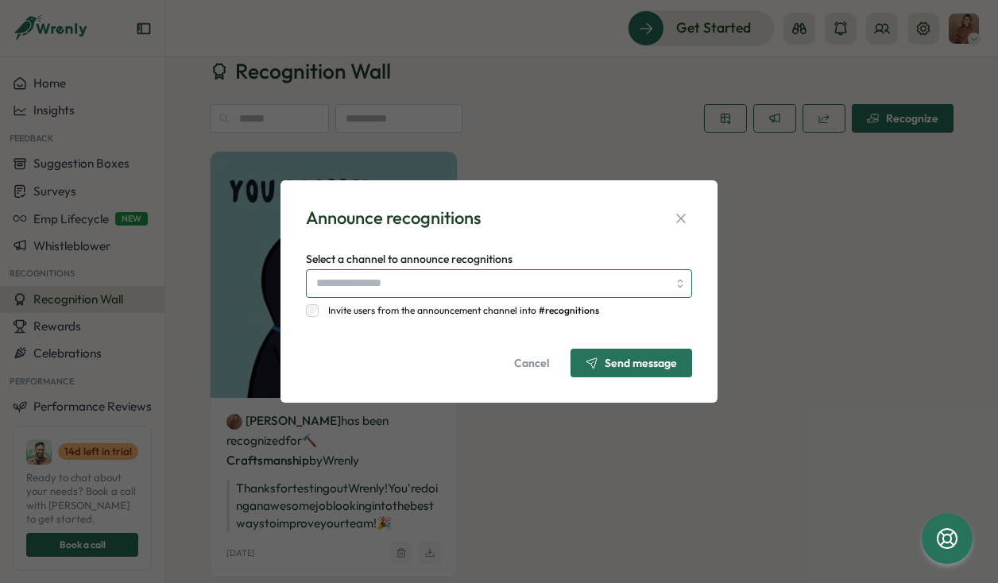
click at [541, 287] on input "Select a channel to announce recognitions" at bounding box center [499, 283] width 386 height 29
type input "**********"
click at [652, 360] on span "Send message" at bounding box center [641, 362] width 72 height 11
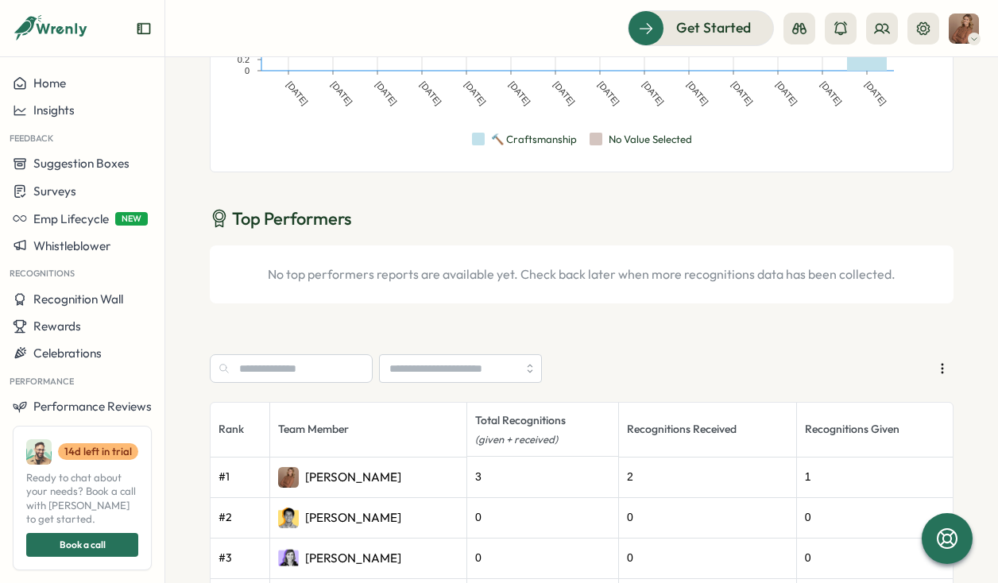
scroll to position [327, 0]
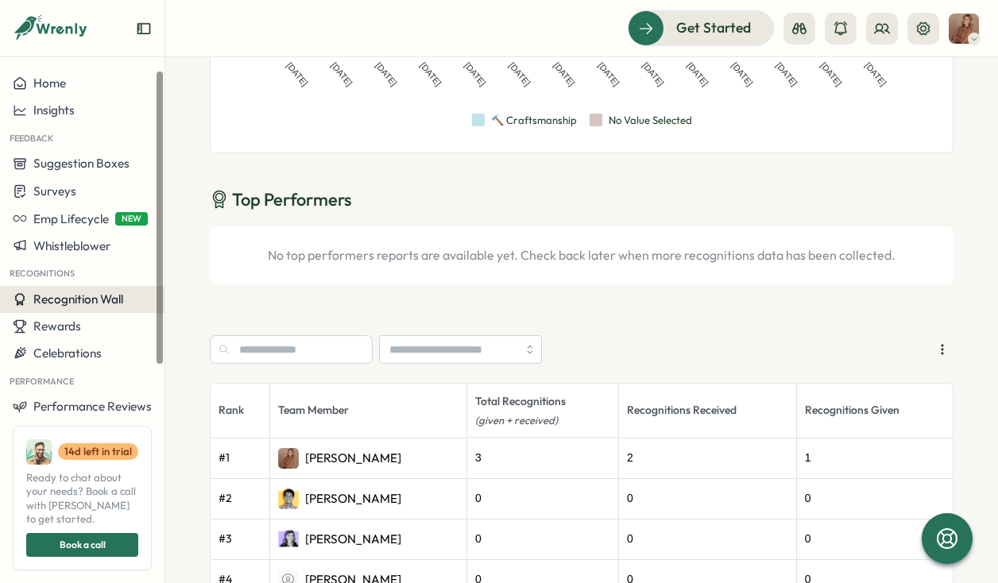
click at [70, 299] on span "Recognition Wall" at bounding box center [78, 299] width 90 height 15
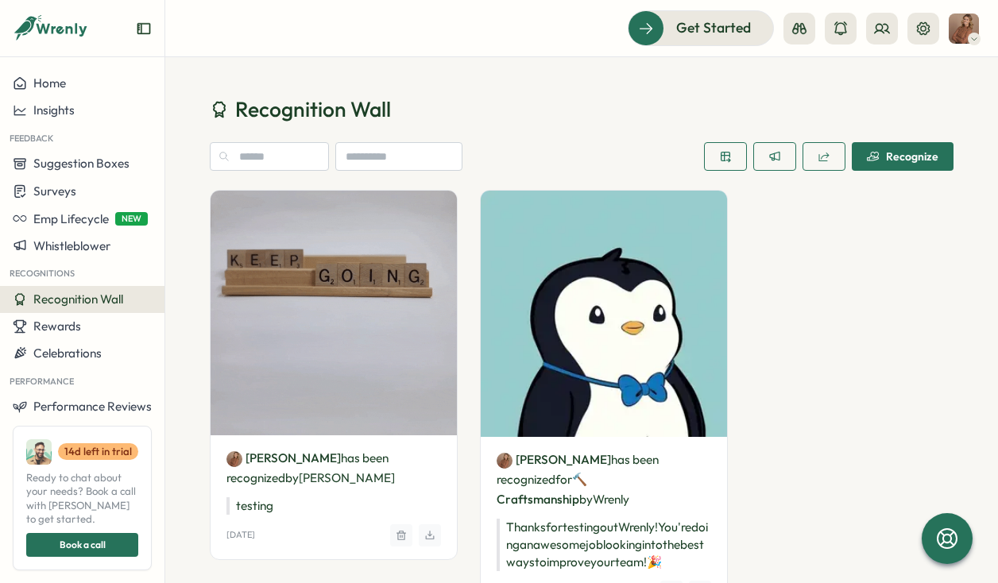
click at [898, 149] on span "Recognize" at bounding box center [902, 156] width 71 height 27
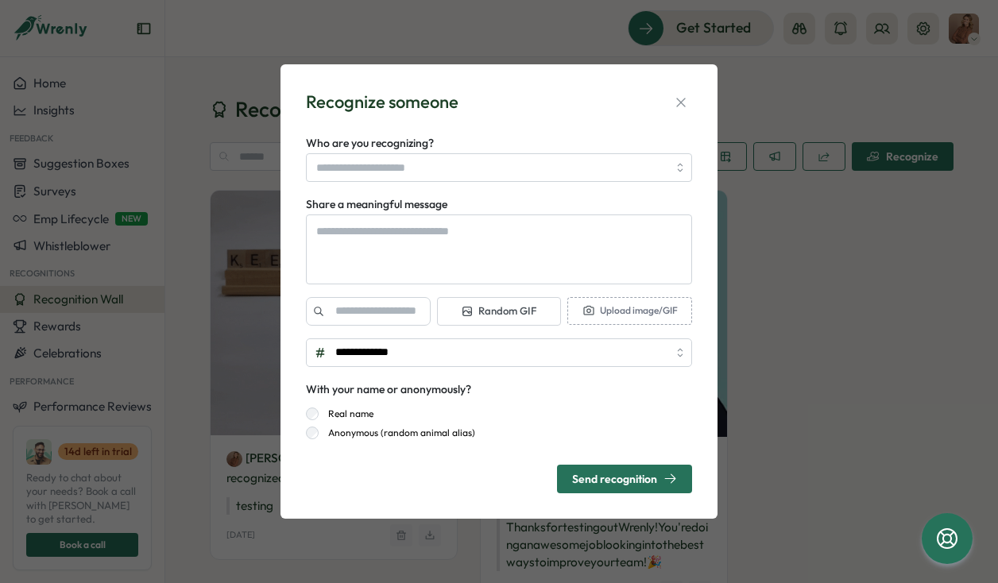
type textarea "*"
click at [679, 97] on icon "button" at bounding box center [681, 103] width 16 height 16
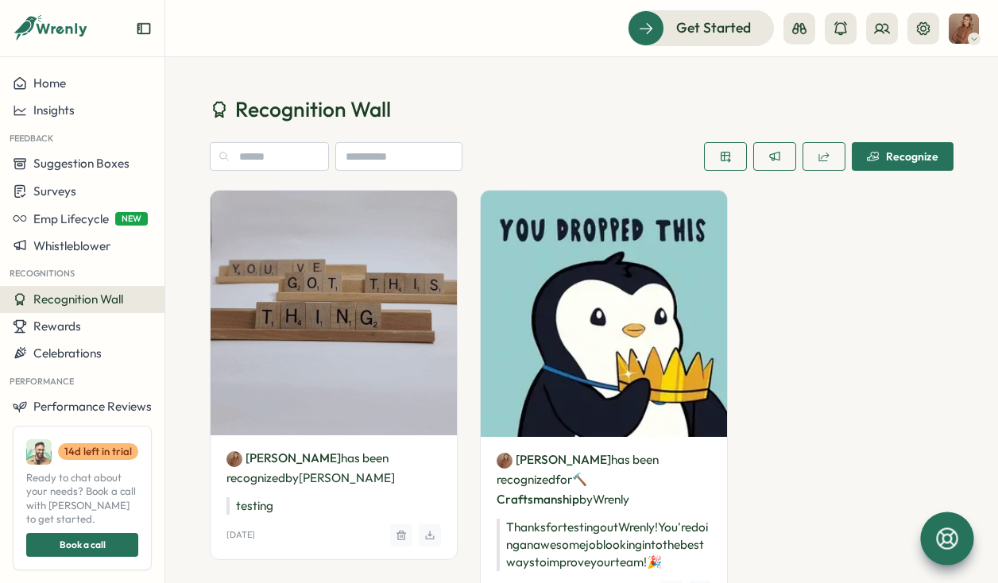
click at [948, 548] on icon at bounding box center [946, 537] width 21 height 21
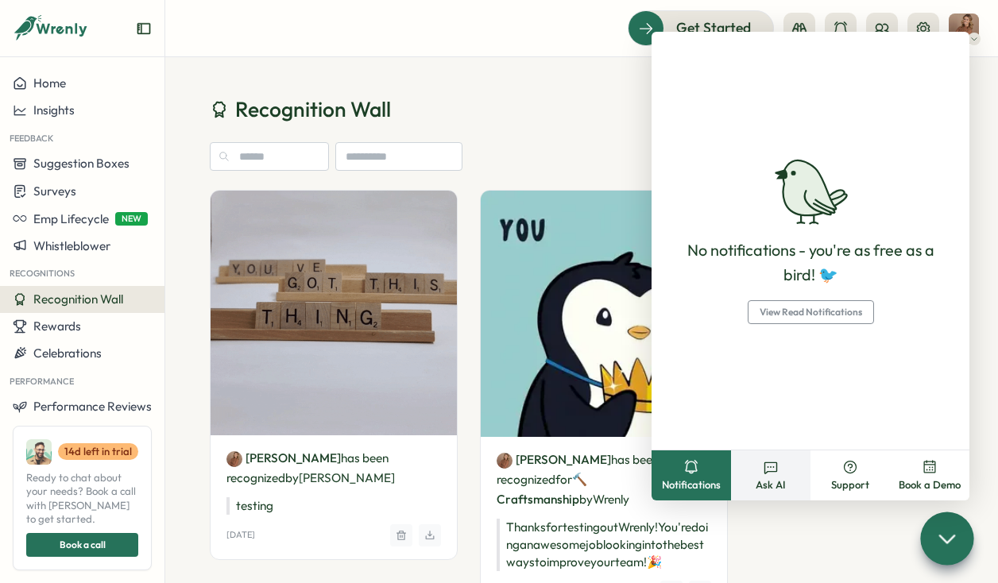
click at [766, 471] on icon at bounding box center [771, 467] width 16 height 16
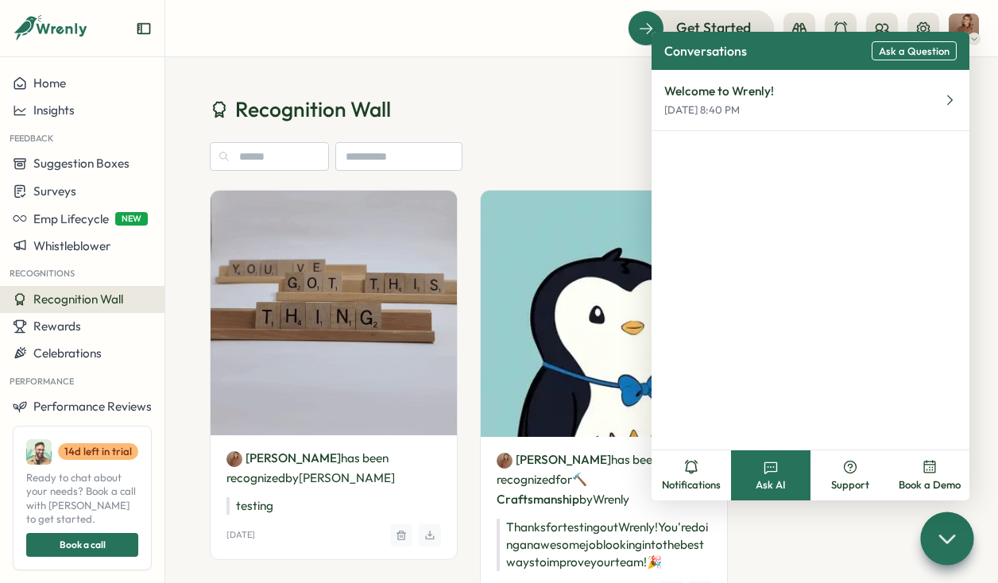
click at [884, 58] on button "Ask a Question" at bounding box center [913, 51] width 85 height 20
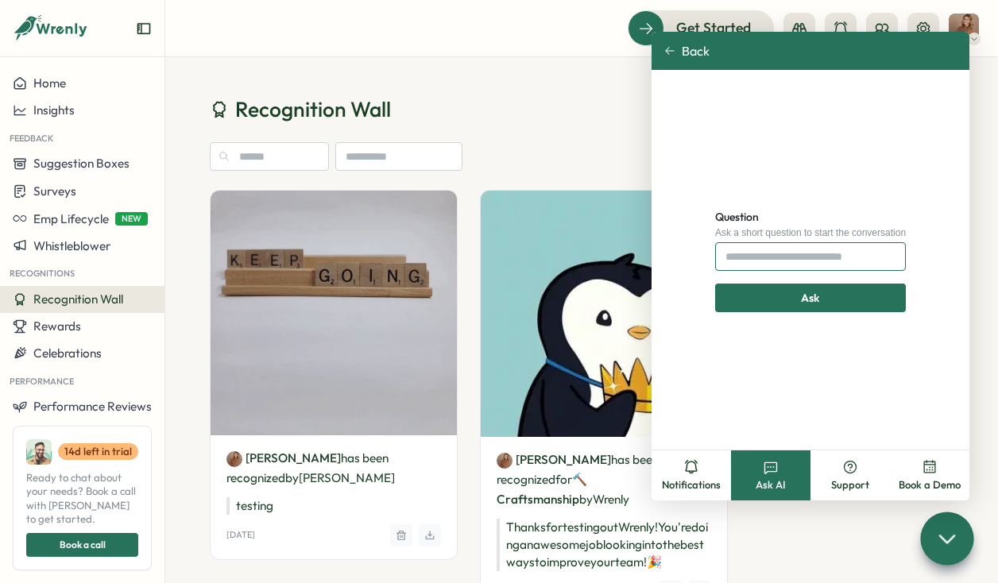
click at [770, 248] on input "Question" at bounding box center [810, 256] width 191 height 29
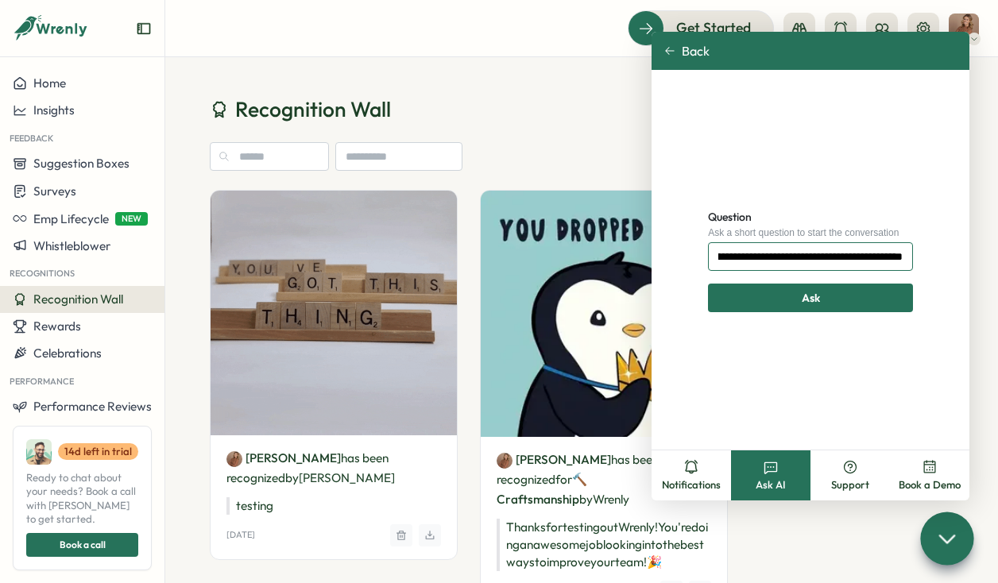
scroll to position [0, 91]
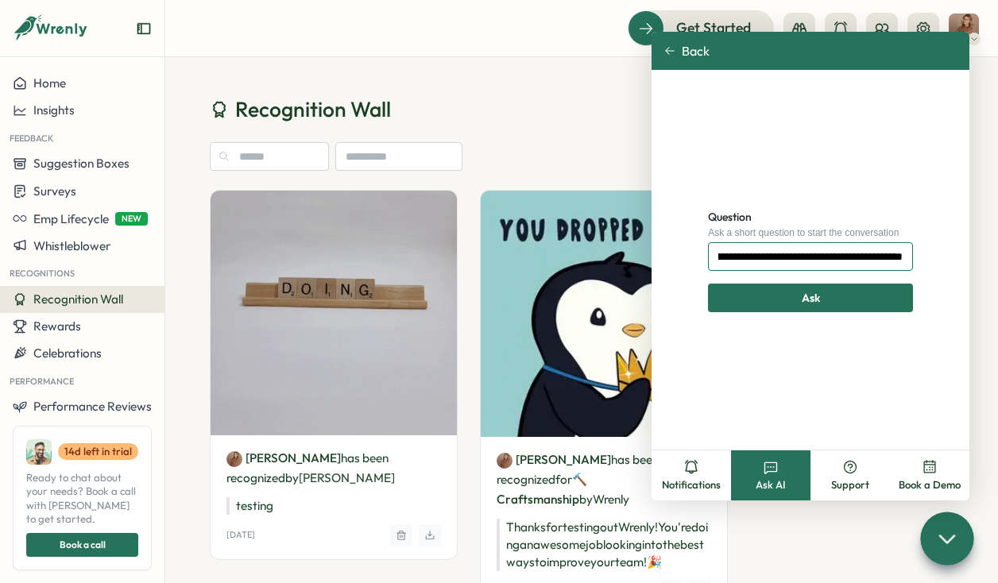
type input "**********"
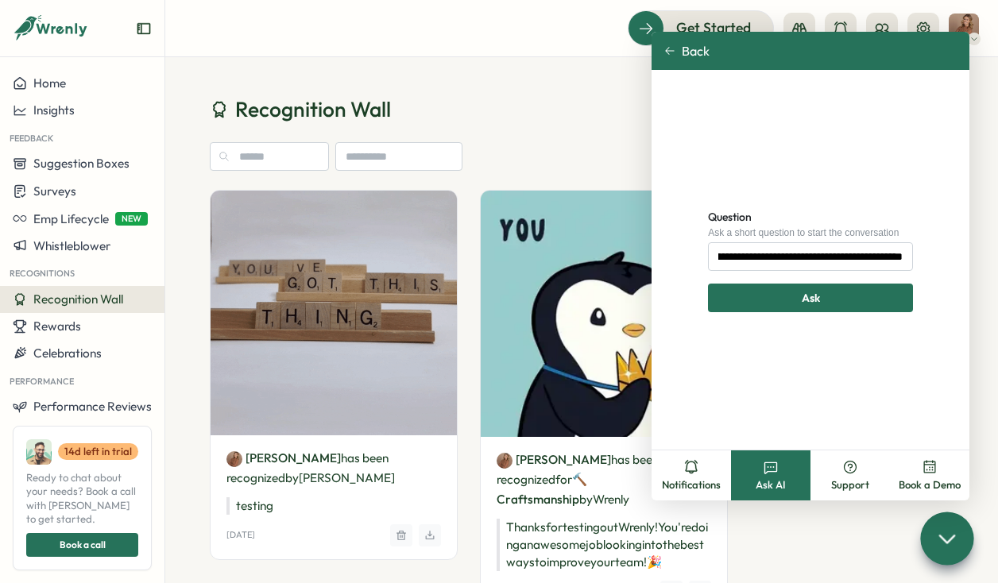
click at [781, 307] on div "Ask" at bounding box center [810, 297] width 175 height 27
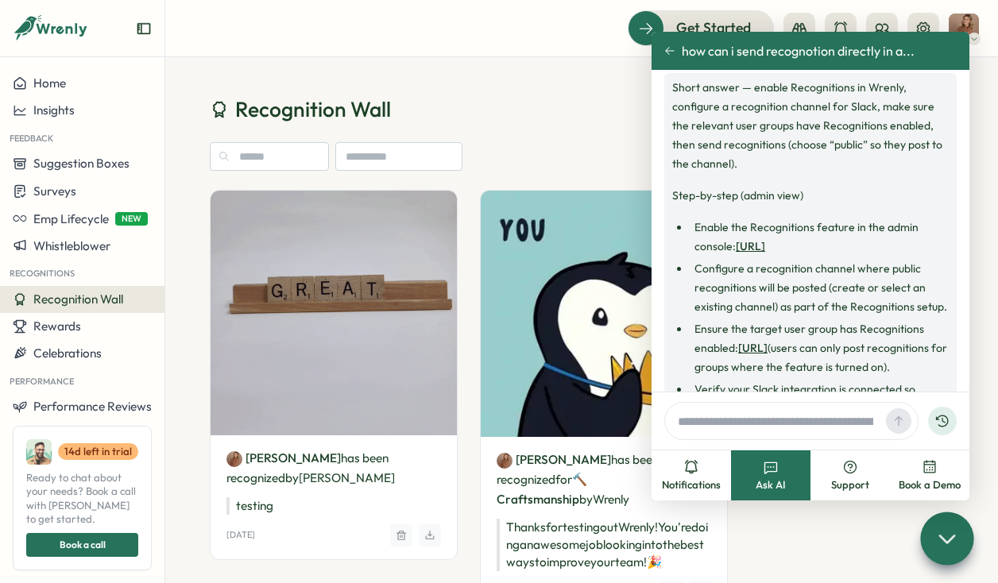
scroll to position [51, 0]
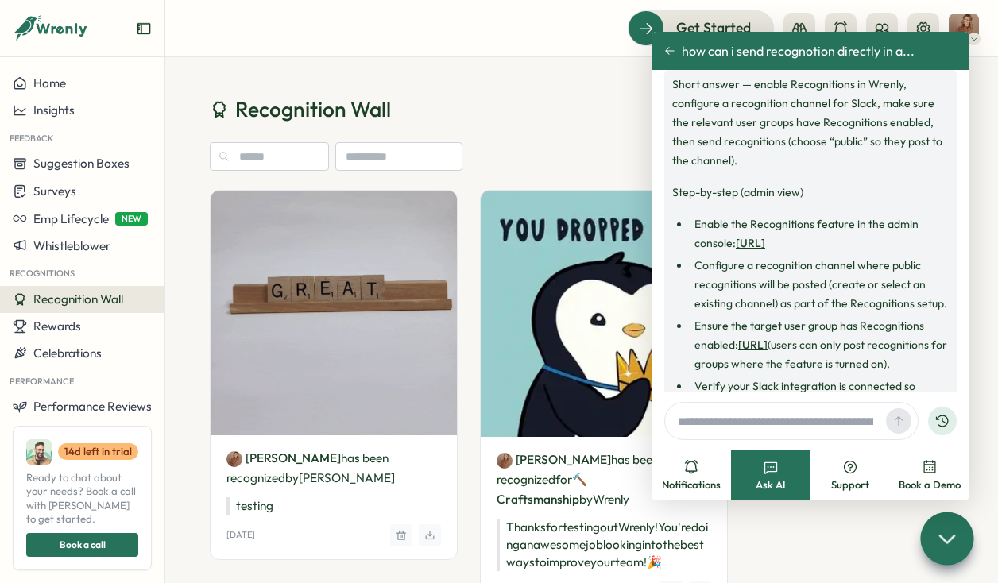
click at [765, 242] on link "https://app.wrenly.ai/recognitions" at bounding box center [750, 243] width 29 height 14
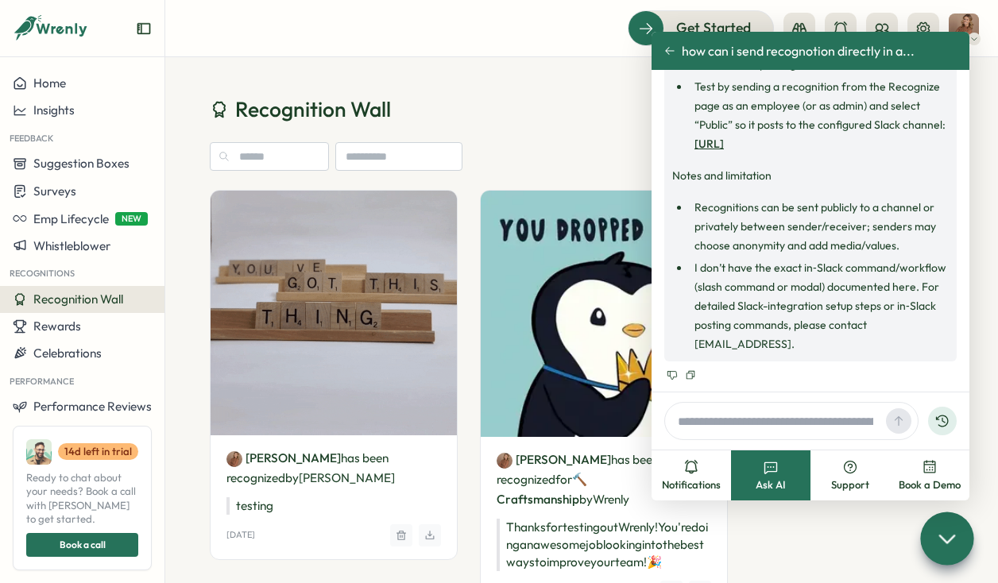
scroll to position [449, 0]
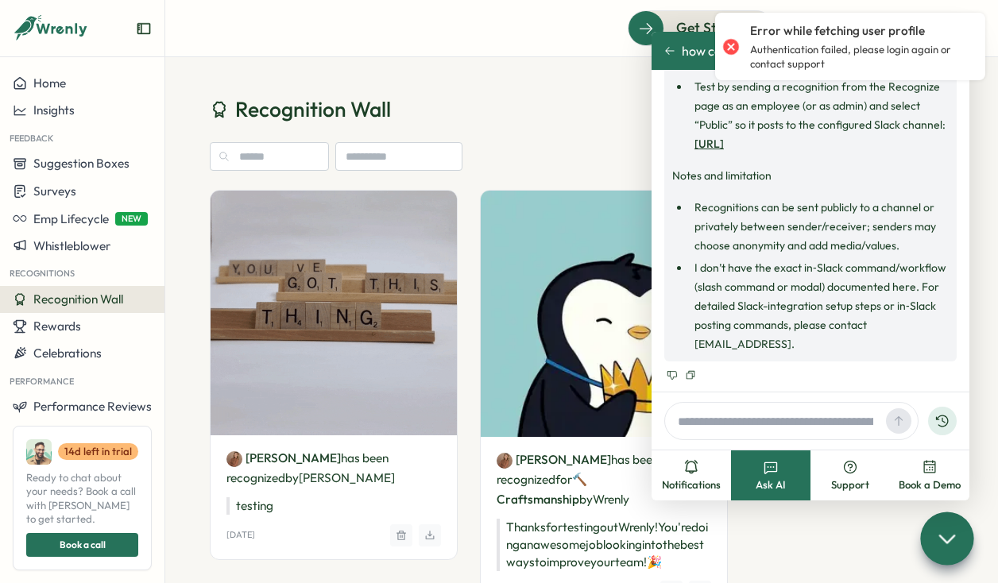
click at [621, 77] on div "Recognition Wall Recognize Caroline Hitesman has been recognized by Caroline Hi…" at bounding box center [581, 375] width 833 height 636
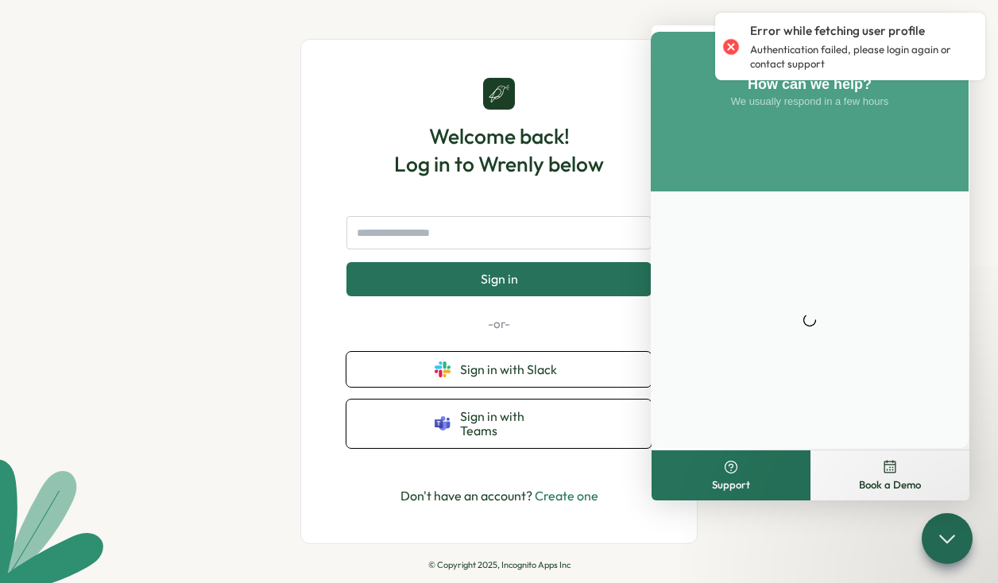
click at [559, 52] on div "Welcome back! Log in to Wrenly below Sign in -or- Sign in with Slack Sign in wi…" at bounding box center [498, 292] width 397 height 506
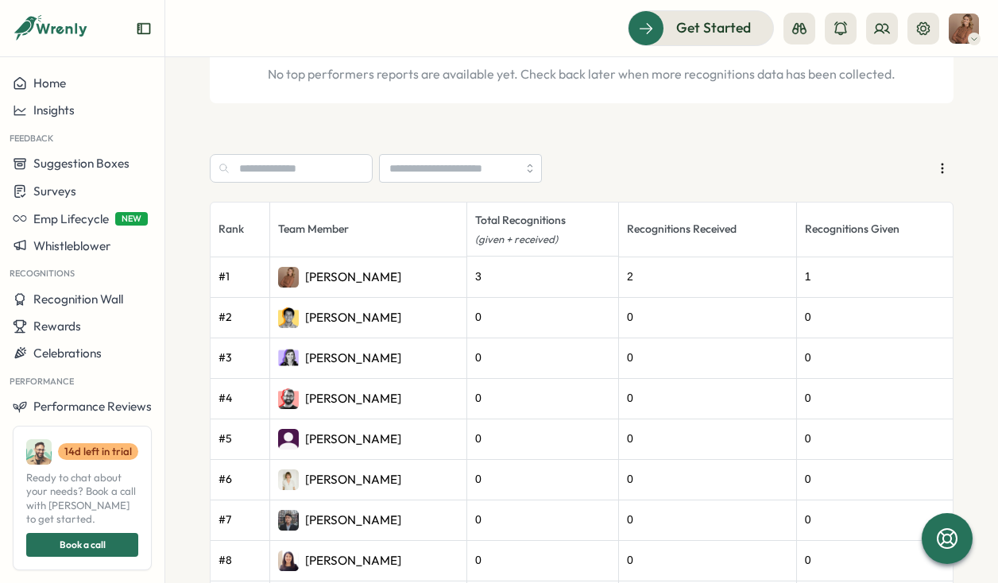
scroll to position [670, 0]
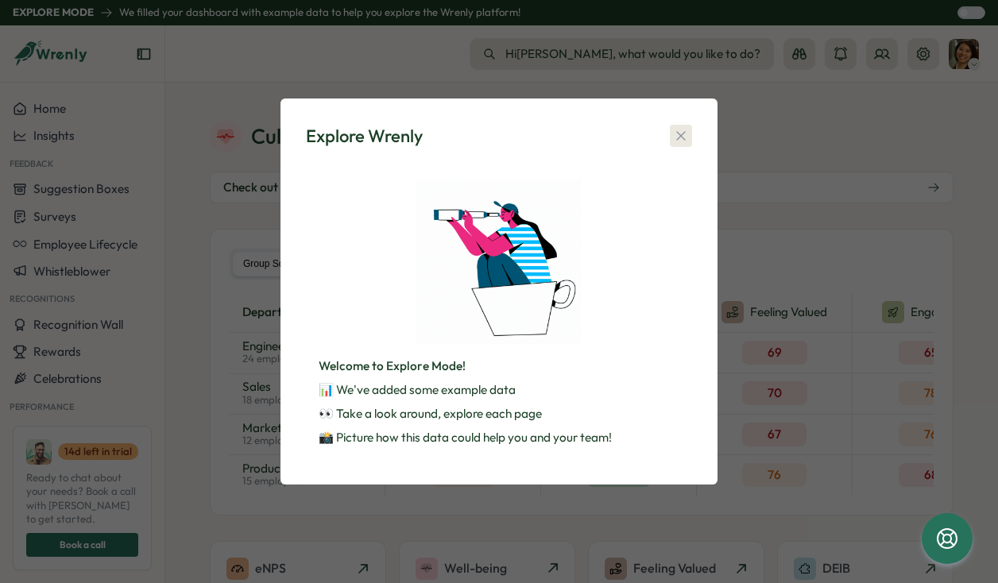
click at [688, 129] on icon "button" at bounding box center [681, 136] width 16 height 16
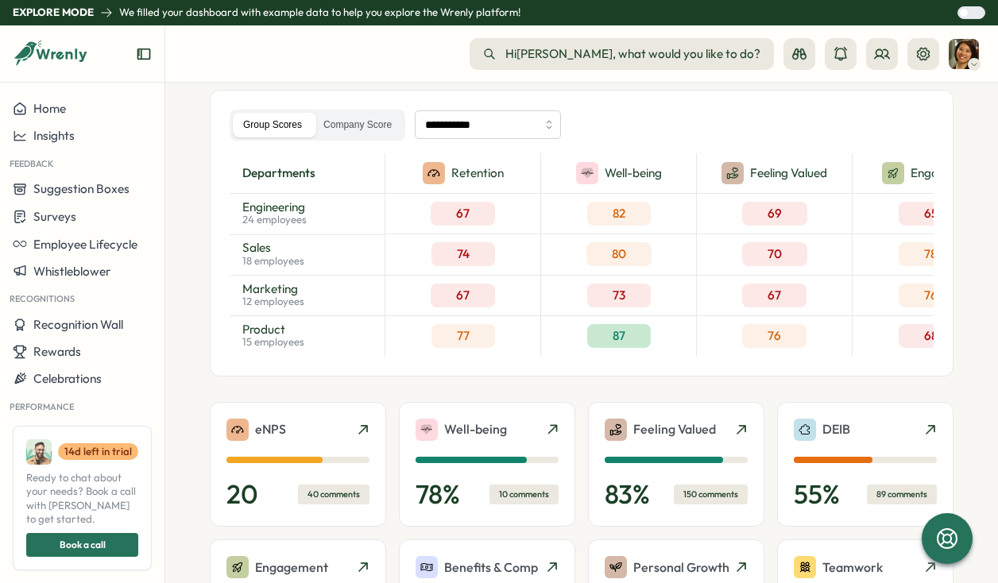
scroll to position [152, 0]
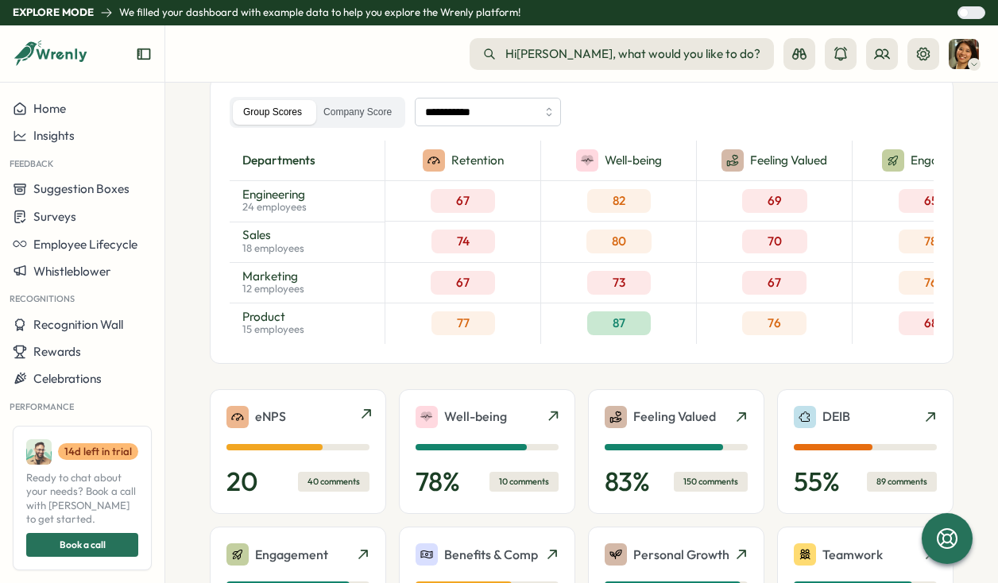
click at [329, 491] on div "40 comments" at bounding box center [333, 482] width 71 height 20
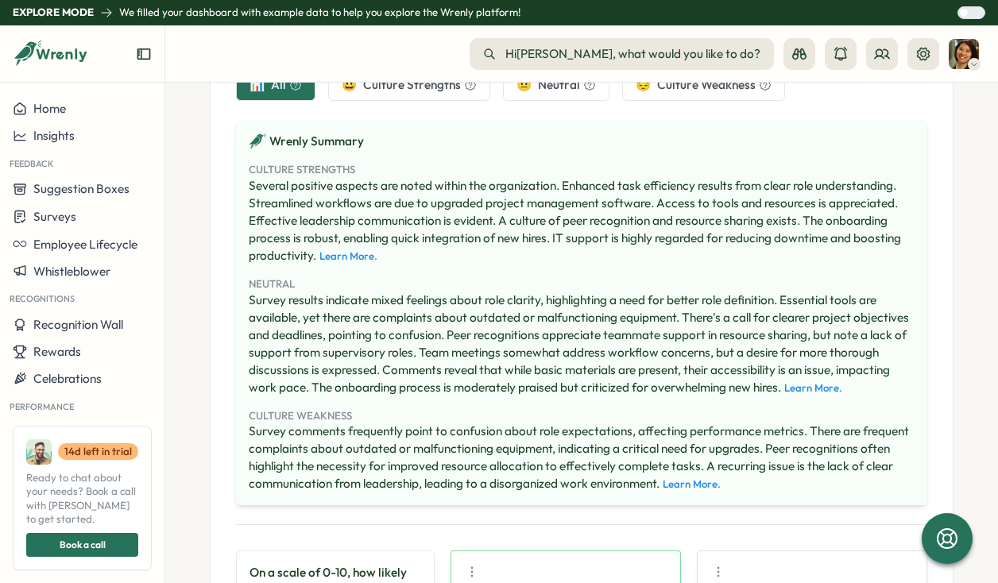
scroll to position [465, 0]
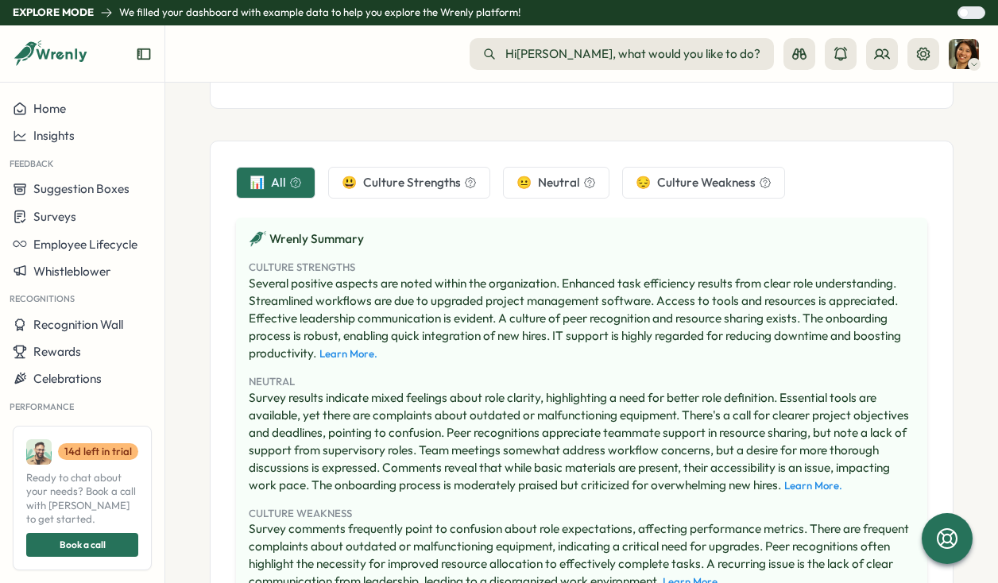
click at [395, 187] on span "Culture Strengths" at bounding box center [412, 182] width 98 height 17
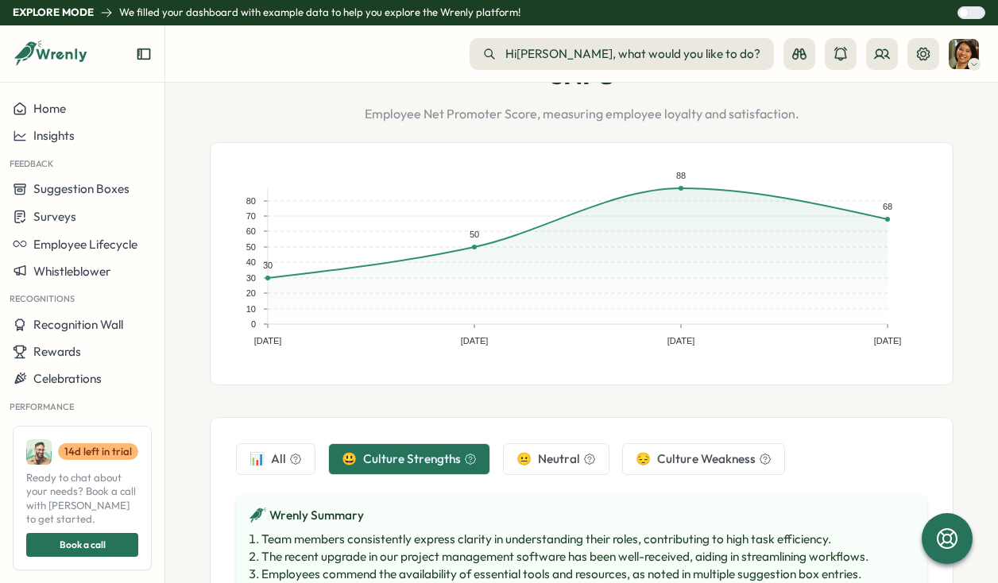
scroll to position [0, 0]
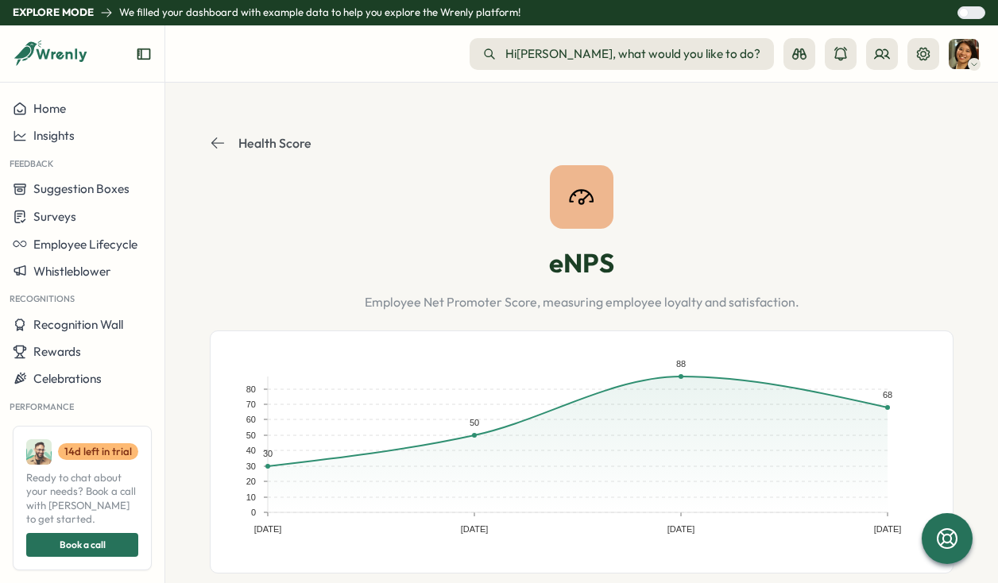
click at [265, 141] on p "Health Score" at bounding box center [274, 143] width 73 height 14
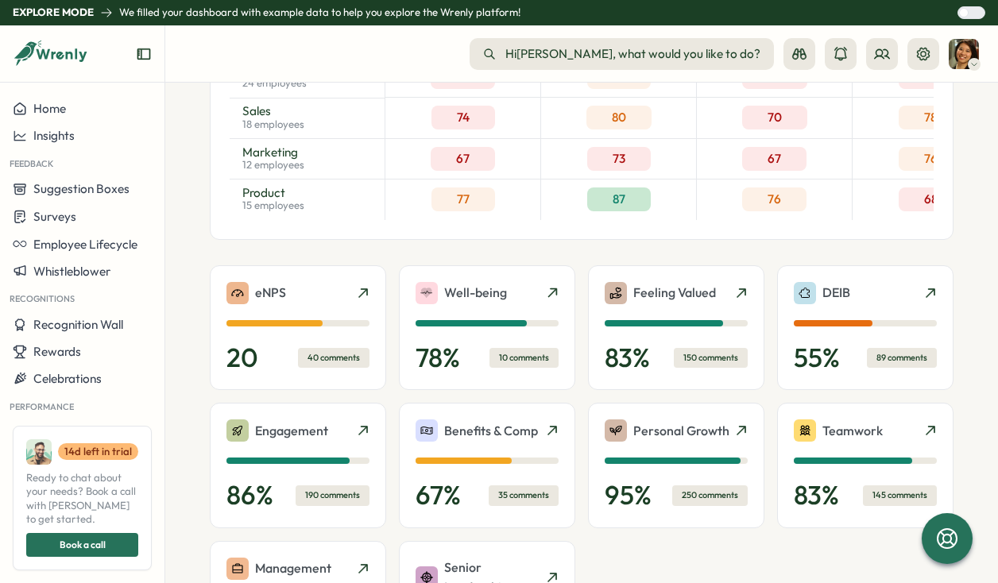
scroll to position [321, 0]
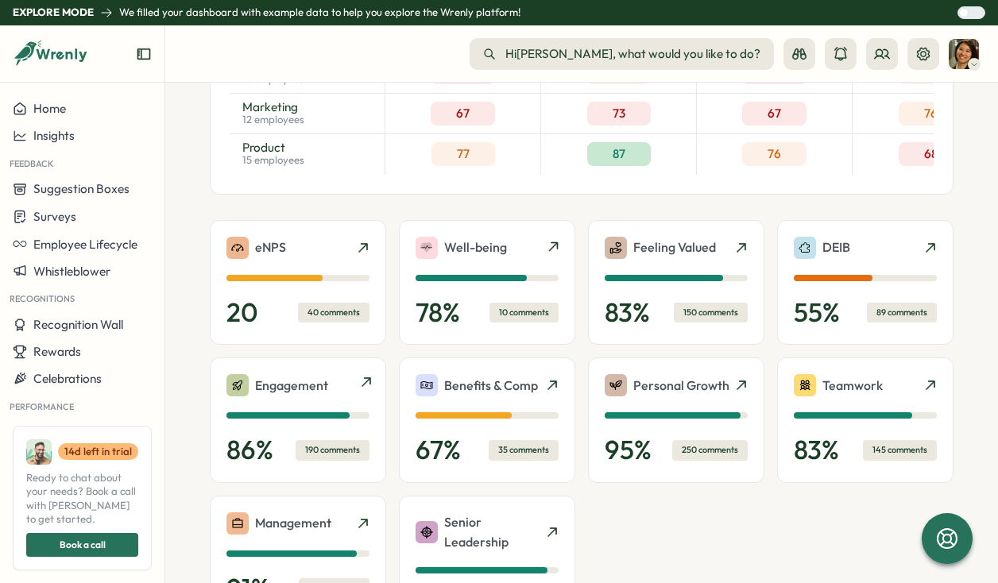
click at [301, 393] on p "Engagement" at bounding box center [291, 386] width 73 height 20
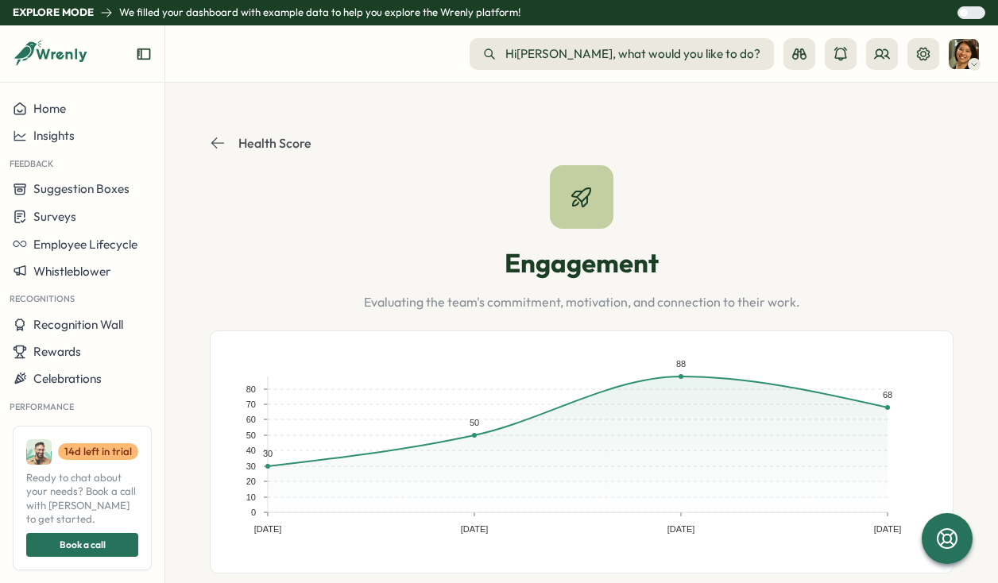
click at [254, 141] on p "Health Score" at bounding box center [274, 143] width 73 height 14
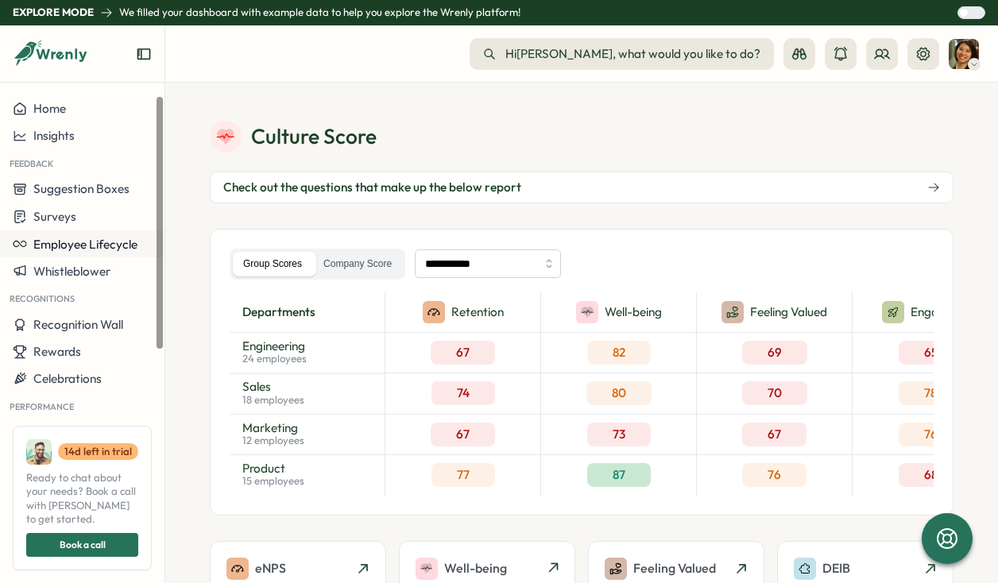
click at [107, 242] on span "Employee Lifecycle" at bounding box center [85, 244] width 104 height 15
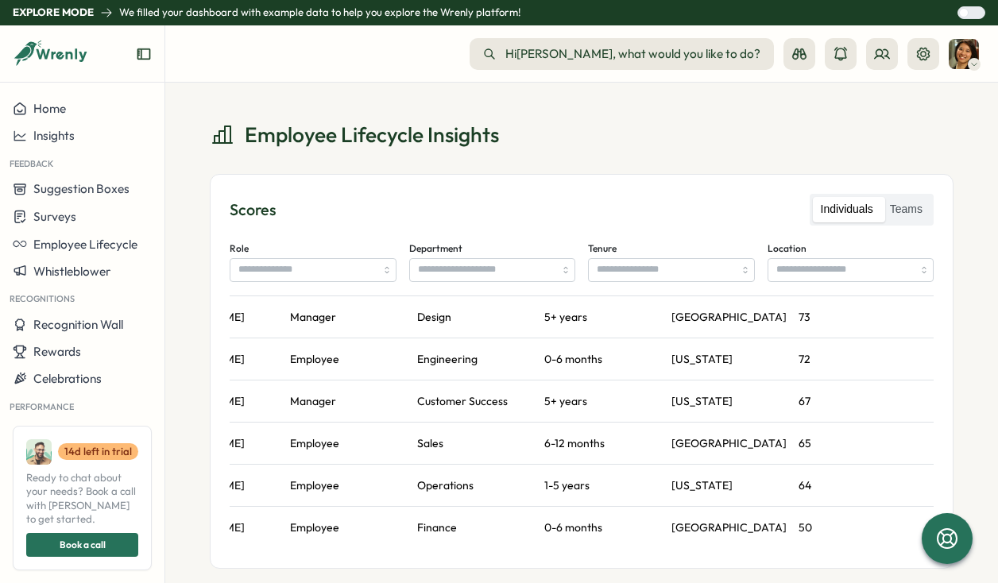
scroll to position [1, 0]
click at [39, 269] on span "Whistleblower" at bounding box center [71, 271] width 77 height 15
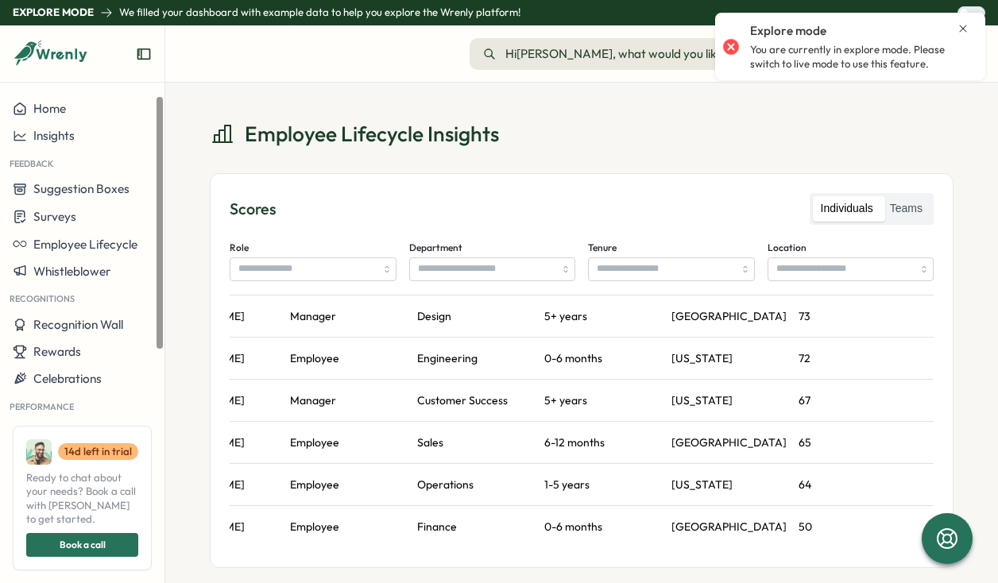
click at [962, 31] on icon "Close notification" at bounding box center [962, 28] width 13 height 13
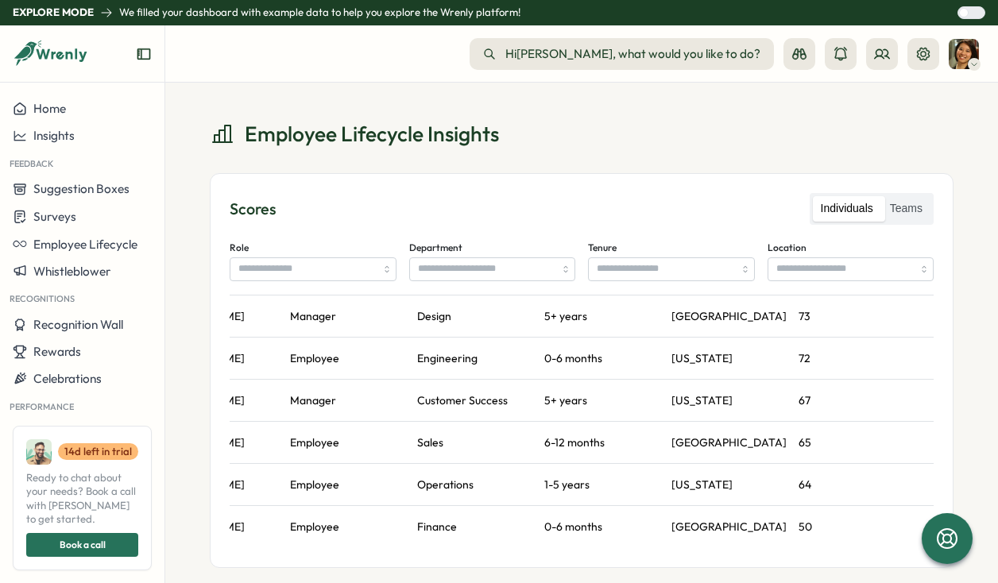
click at [972, 12] on div at bounding box center [976, 12] width 16 height 11
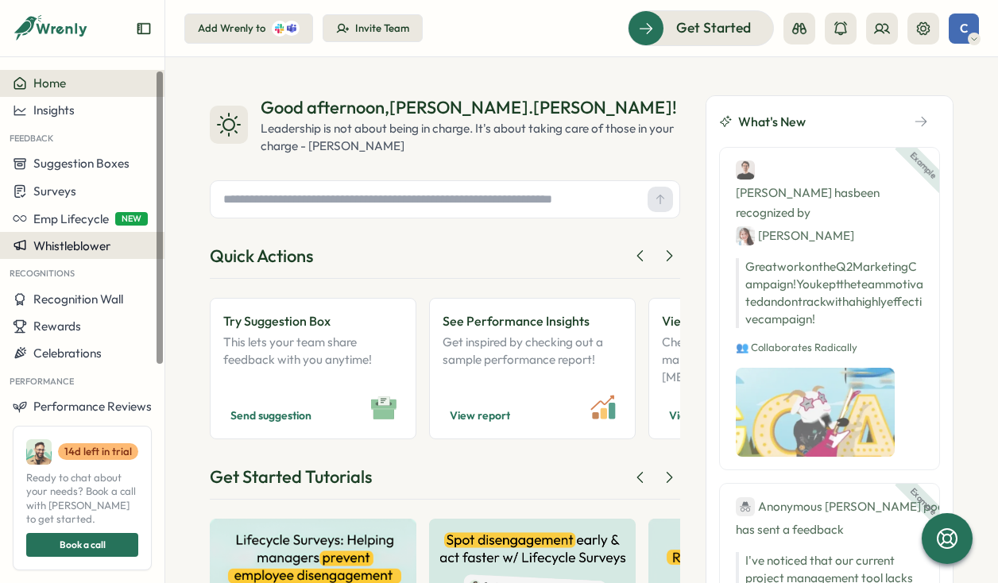
click at [88, 245] on span "Whistleblower" at bounding box center [71, 245] width 77 height 15
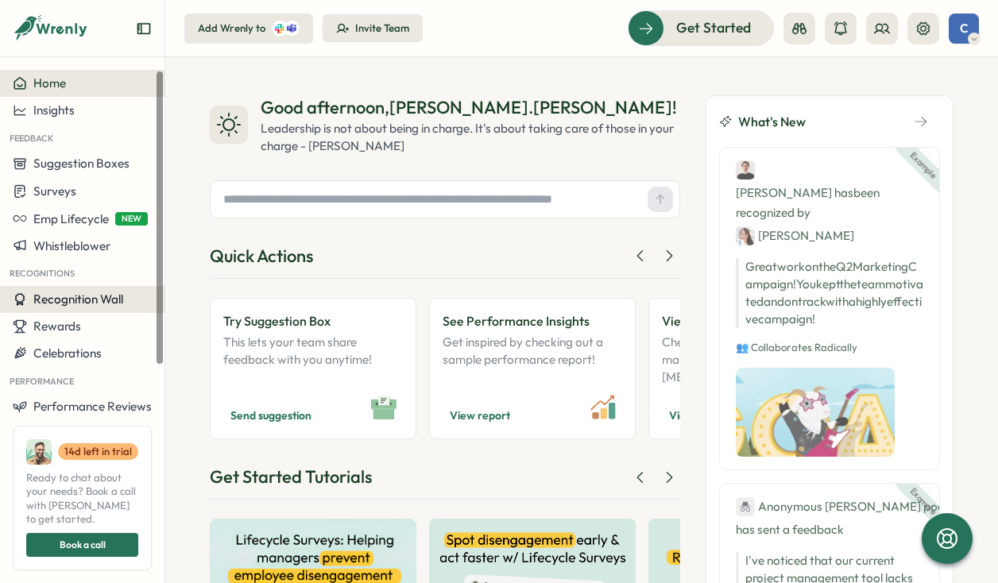
click at [92, 295] on span "Recognition Wall" at bounding box center [78, 299] width 90 height 15
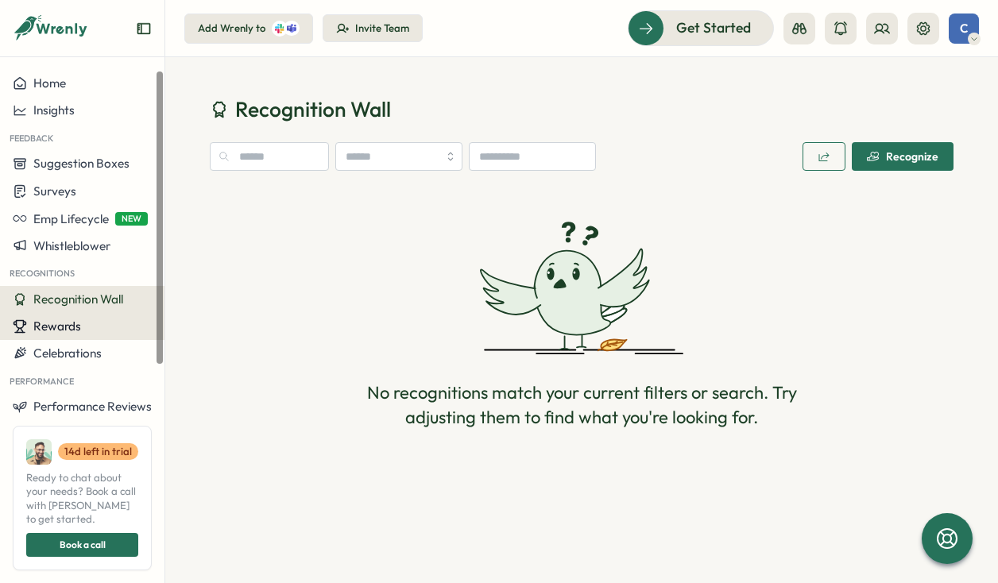
click at [76, 329] on span "Rewards" at bounding box center [57, 326] width 48 height 15
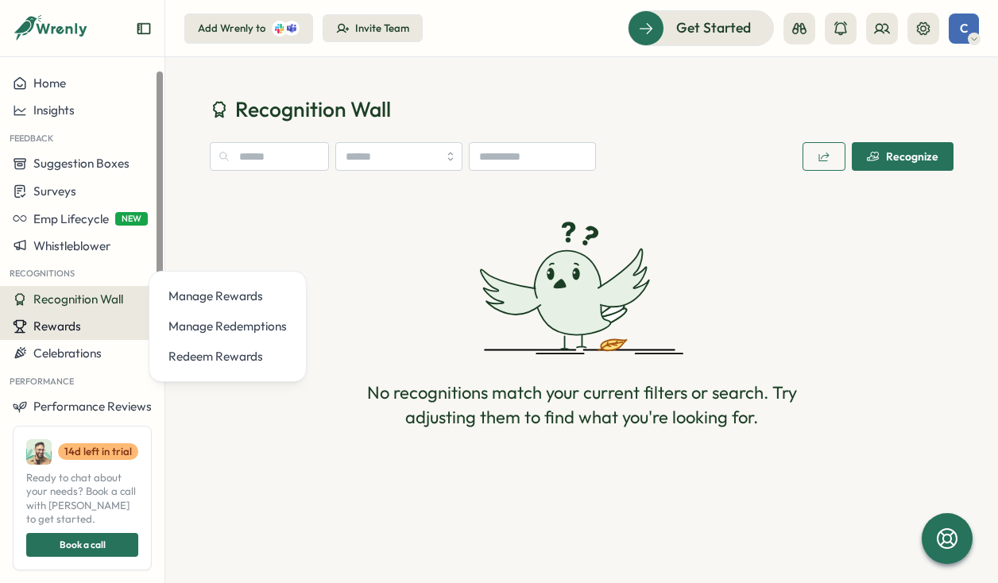
click at [76, 329] on span "Rewards" at bounding box center [57, 326] width 48 height 15
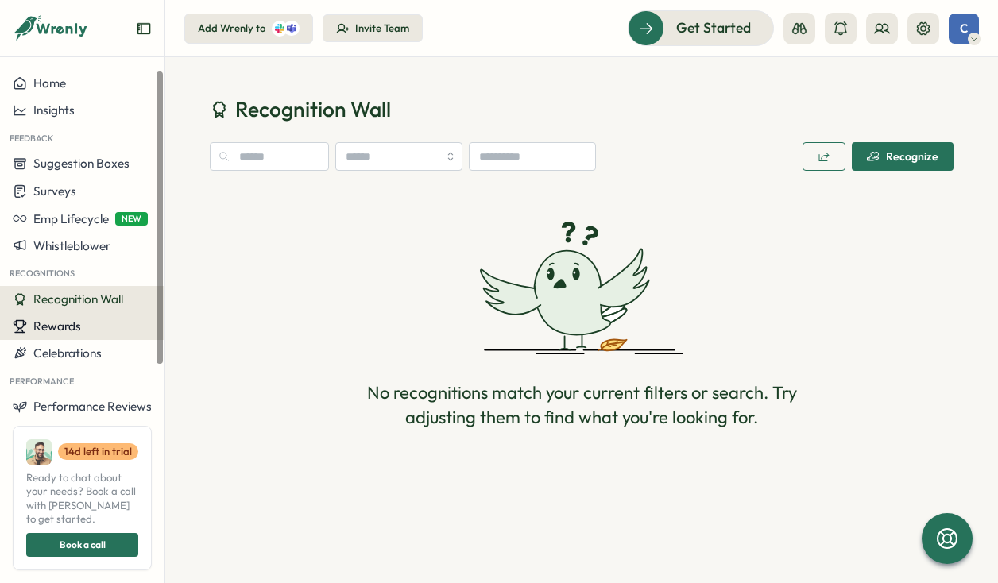
click at [77, 330] on span "Rewards" at bounding box center [57, 326] width 48 height 15
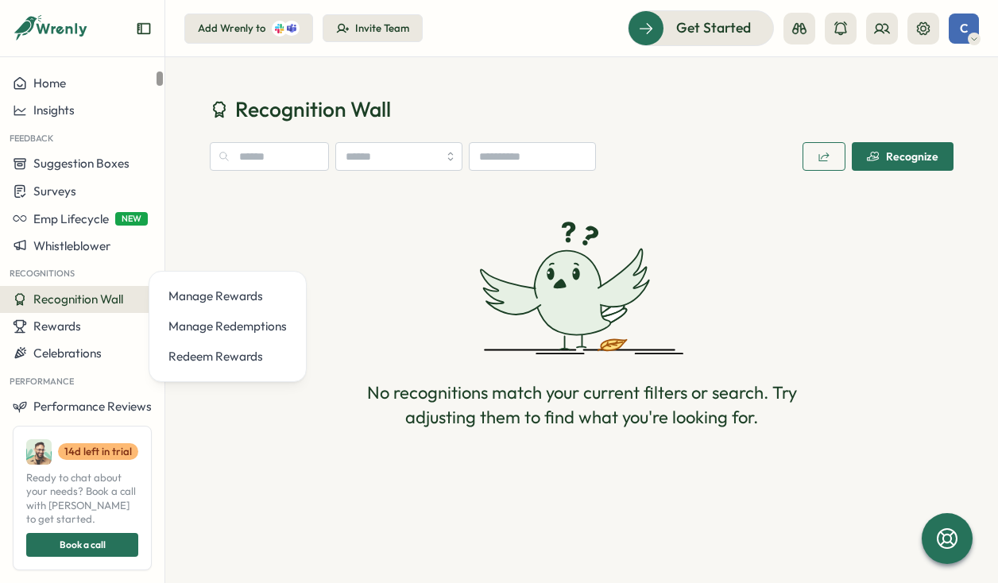
click at [110, 301] on span "Recognition Wall" at bounding box center [78, 299] width 90 height 15
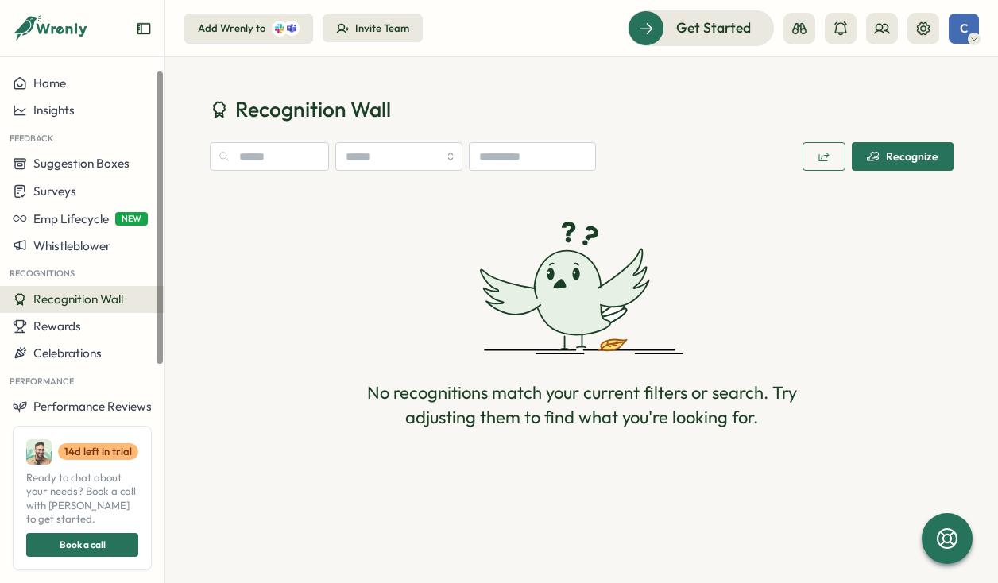
click at [907, 150] on div "Recognize" at bounding box center [902, 156] width 71 height 13
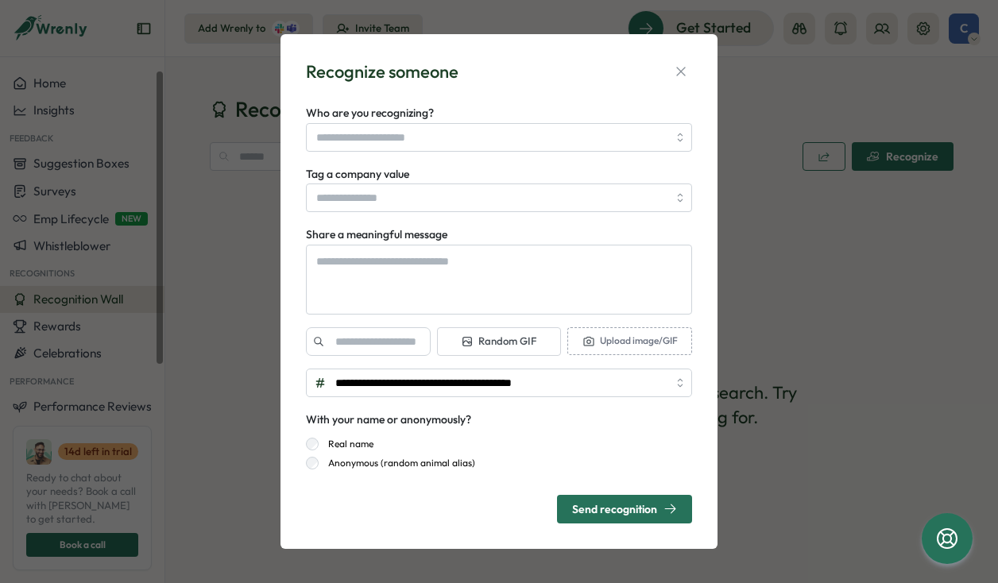
type textarea "*"
click at [775, 191] on div "**********" at bounding box center [499, 291] width 998 height 583
click at [678, 69] on icon "button" at bounding box center [681, 72] width 16 height 16
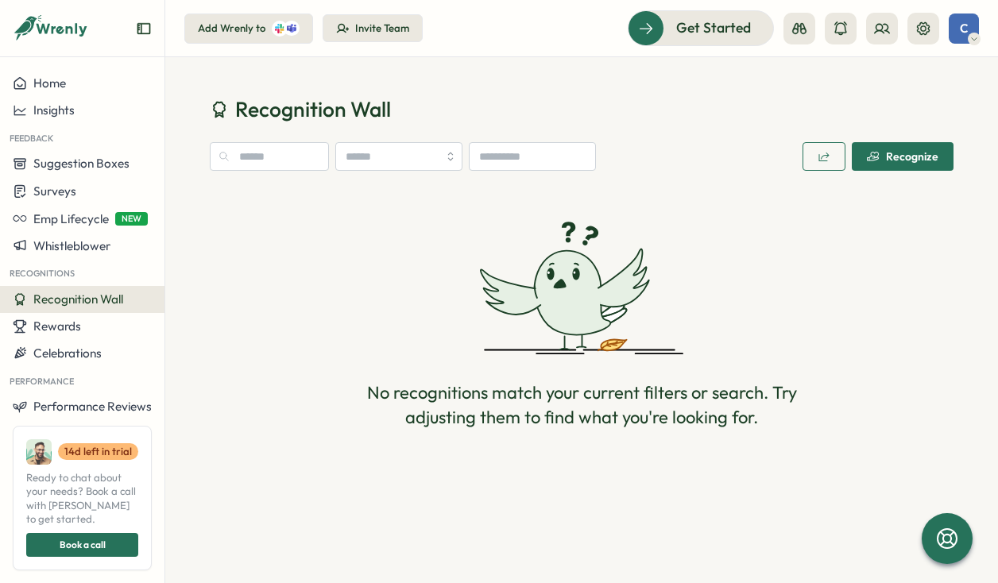
click at [269, 34] on div "Add Wrenly to" at bounding box center [249, 29] width 102 height 16
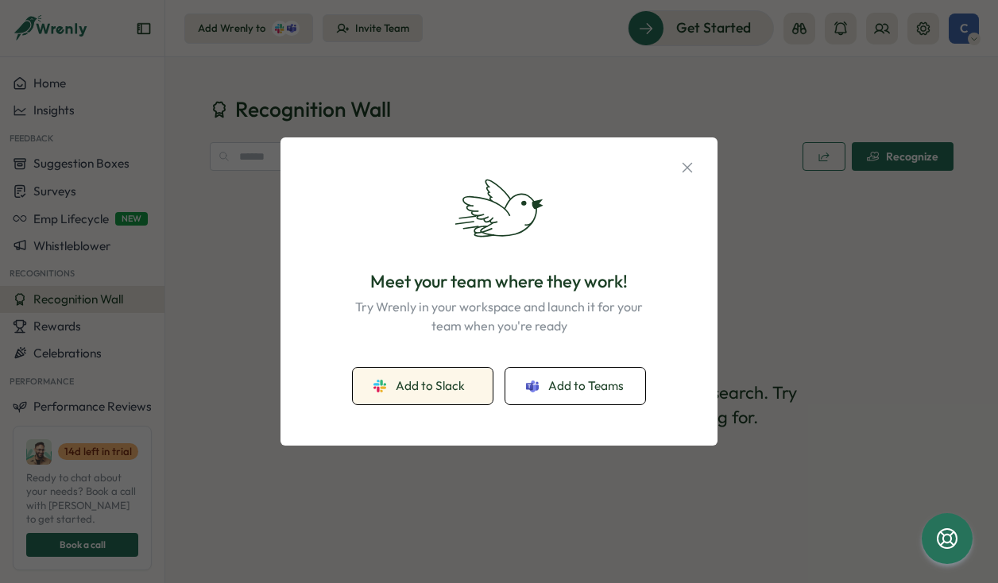
click at [462, 393] on span "Add to Slack" at bounding box center [430, 385] width 69 height 17
click at [691, 168] on icon "button" at bounding box center [686, 167] width 17 height 17
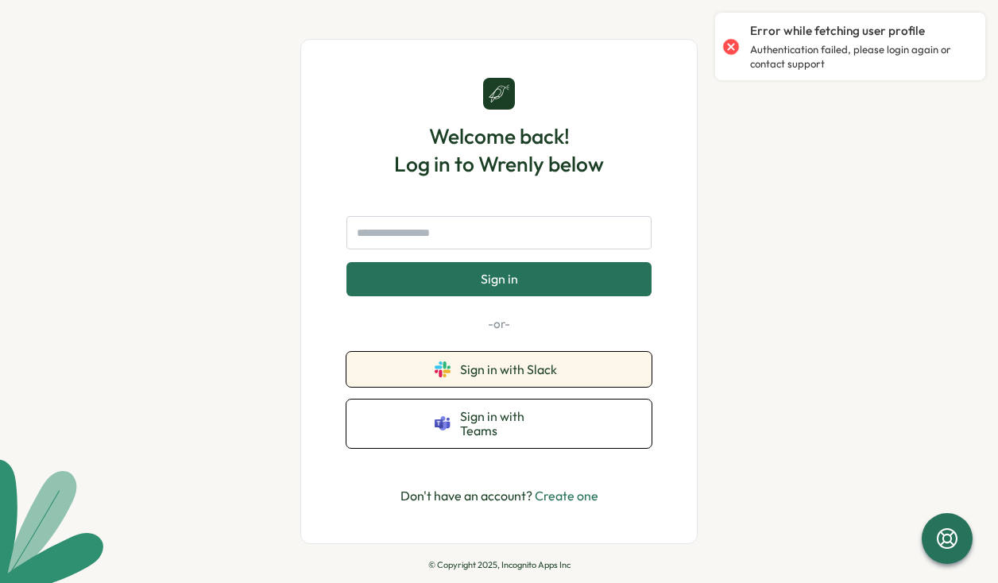
click at [508, 377] on span "Sign in with Slack" at bounding box center [511, 369] width 103 height 14
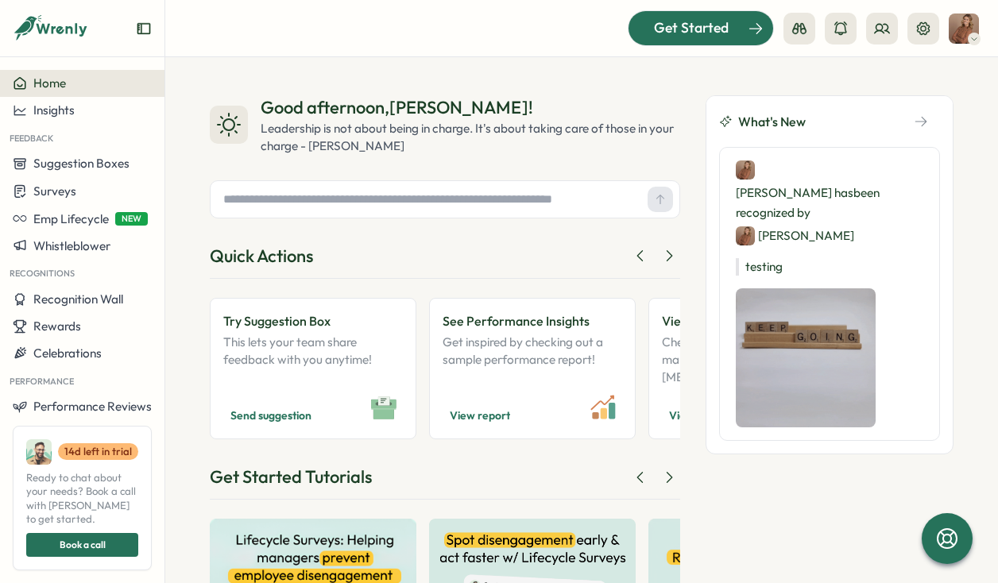
click at [708, 25] on span "Get Started" at bounding box center [691, 27] width 75 height 21
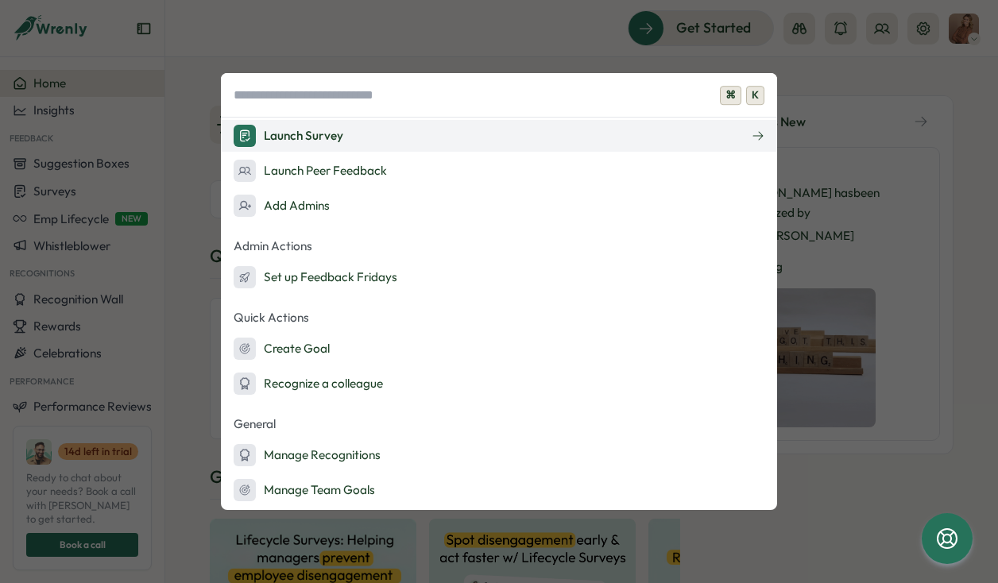
scroll to position [129, 0]
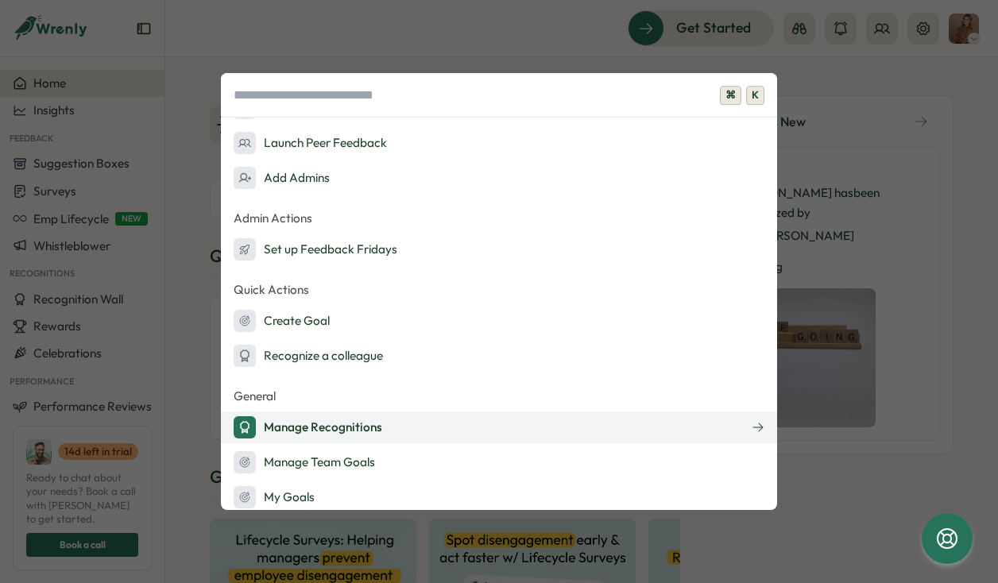
click at [415, 439] on button "Manage Recognitions" at bounding box center [499, 427] width 556 height 32
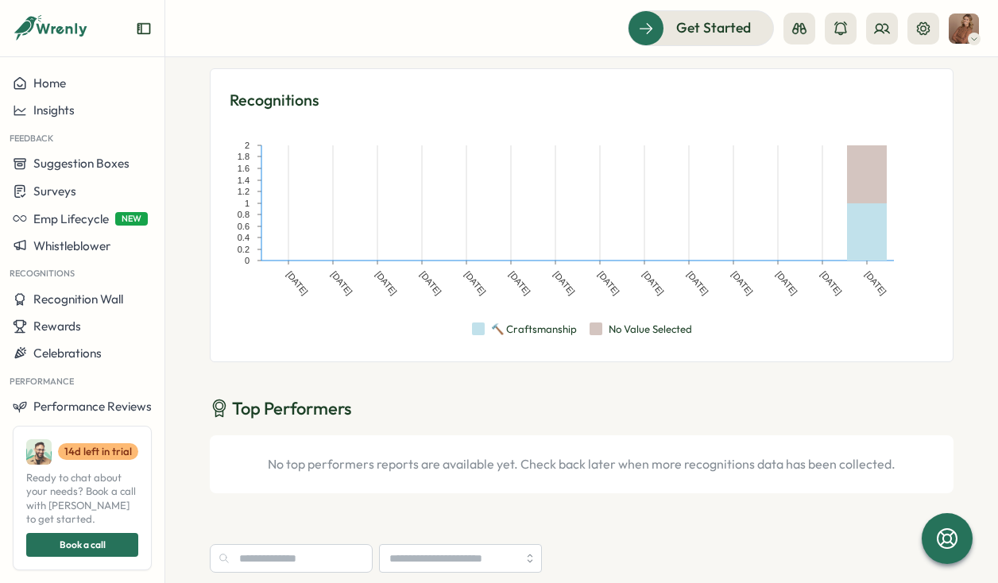
scroll to position [124, 0]
